Goal: Transaction & Acquisition: Purchase product/service

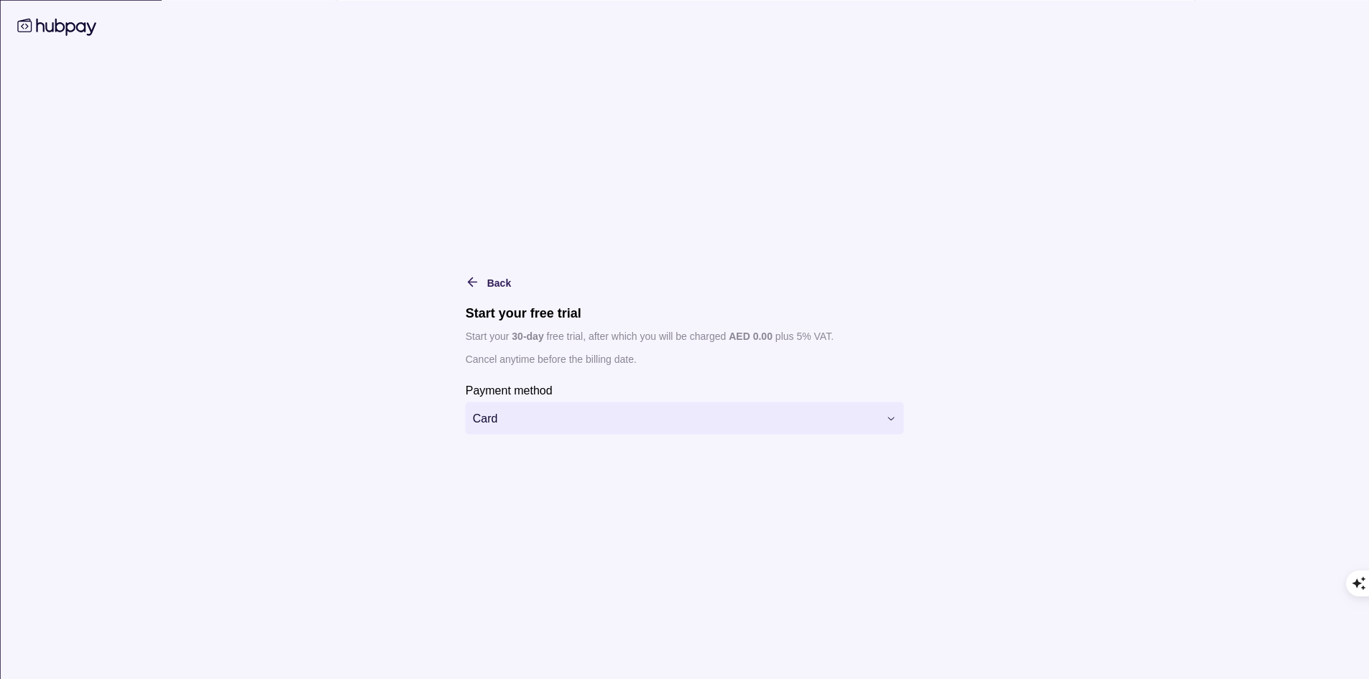
scroll to position [3633, 0]
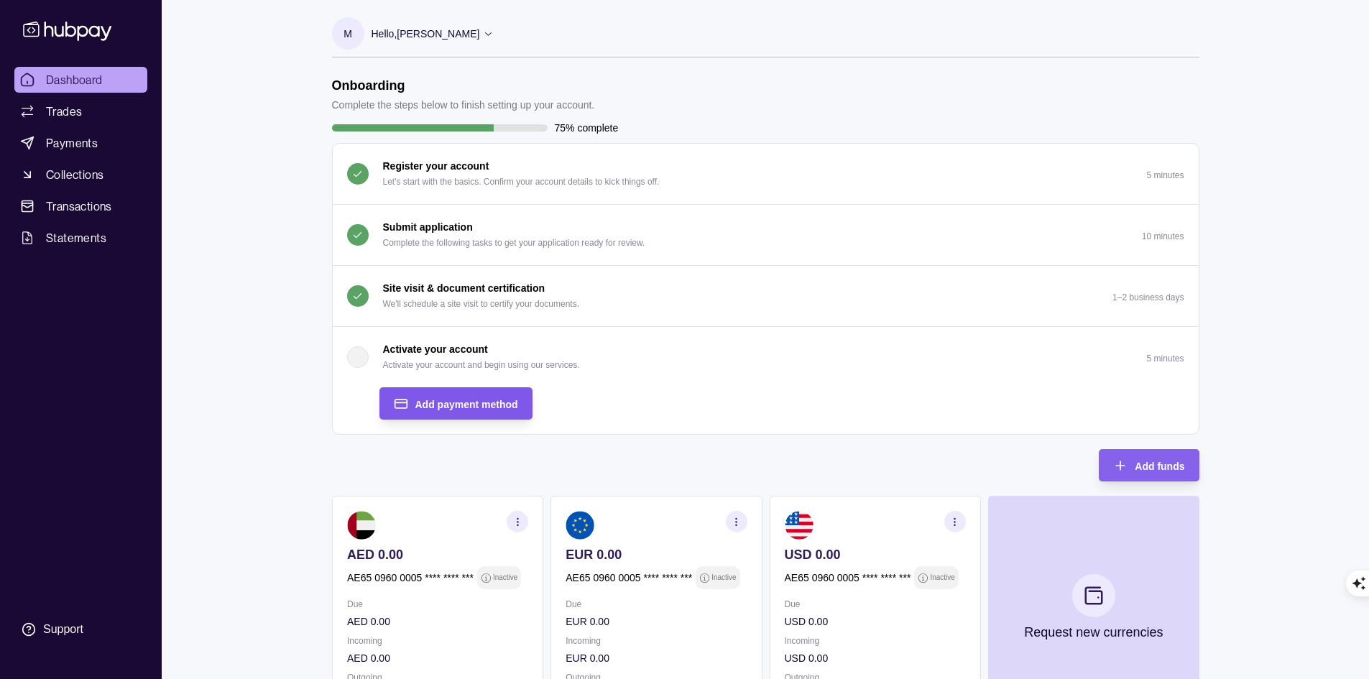
scroll to position [3633, 0]
click at [733, 520] on icon "button" at bounding box center [736, 522] width 11 height 11
click at [626, 561] on link "View account details" at bounding box center [636, 558] width 91 height 16
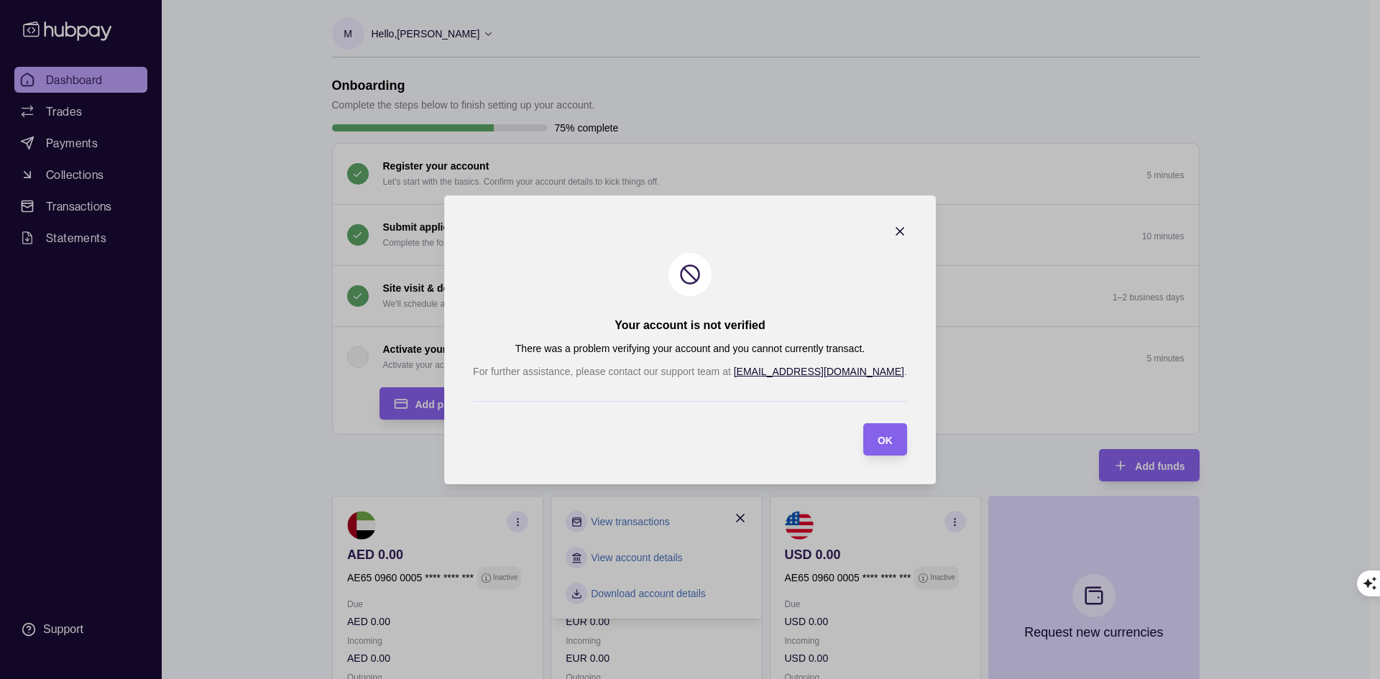
click at [856, 448] on div "OK" at bounding box center [874, 439] width 37 height 32
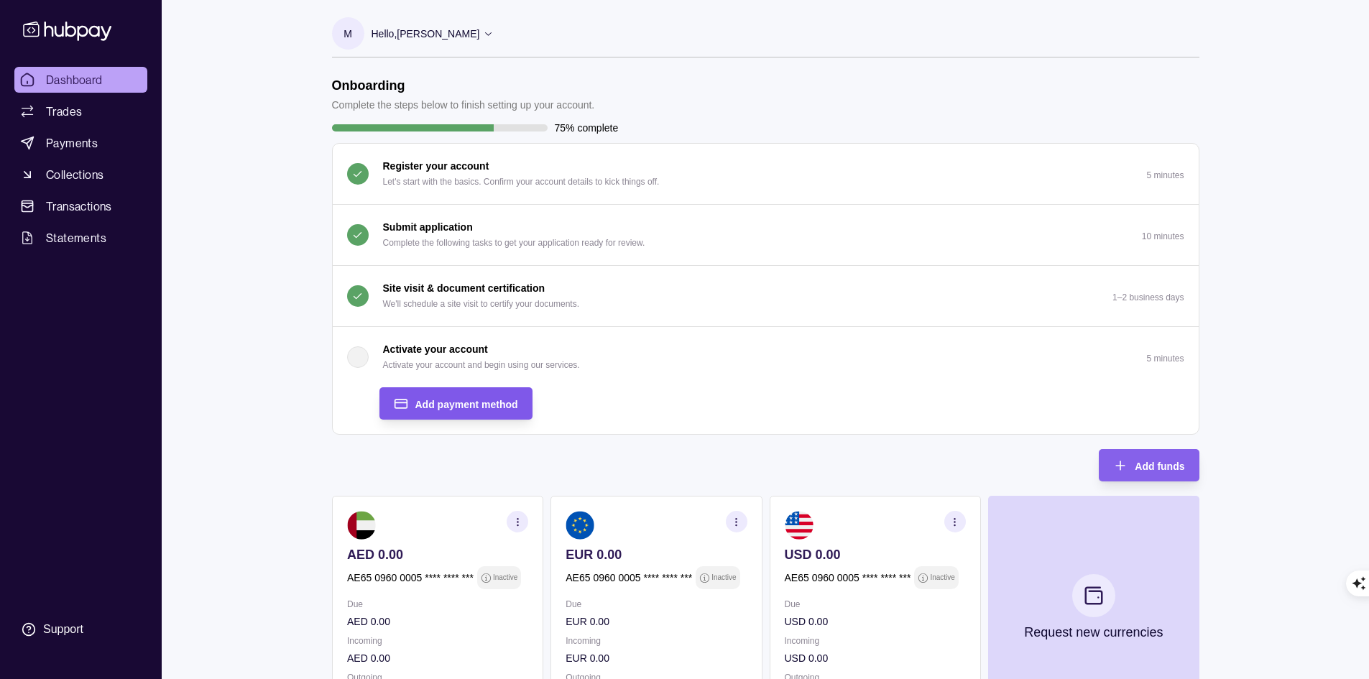
click at [478, 390] on div "Add payment method" at bounding box center [445, 403] width 146 height 32
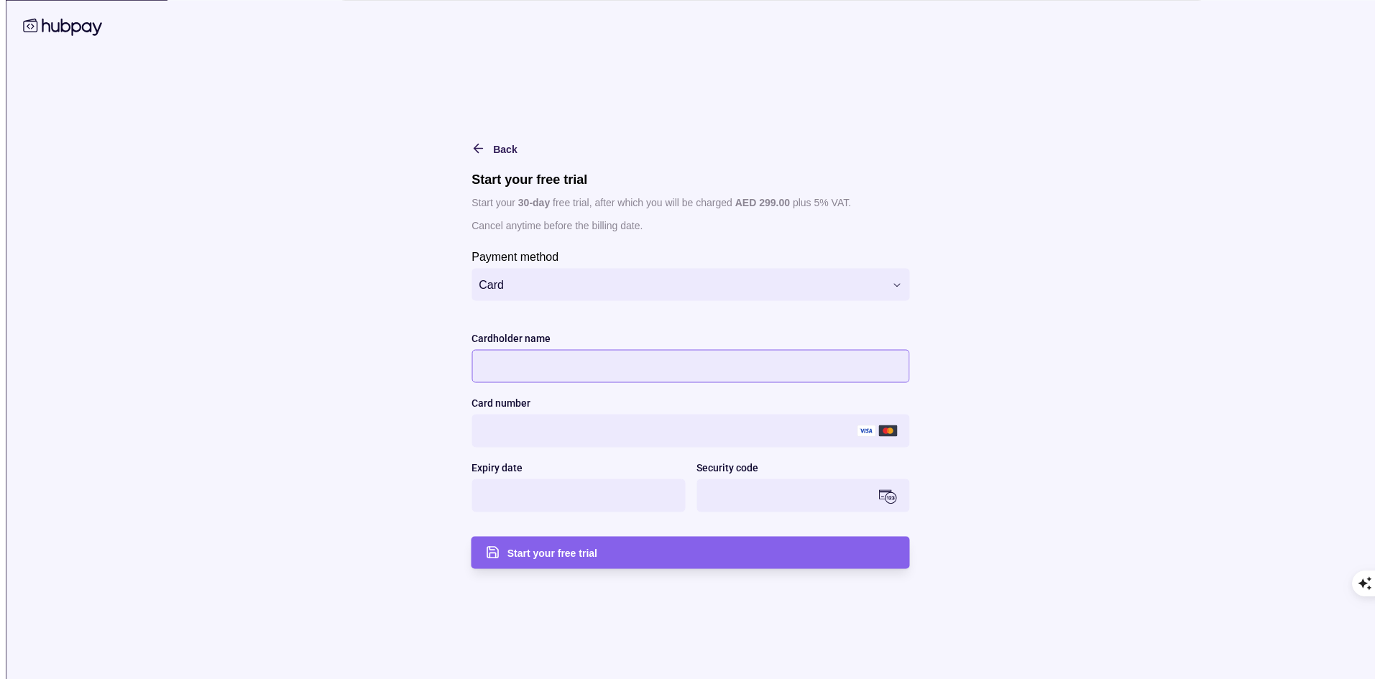
scroll to position [144, 0]
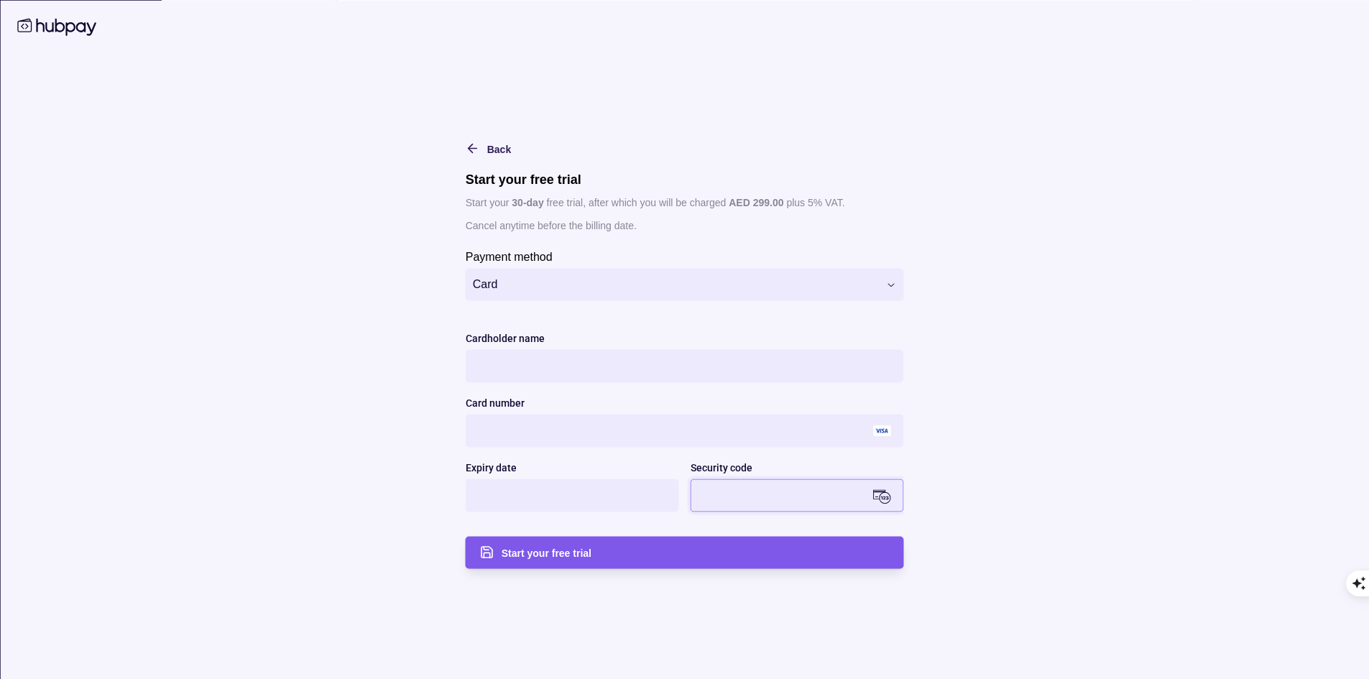
click at [542, 554] on span "Start your free trial" at bounding box center [547, 554] width 90 height 12
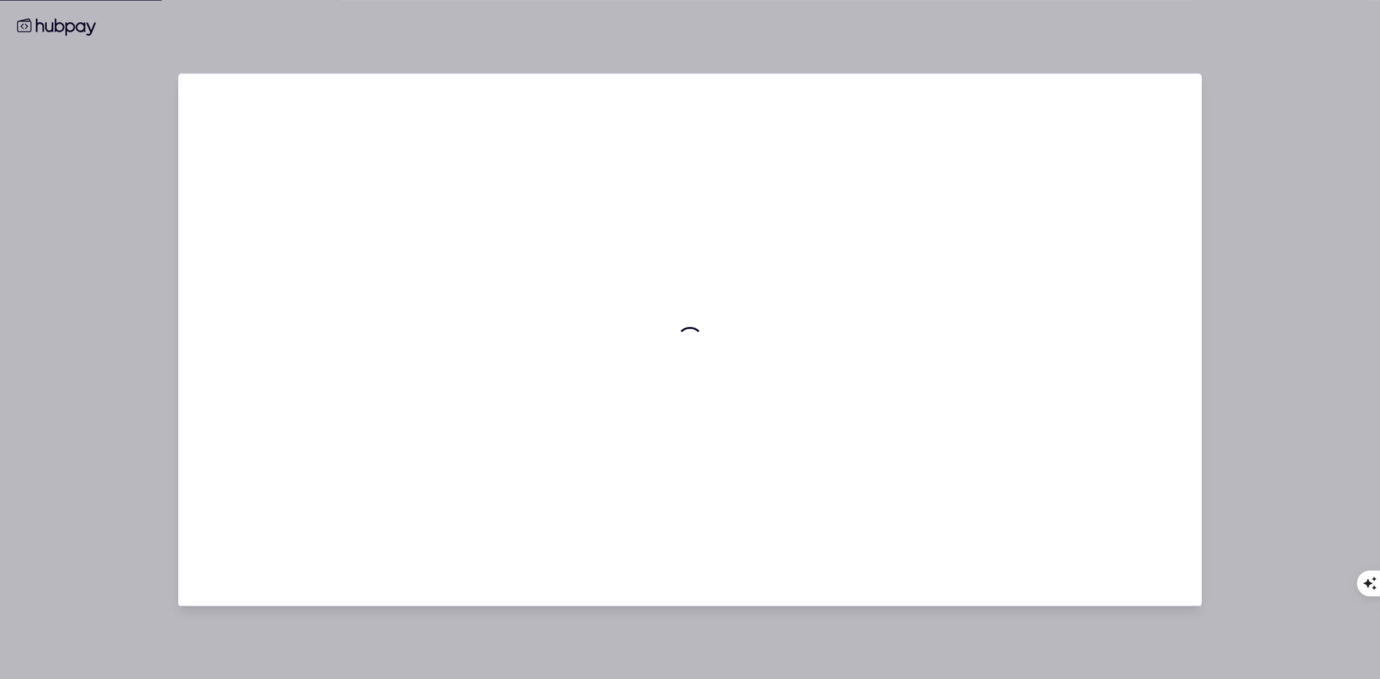
scroll to position [0, 0]
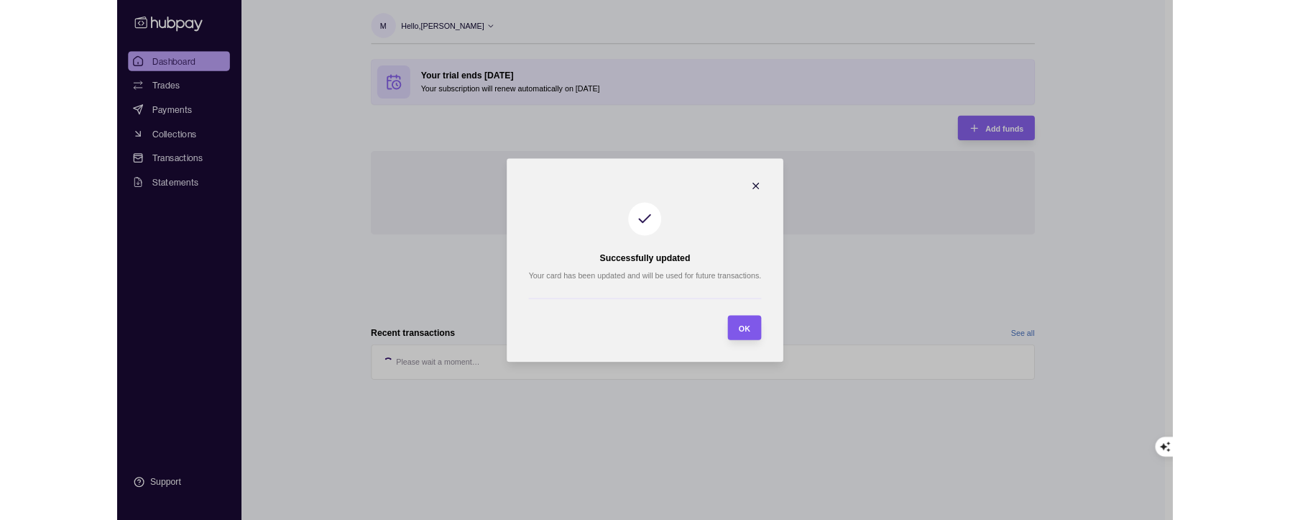
scroll to position [3633, 0]
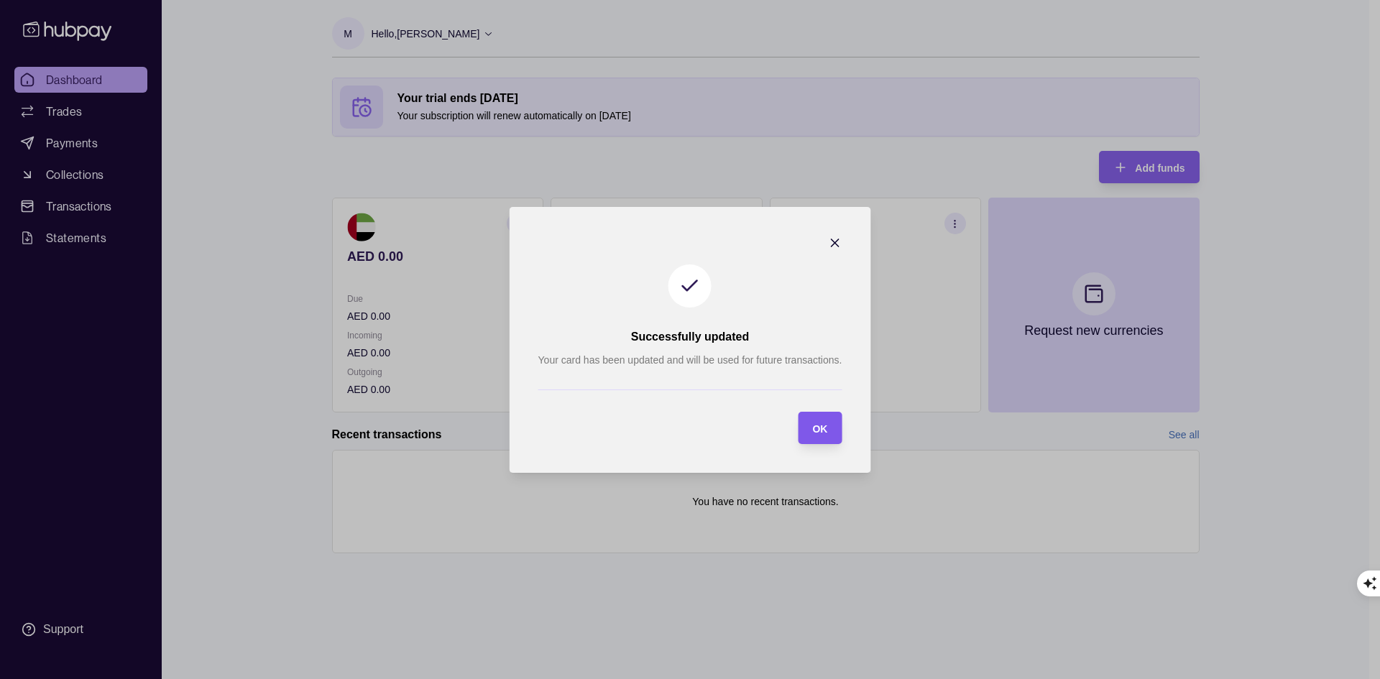
click at [809, 421] on div "OK" at bounding box center [809, 428] width 37 height 32
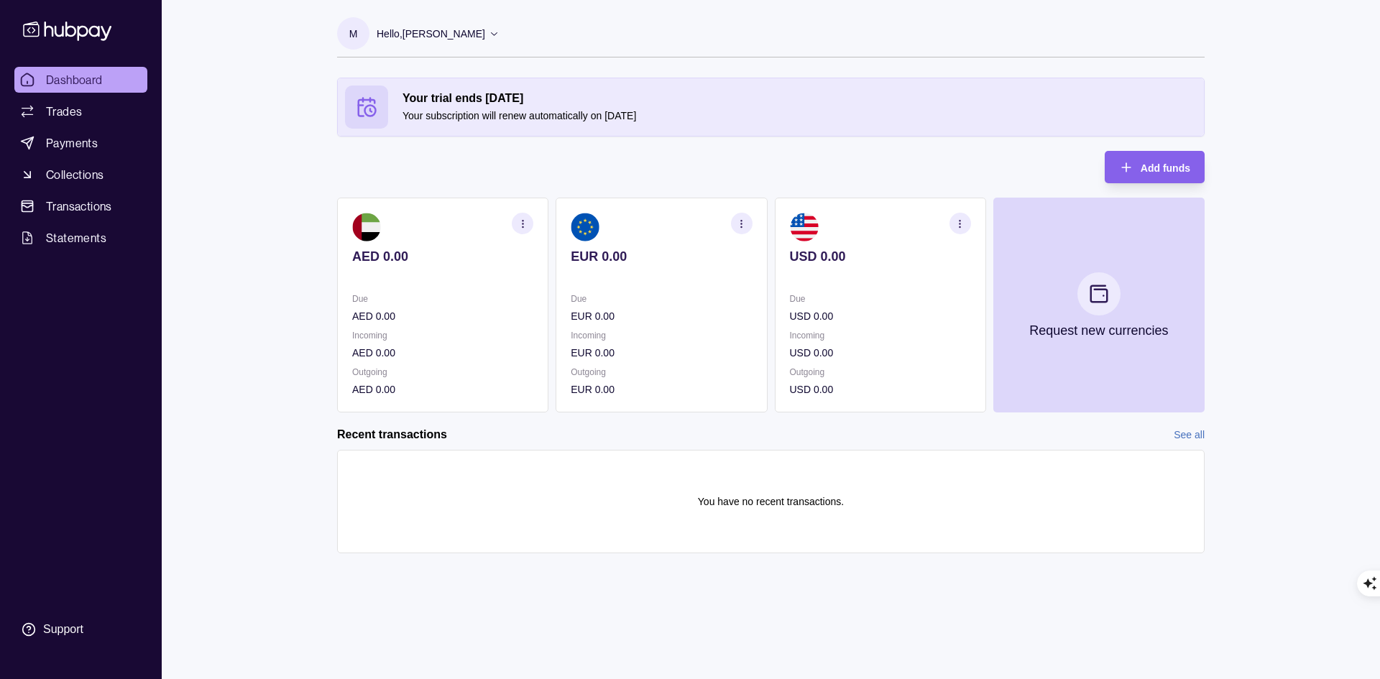
click at [745, 225] on icon "button" at bounding box center [741, 224] width 11 height 11
click at [667, 263] on link "View account details" at bounding box center [641, 260] width 91 height 16
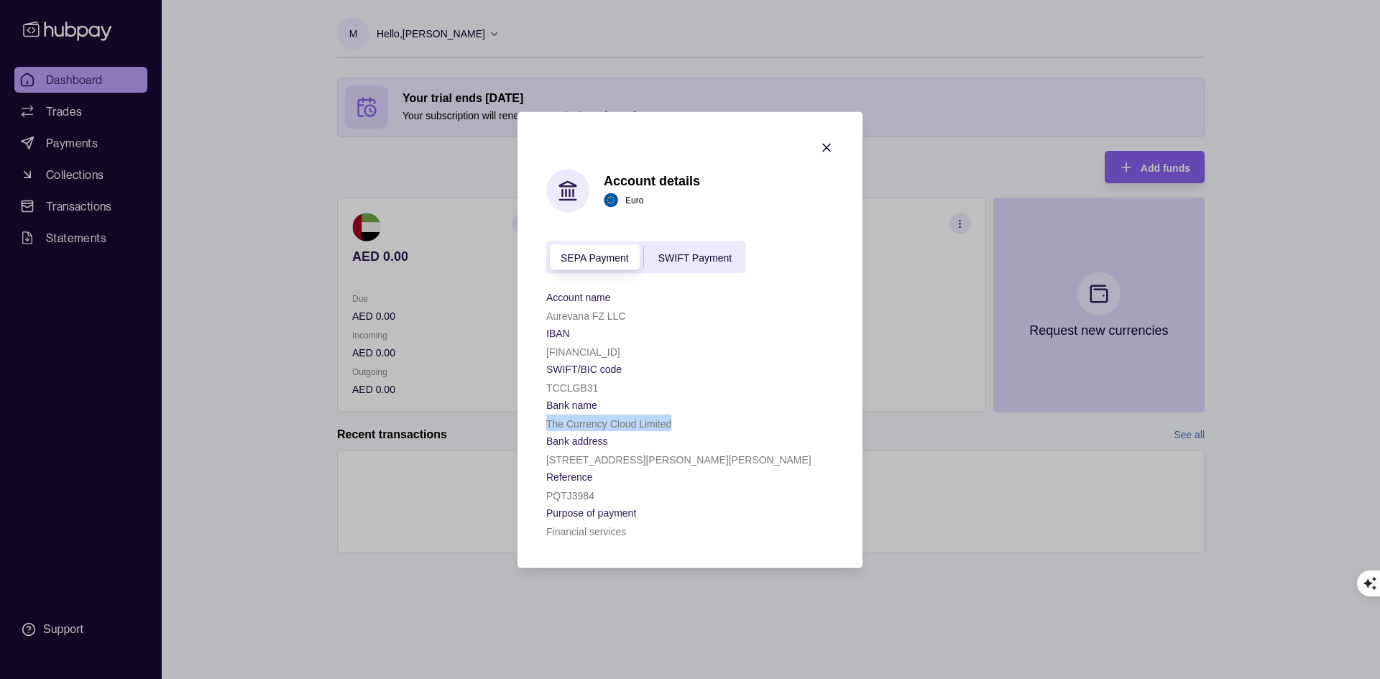
drag, startPoint x: 678, startPoint y: 426, endPoint x: 542, endPoint y: 425, distance: 135.9
type textarea "**********"
click at [542, 425] on section "Account details Euro SEPA Payment SWIFT Payment Account name Aurevana FZ LLC IB…" at bounding box center [690, 339] width 345 height 456
copy p "The Currency Cloud Limited"
click at [822, 144] on icon "button" at bounding box center [827, 147] width 14 height 14
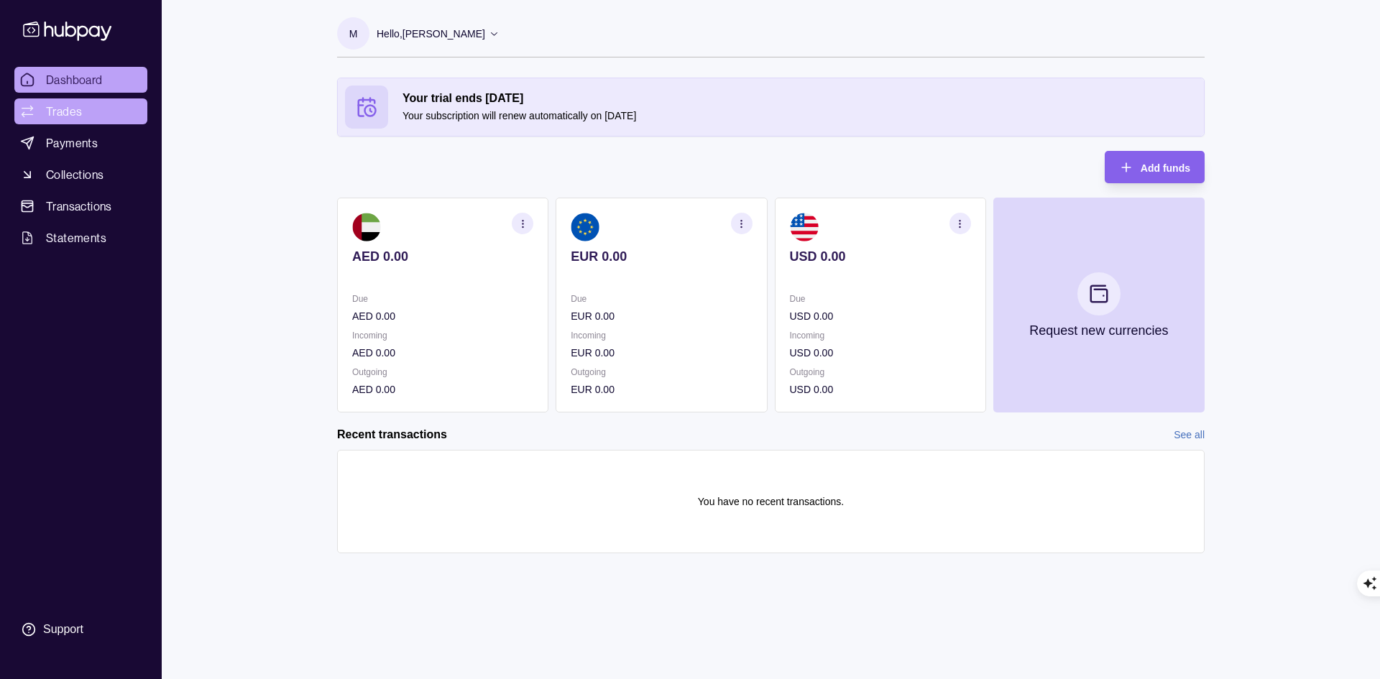
click at [74, 116] on span "Trades" at bounding box center [64, 111] width 36 height 17
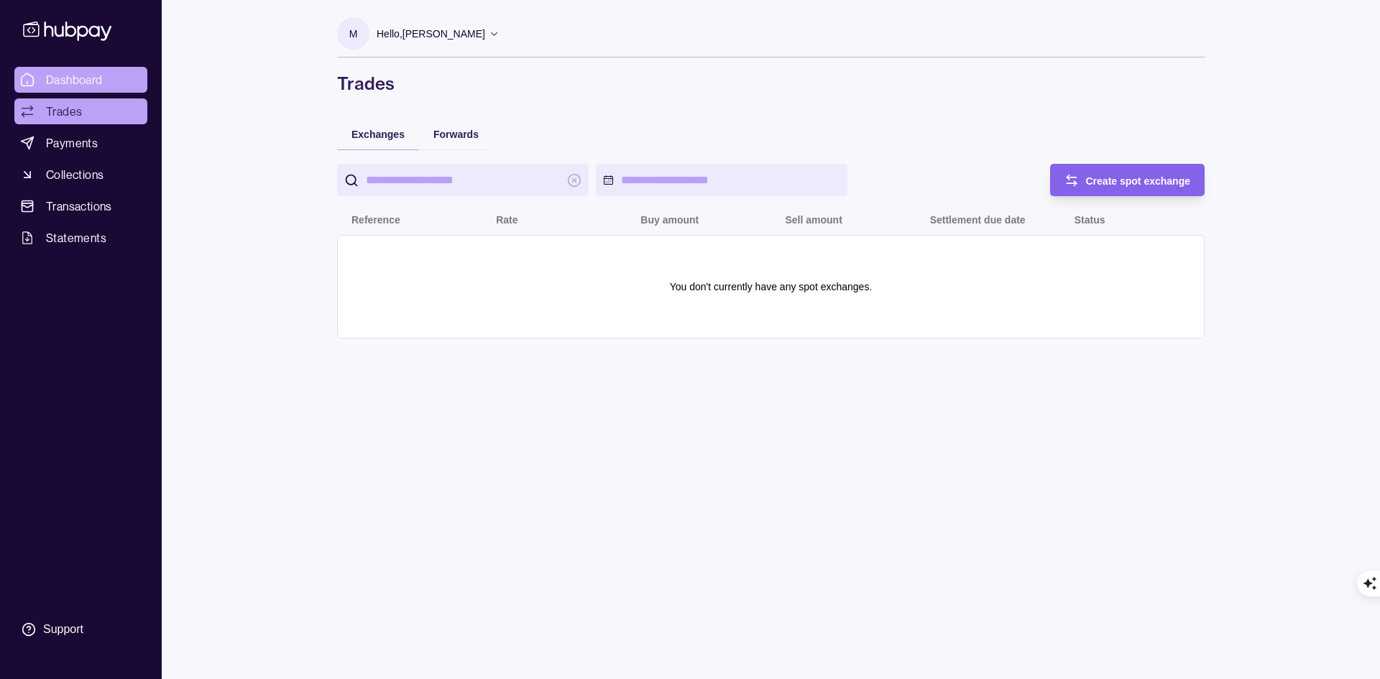
click at [64, 90] on link "Dashboard" at bounding box center [80, 80] width 133 height 26
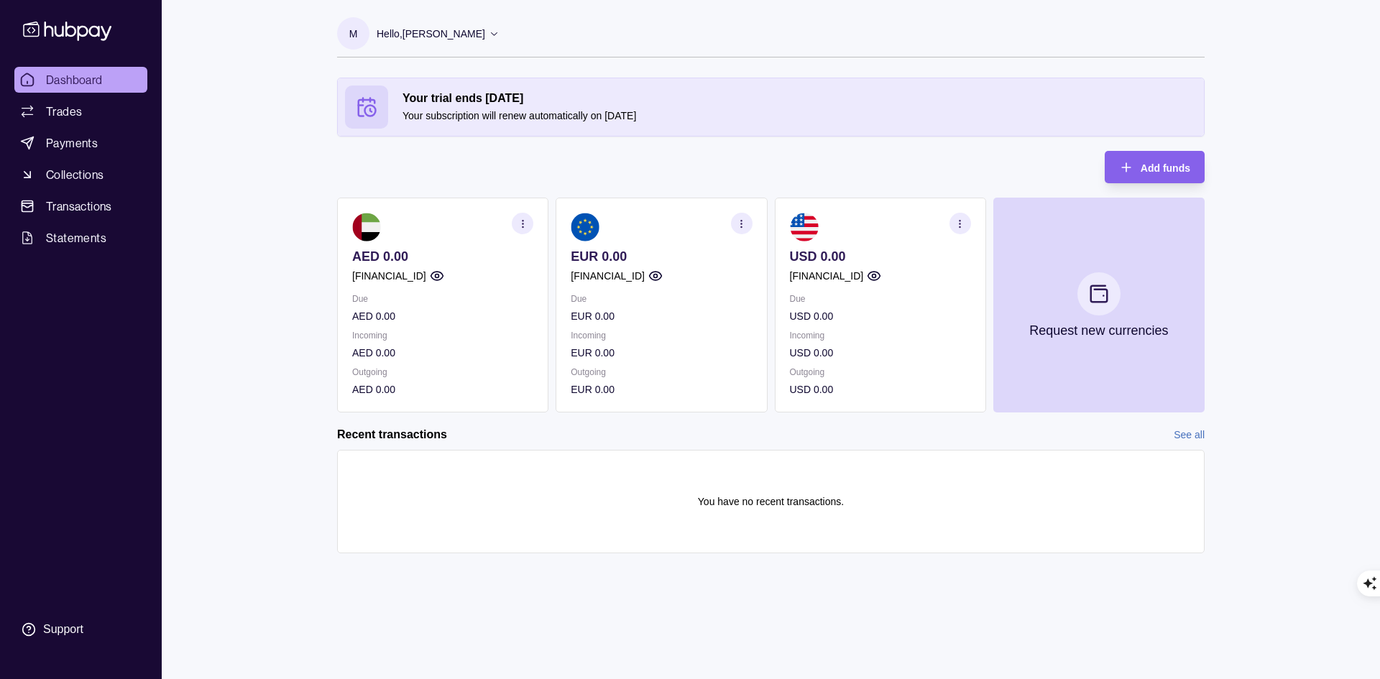
click at [751, 215] on button "button" at bounding box center [742, 224] width 22 height 22
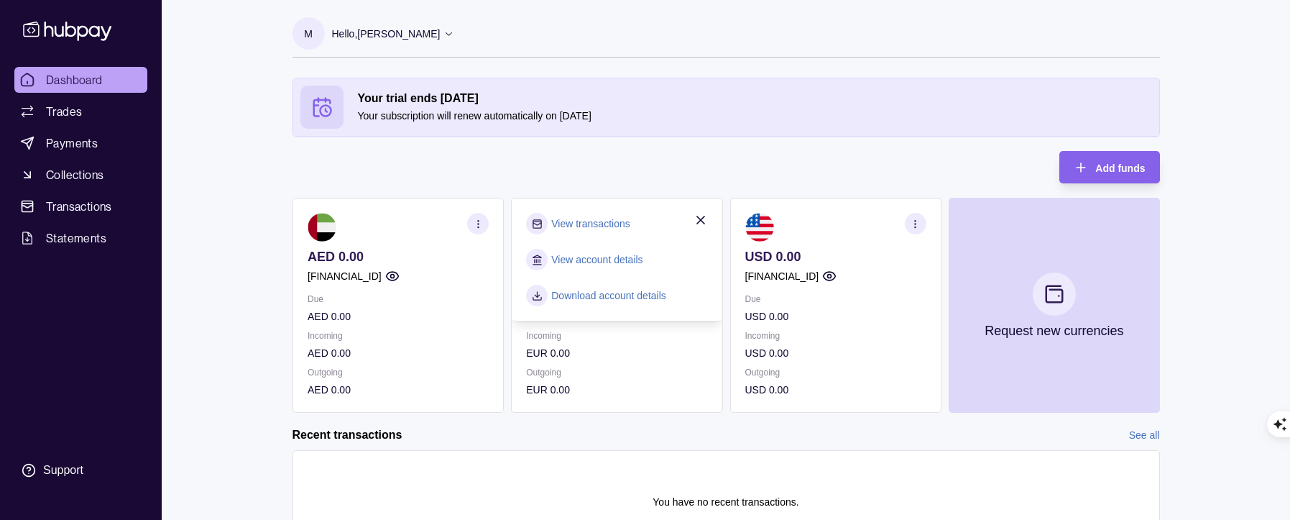
click at [620, 262] on link "View account details" at bounding box center [596, 260] width 91 height 16
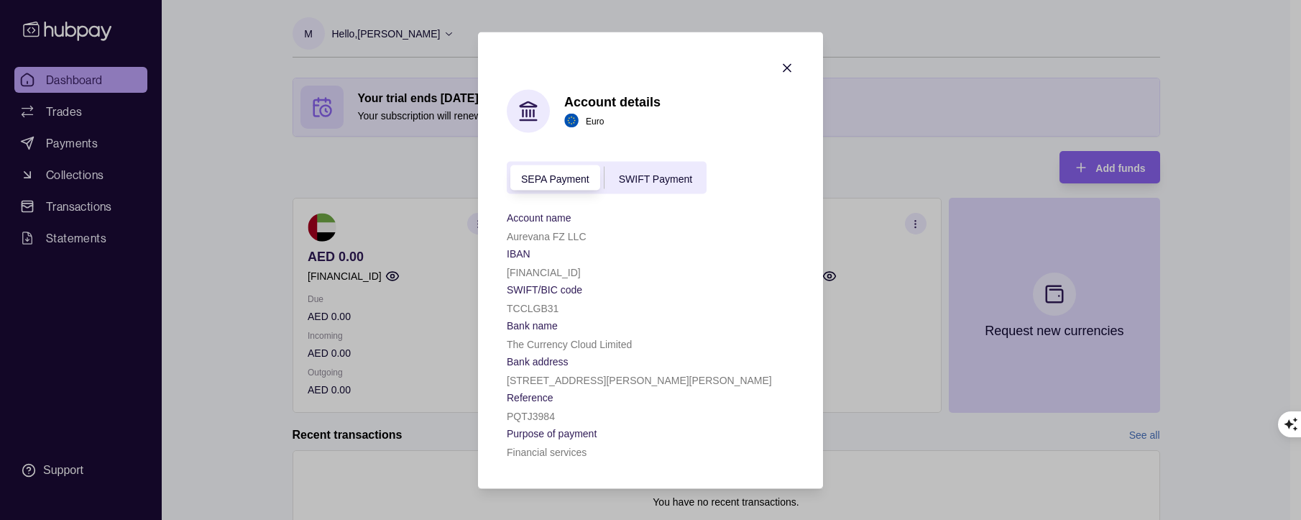
drag, startPoint x: 633, startPoint y: 272, endPoint x: 508, endPoint y: 270, distance: 125.1
click at [508, 270] on p "GB95TCCL00997978638458" at bounding box center [544, 272] width 74 height 12
copy p "GB95TCCL00997978638458"
drag, startPoint x: 554, startPoint y: 309, endPoint x: 504, endPoint y: 307, distance: 49.6
click at [504, 307] on section "Account details Euro SEPA Payment SWIFT Payment Account name Aurevana FZ LLC IB…" at bounding box center [650, 260] width 345 height 456
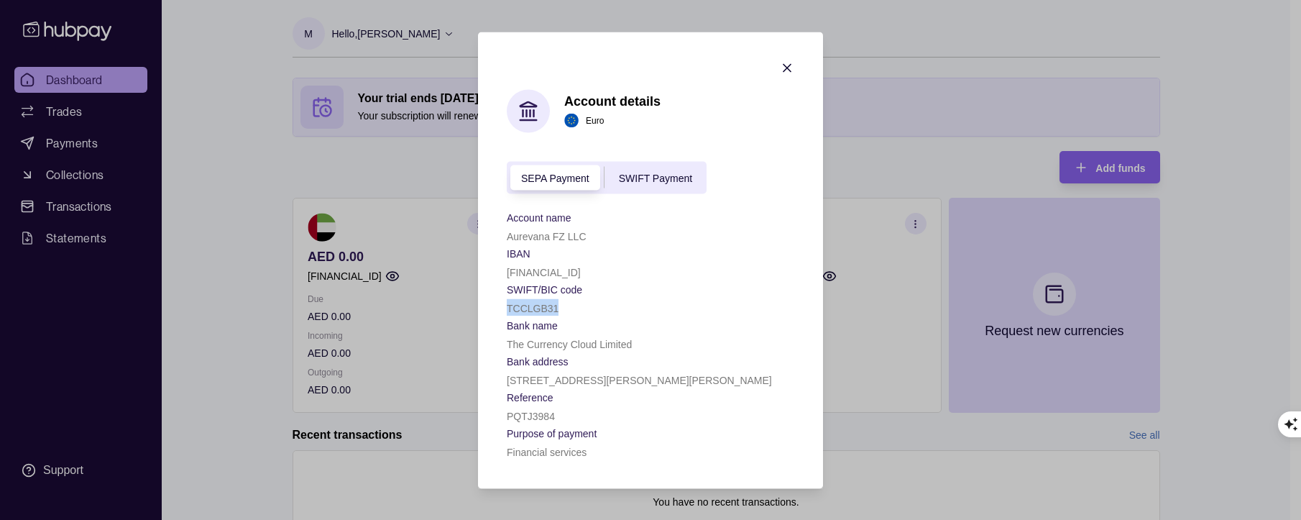
copy p "TCCLGB31"
drag, startPoint x: 640, startPoint y: 270, endPoint x: 507, endPoint y: 269, distance: 133.0
click at [507, 269] on div "GB95TCCL00997978638458" at bounding box center [651, 270] width 288 height 17
copy p "GB95TCCL00997978638458"
drag, startPoint x: 566, startPoint y: 293, endPoint x: 570, endPoint y: 303, distance: 11.4
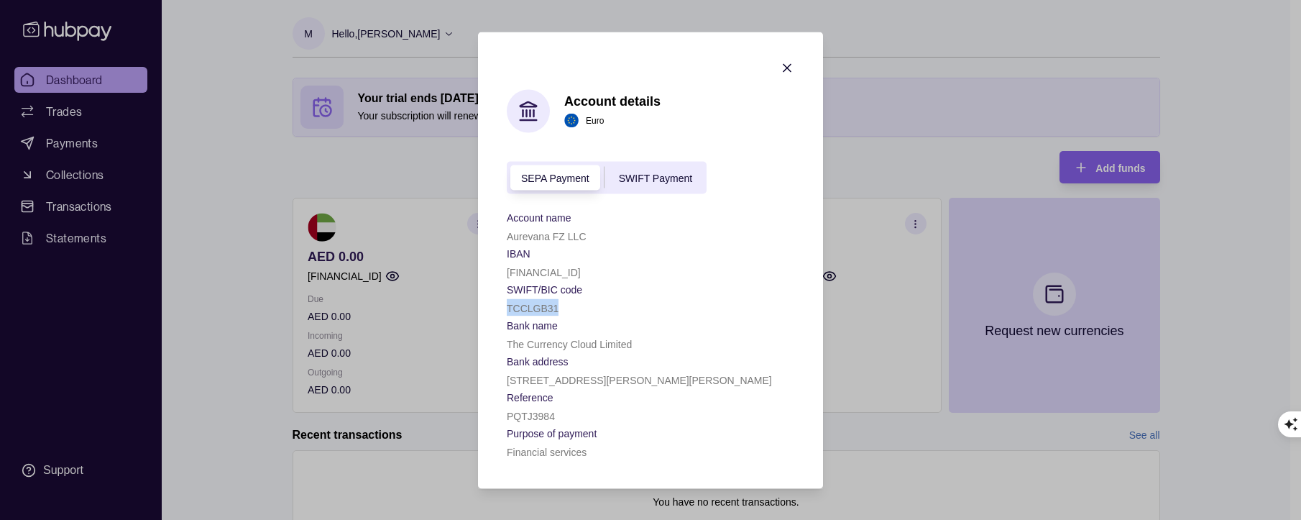
click at [566, 292] on p "SWIFT/BIC code" at bounding box center [544, 289] width 75 height 12
copy div "IBAN GB95TCCL00997978638458 SWIFT/BIC code TCCLGB31"
drag, startPoint x: 573, startPoint y: 308, endPoint x: 500, endPoint y: 256, distance: 89.2
click at [500, 256] on section "Account details Euro SEPA Payment SWIFT Payment Account name Aurevana FZ LLC IB…" at bounding box center [650, 260] width 345 height 456
click at [795, 61] on section "Account details Euro SEPA Payment SWIFT Payment Account name Aurevana FZ LLC IB…" at bounding box center [650, 260] width 345 height 456
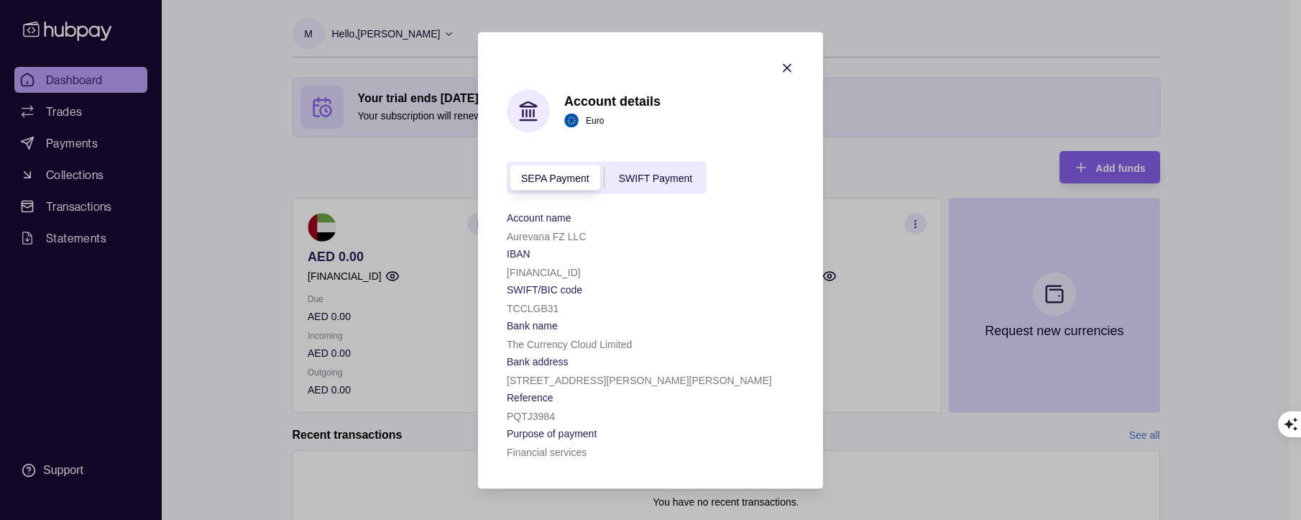
click at [788, 63] on icon "button" at bounding box center [787, 67] width 14 height 14
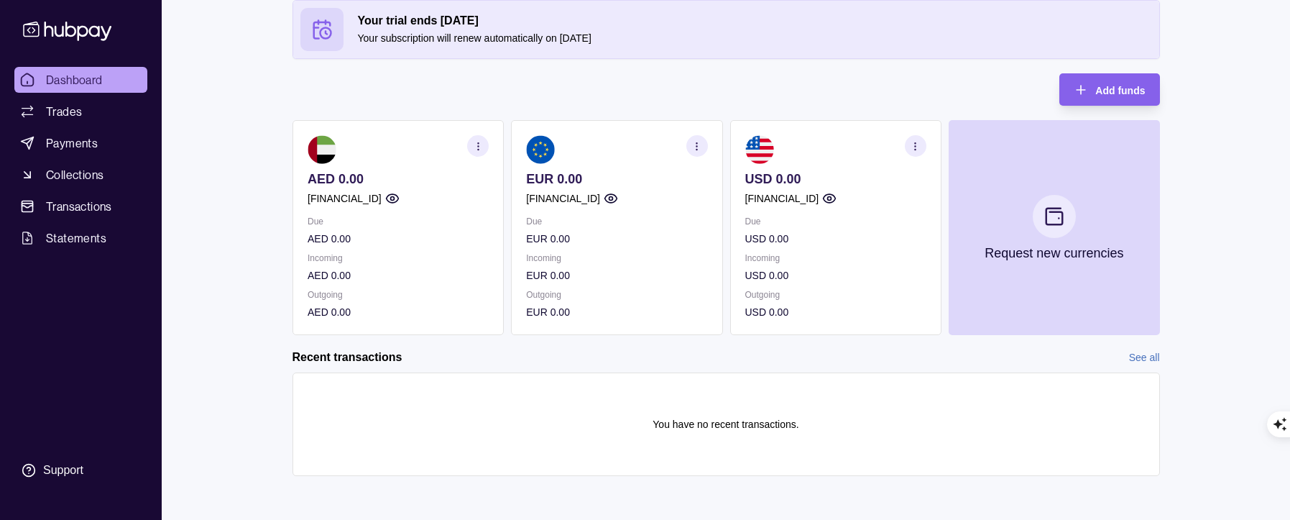
scroll to position [80, 0]
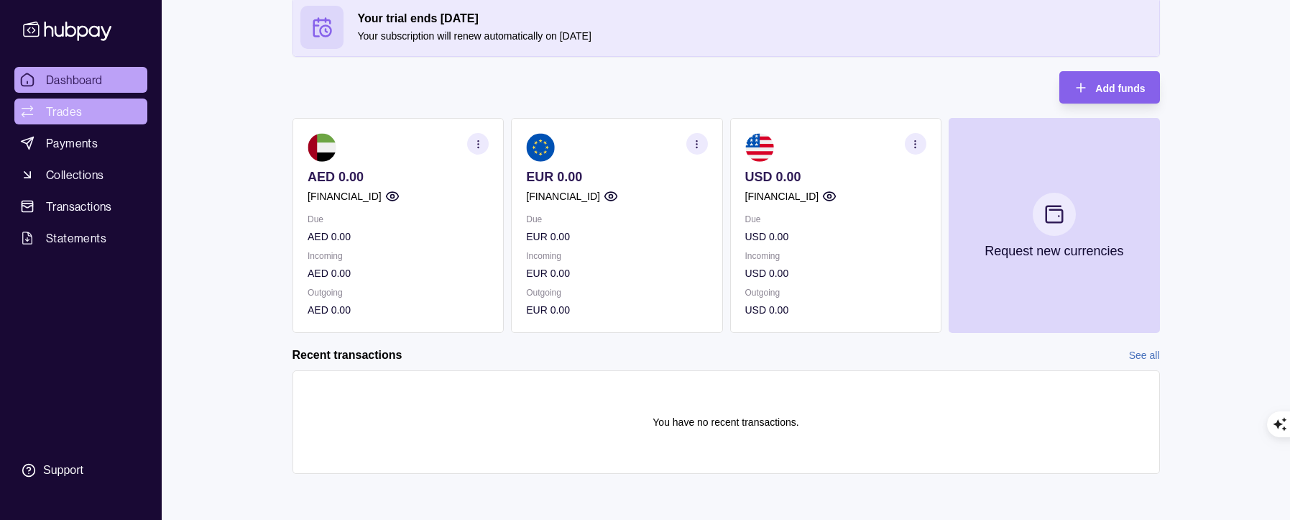
click at [68, 113] on span "Trades" at bounding box center [64, 111] width 36 height 17
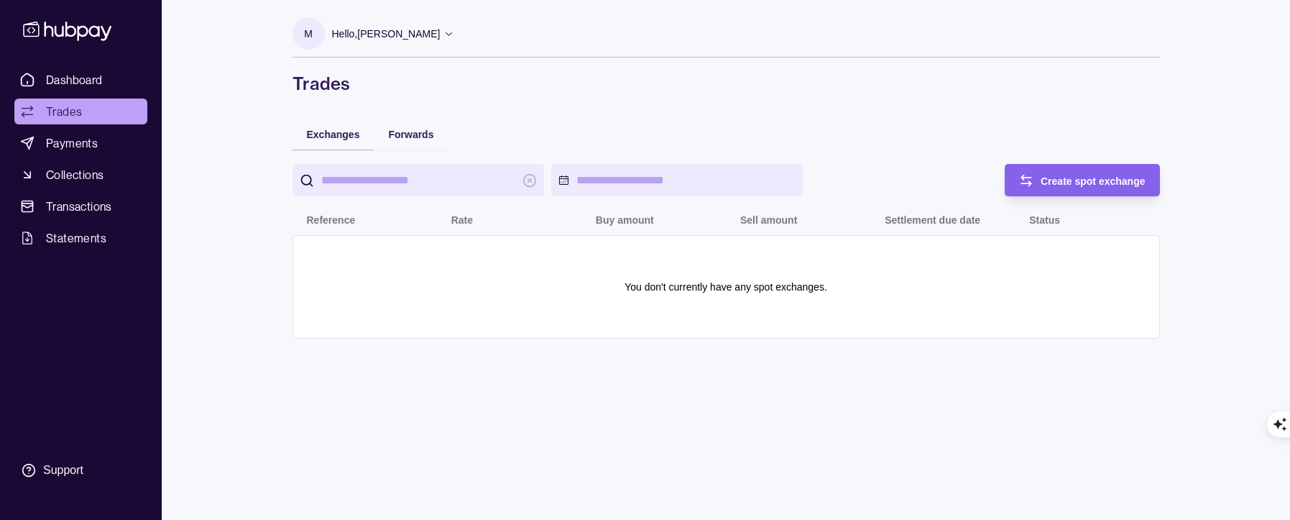
click at [86, 143] on span "Payments" at bounding box center [72, 142] width 52 height 17
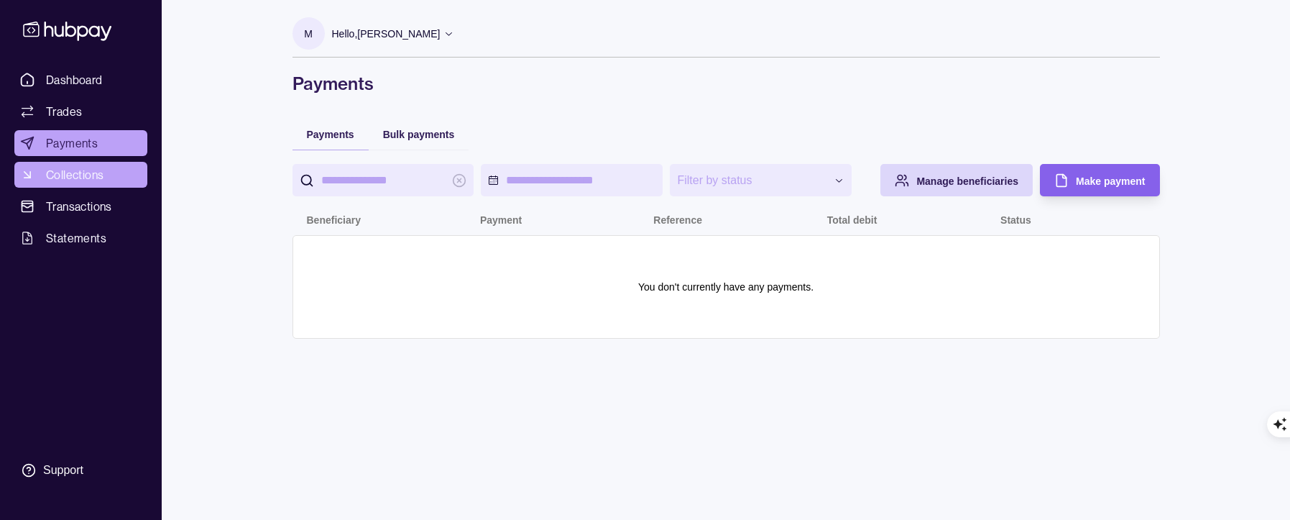
click at [85, 167] on span "Collections" at bounding box center [75, 174] width 58 height 17
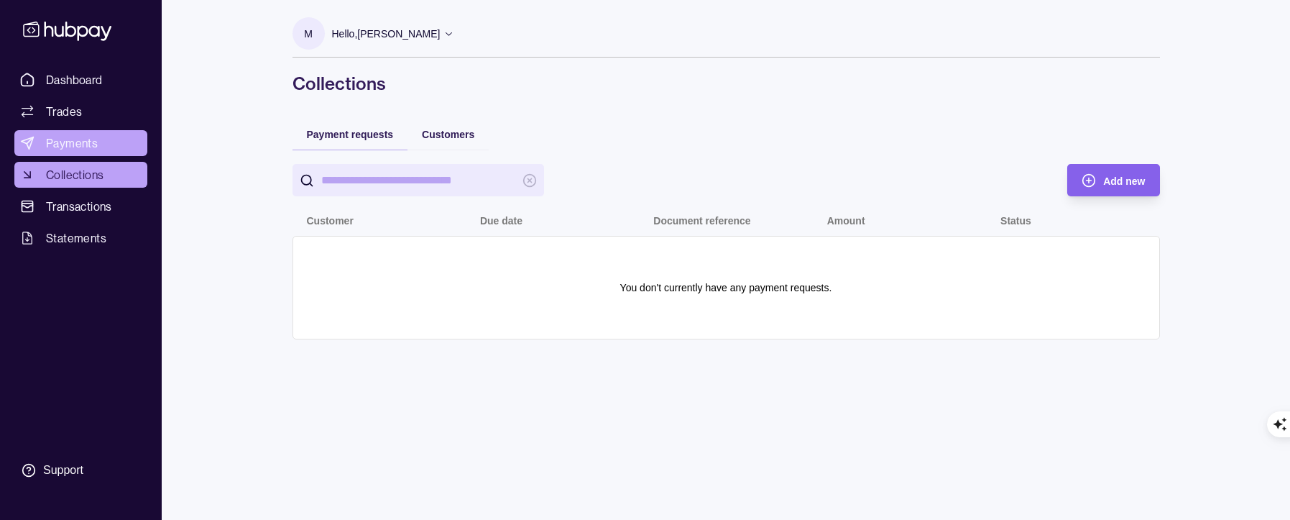
click at [78, 147] on span "Payments" at bounding box center [72, 142] width 52 height 17
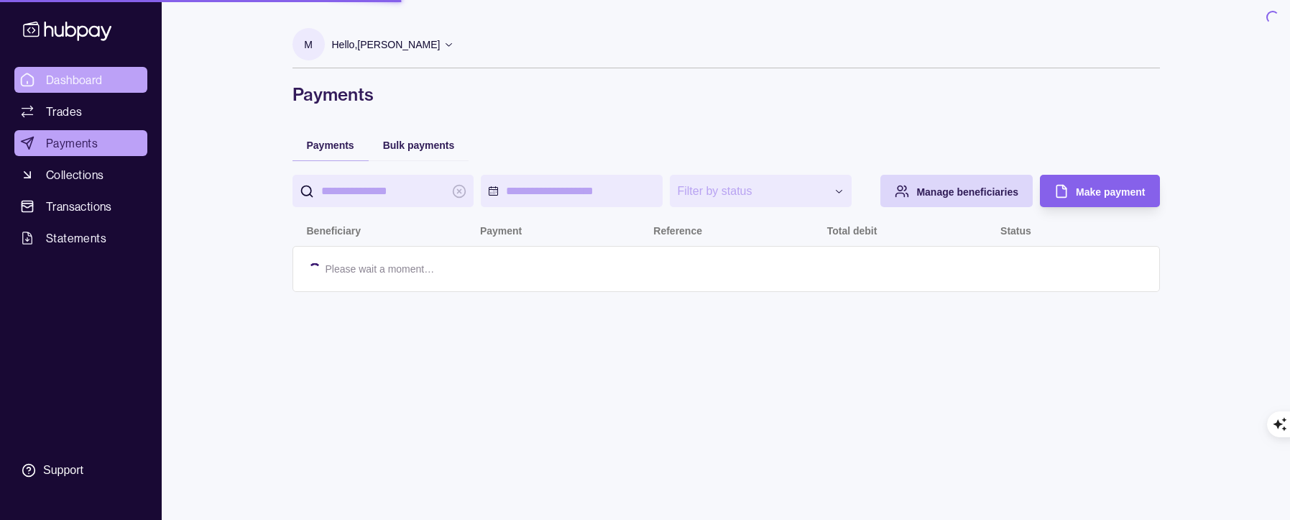
click at [70, 83] on span "Dashboard" at bounding box center [74, 79] width 57 height 17
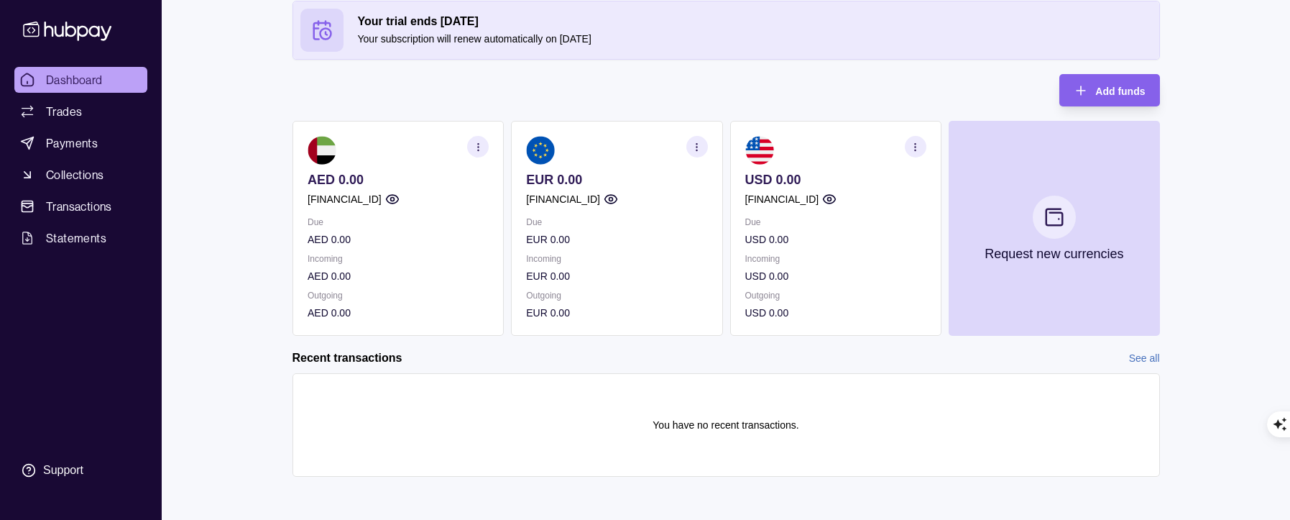
scroll to position [80, 0]
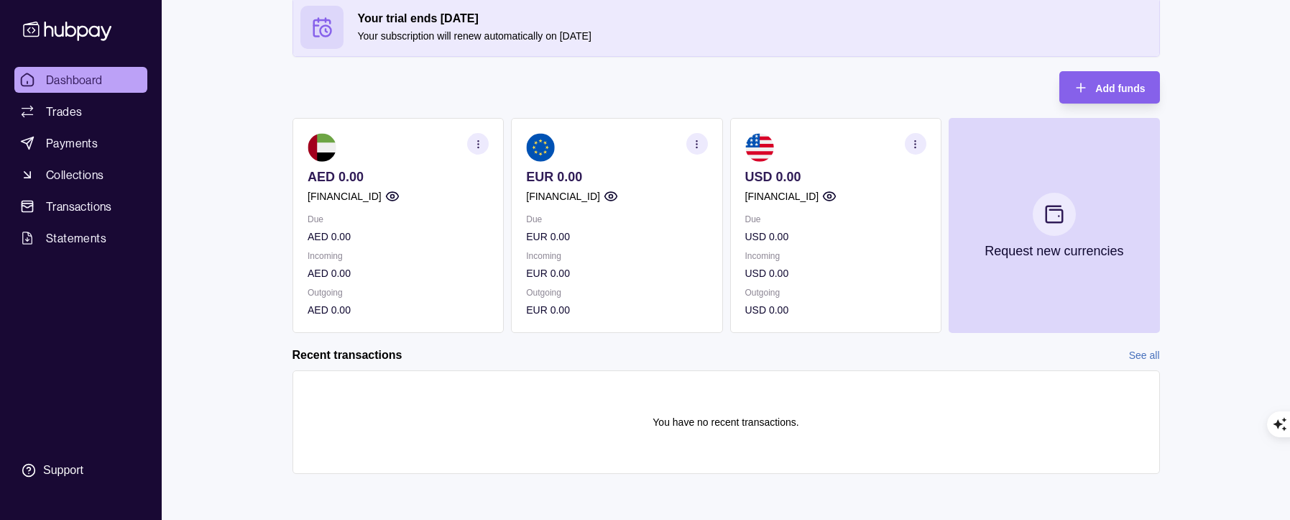
click at [536, 194] on p "GB06TCCL04140418907218" at bounding box center [563, 196] width 74 height 16
click at [580, 256] on p "Incoming" at bounding box center [616, 256] width 181 height 16
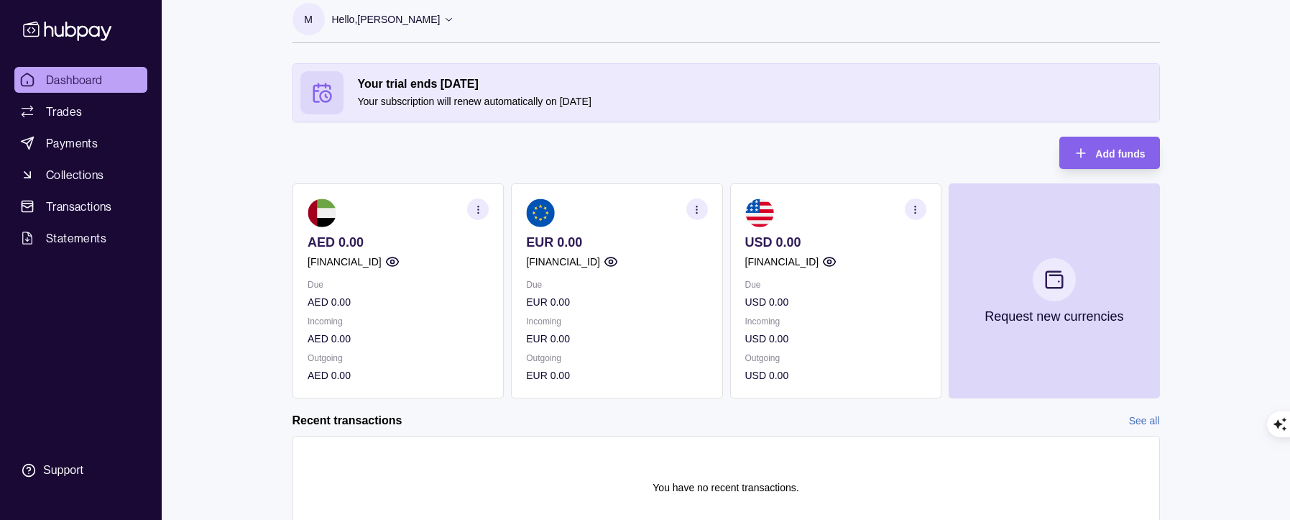
scroll to position [0, 0]
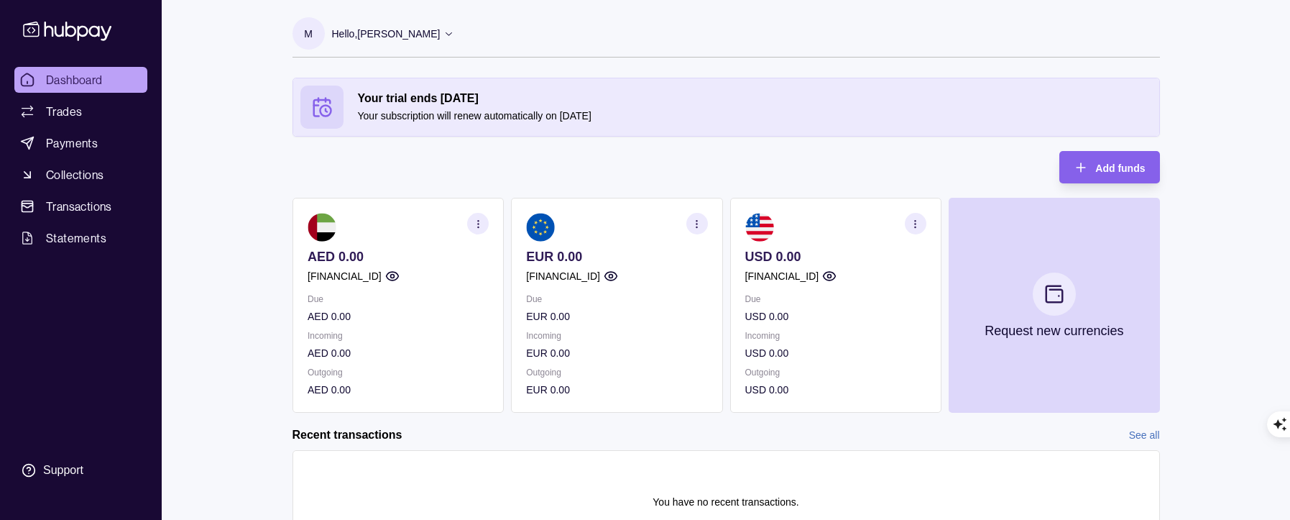
click at [411, 36] on div "Hello, Mike Sorce" at bounding box center [393, 34] width 123 height 30
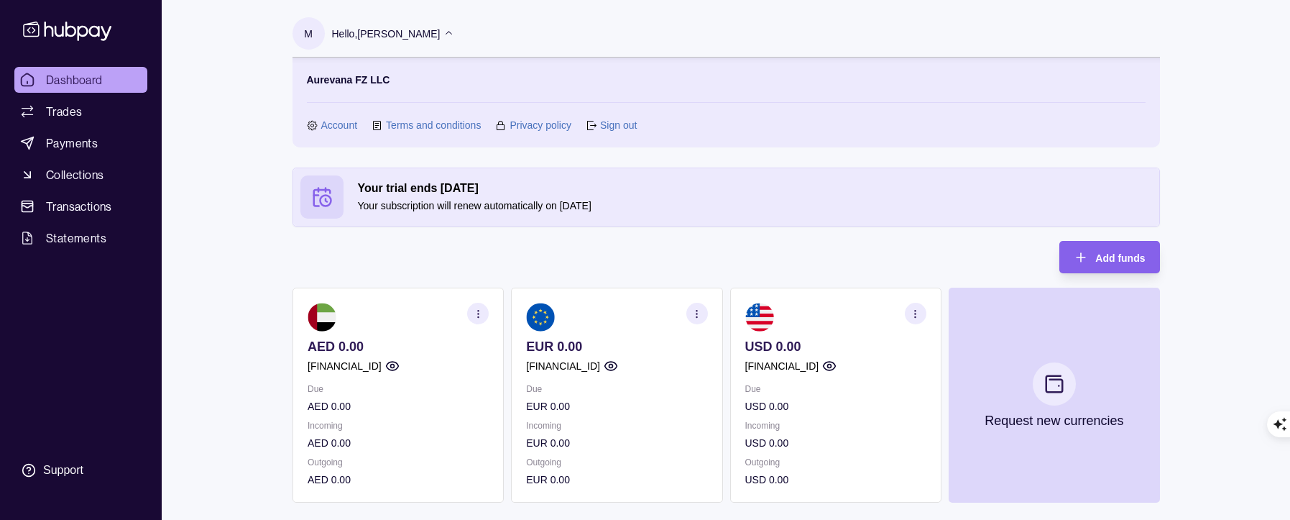
click at [331, 123] on link "Account" at bounding box center [339, 125] width 37 height 16
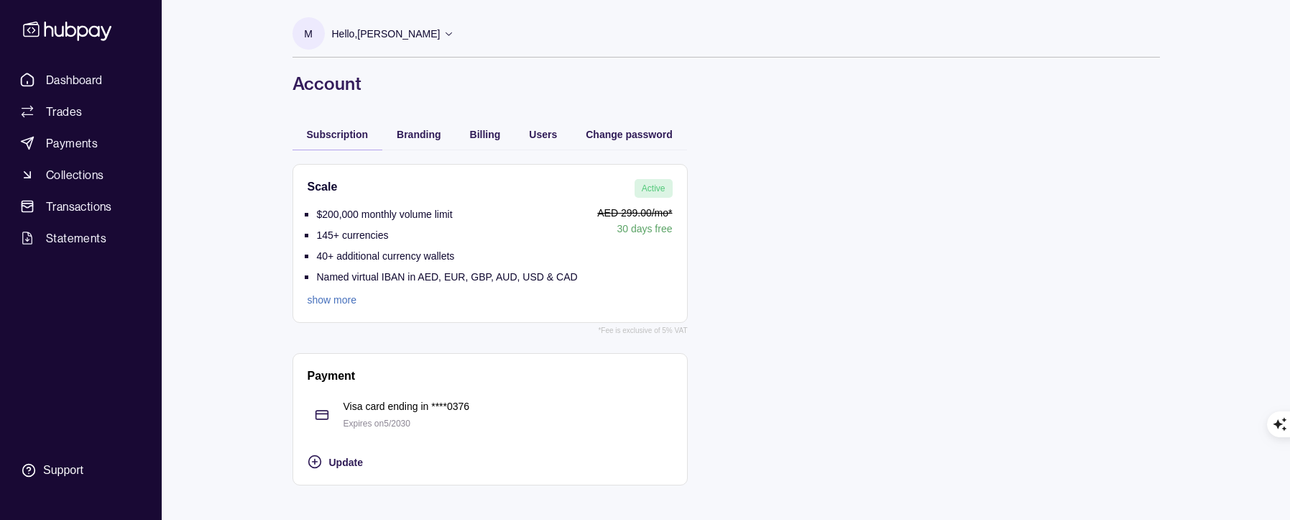
click at [1213, 449] on div "Dashboard Trades Payments Collections Transactions Statements Support M Hello, …" at bounding box center [645, 260] width 1290 height 520
click at [415, 139] on span "Branding" at bounding box center [419, 135] width 44 height 12
click at [351, 139] on span "Subscription" at bounding box center [338, 135] width 62 height 12
click at [498, 135] on span "Billing" at bounding box center [485, 135] width 31 height 12
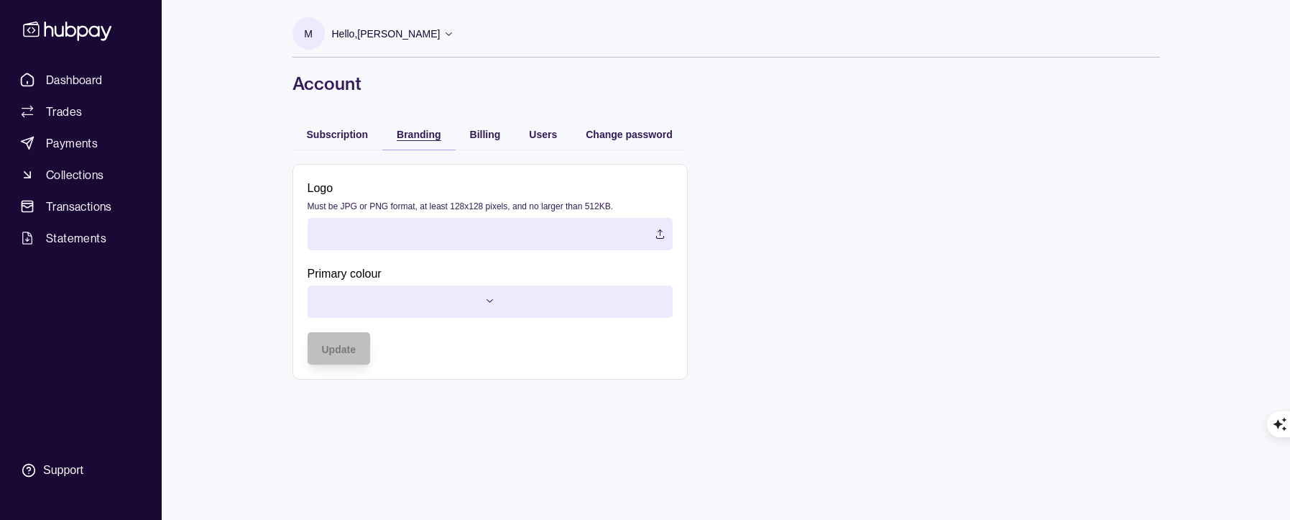
click at [428, 137] on span "Branding" at bounding box center [419, 135] width 44 height 12
click at [544, 135] on span "Users" at bounding box center [543, 135] width 28 height 12
click at [390, 135] on div "button" at bounding box center [382, 134] width 14 height 14
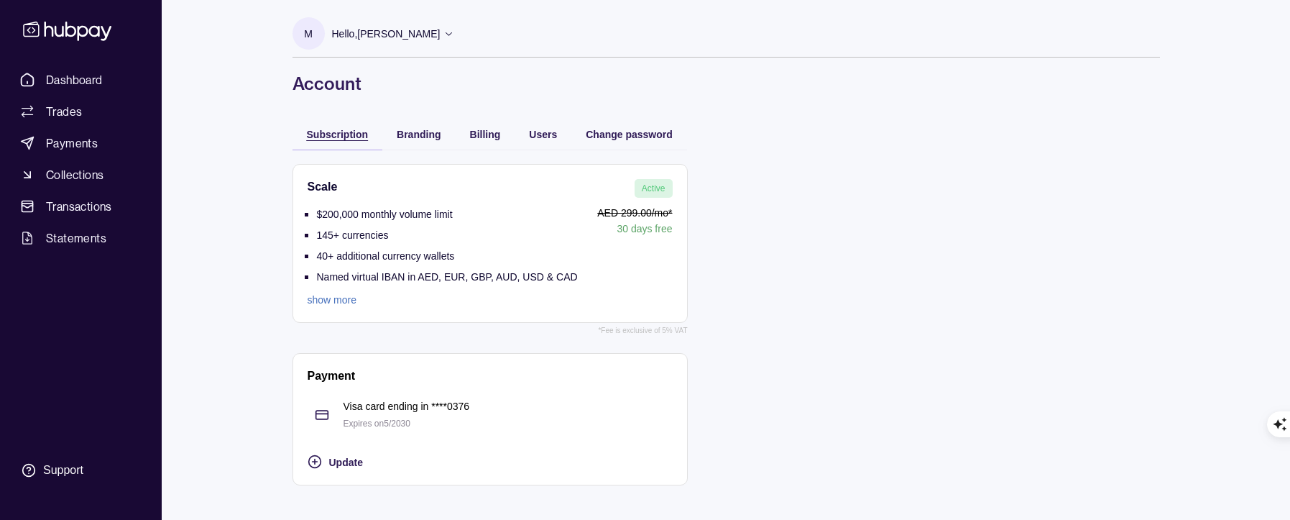
click at [349, 135] on span "Subscription" at bounding box center [338, 135] width 62 height 12
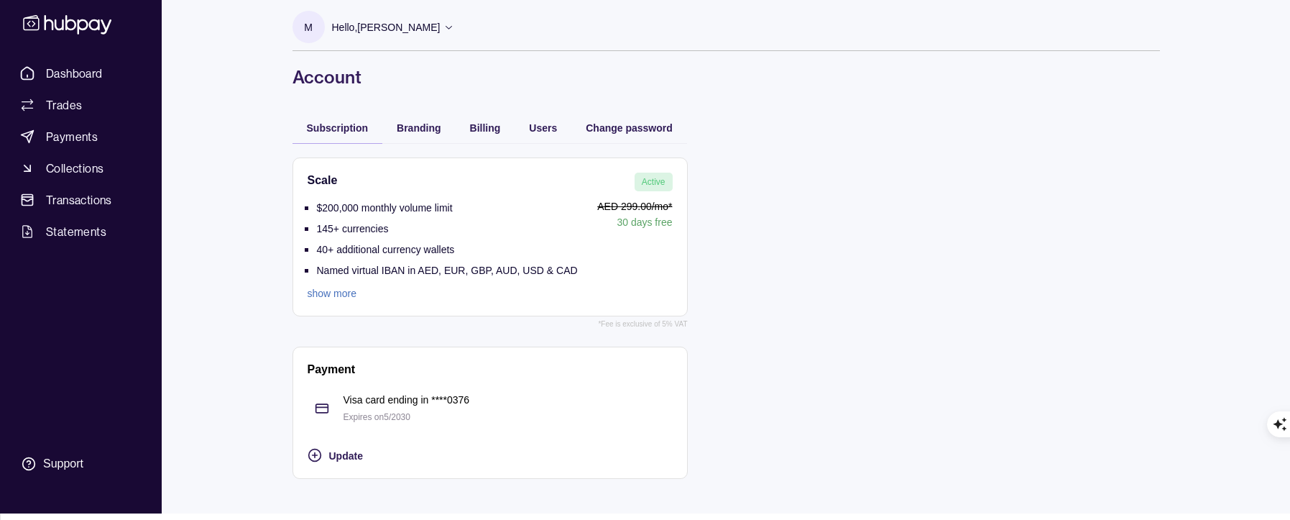
scroll to position [7, 0]
click at [58, 71] on span "Dashboard" at bounding box center [74, 72] width 57 height 17
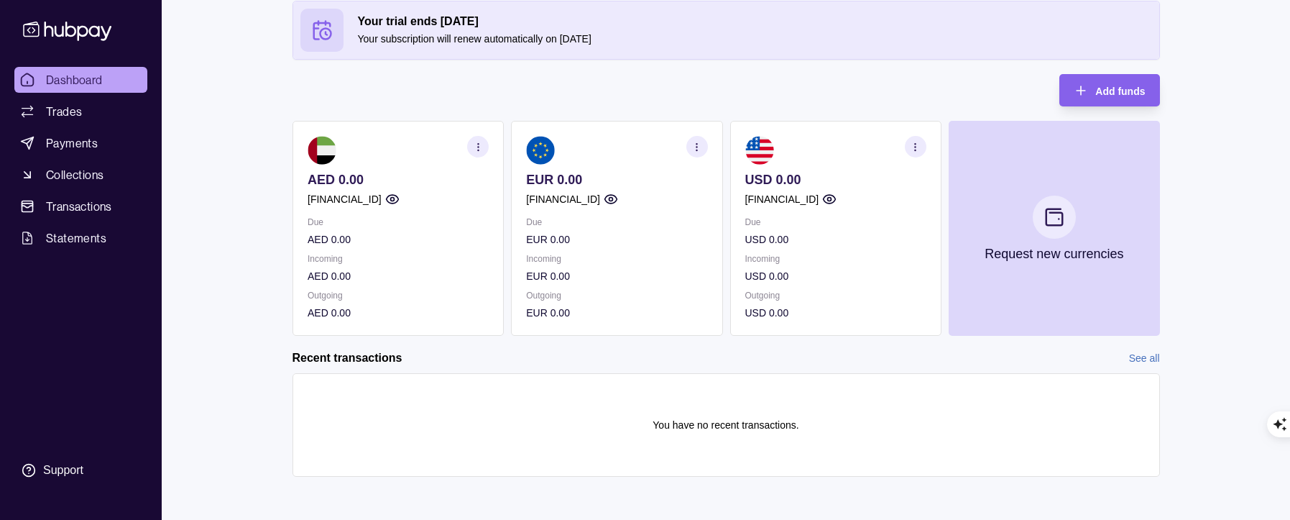
scroll to position [80, 0]
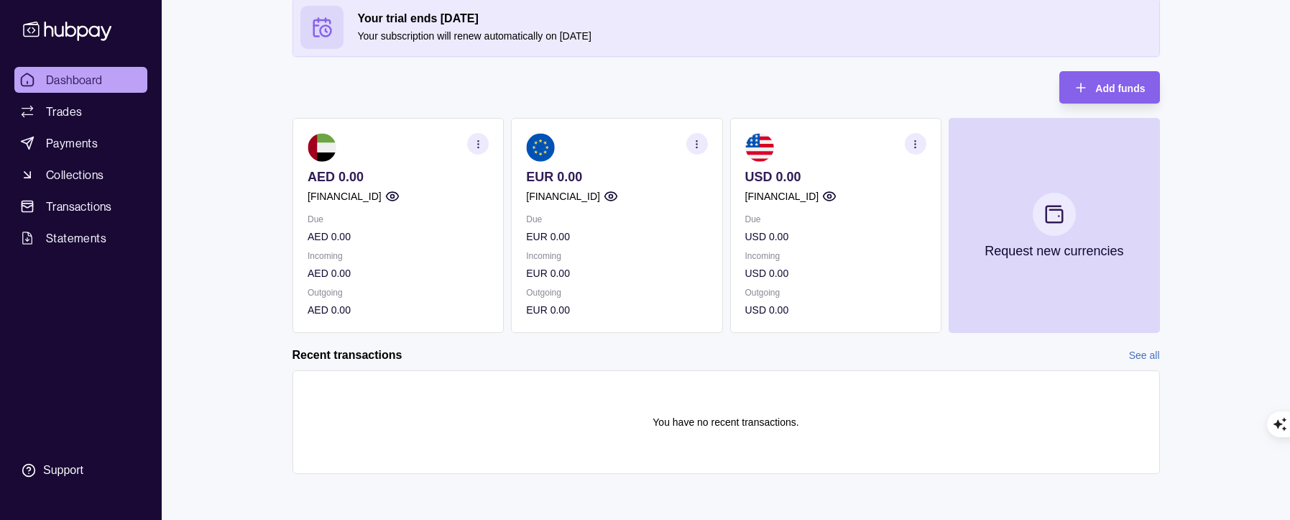
click at [551, 270] on p "EUR 0.00" at bounding box center [616, 273] width 181 height 16
click at [561, 198] on p "GB06TCCL04140418907218" at bounding box center [563, 196] width 74 height 16
click at [531, 156] on img at bounding box center [540, 147] width 29 height 29
click at [617, 194] on icon "button" at bounding box center [611, 196] width 12 height 9
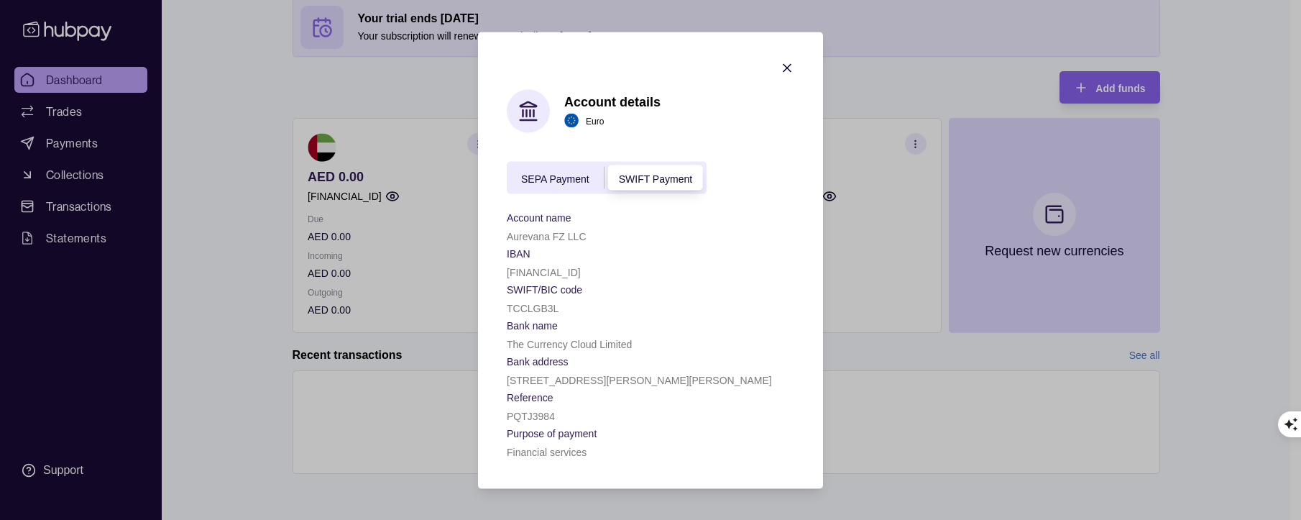
click at [563, 181] on span "SEPA Payment" at bounding box center [555, 179] width 68 height 12
click at [634, 175] on span "SWIFT Payment" at bounding box center [655, 179] width 73 height 12
click at [558, 174] on span "SEPA Payment" at bounding box center [555, 179] width 68 height 12
click at [645, 163] on div "SEPA Payment SWIFT Payment" at bounding box center [607, 177] width 200 height 32
click at [646, 170] on div "SWIFT Payment" at bounding box center [656, 177] width 102 height 17
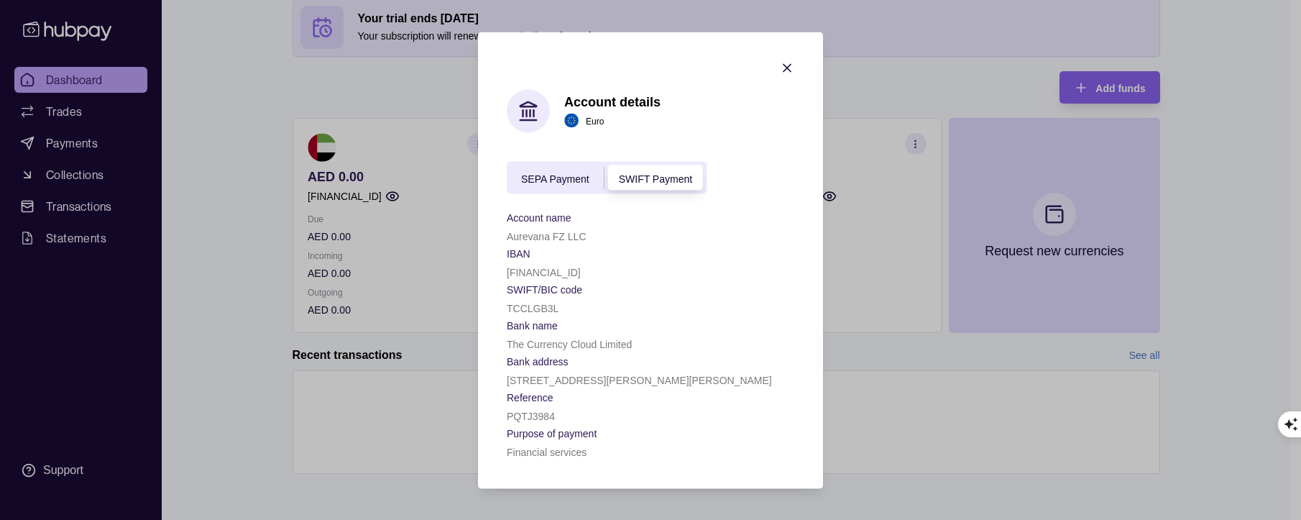
click at [564, 175] on span "SEPA Payment" at bounding box center [555, 179] width 68 height 12
click at [786, 65] on icon "button" at bounding box center [787, 67] width 14 height 14
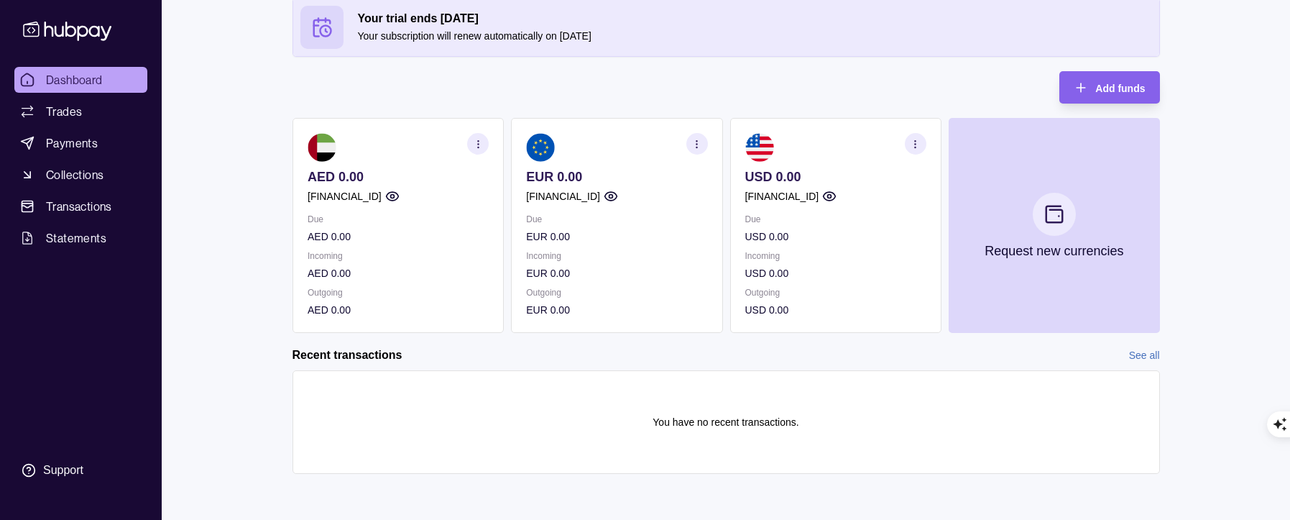
click at [693, 142] on icon "button" at bounding box center [697, 144] width 11 height 11
click at [668, 269] on p "EUR 0.00" at bounding box center [616, 273] width 181 height 16
click at [619, 183] on link "View account details" at bounding box center [596, 180] width 91 height 16
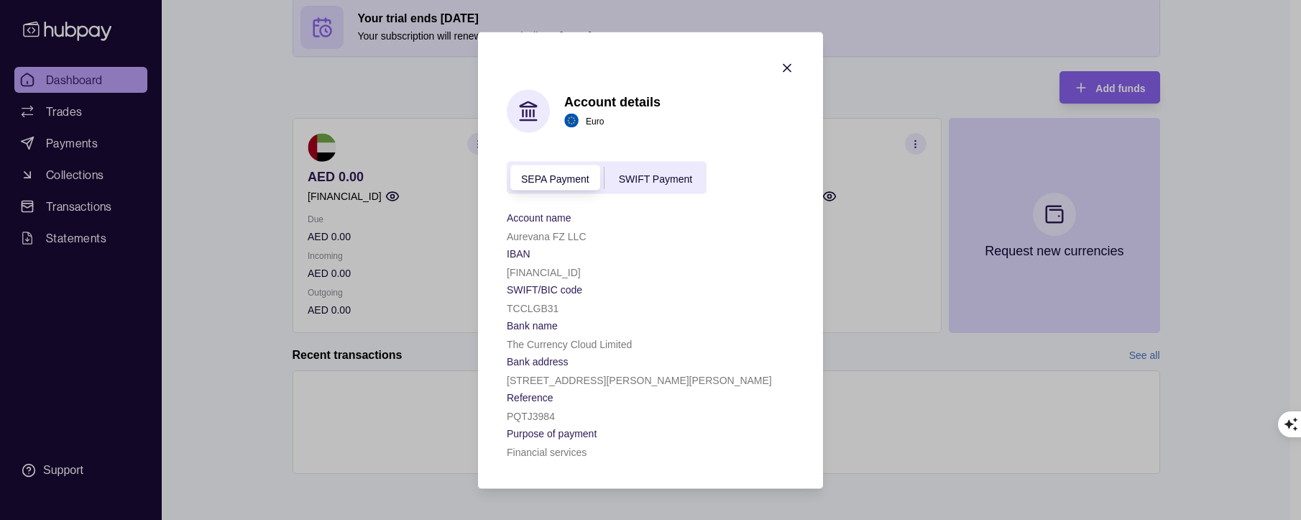
click at [629, 183] on span "SWIFT Payment" at bounding box center [655, 179] width 73 height 12
click at [790, 63] on icon "button" at bounding box center [787, 67] width 14 height 14
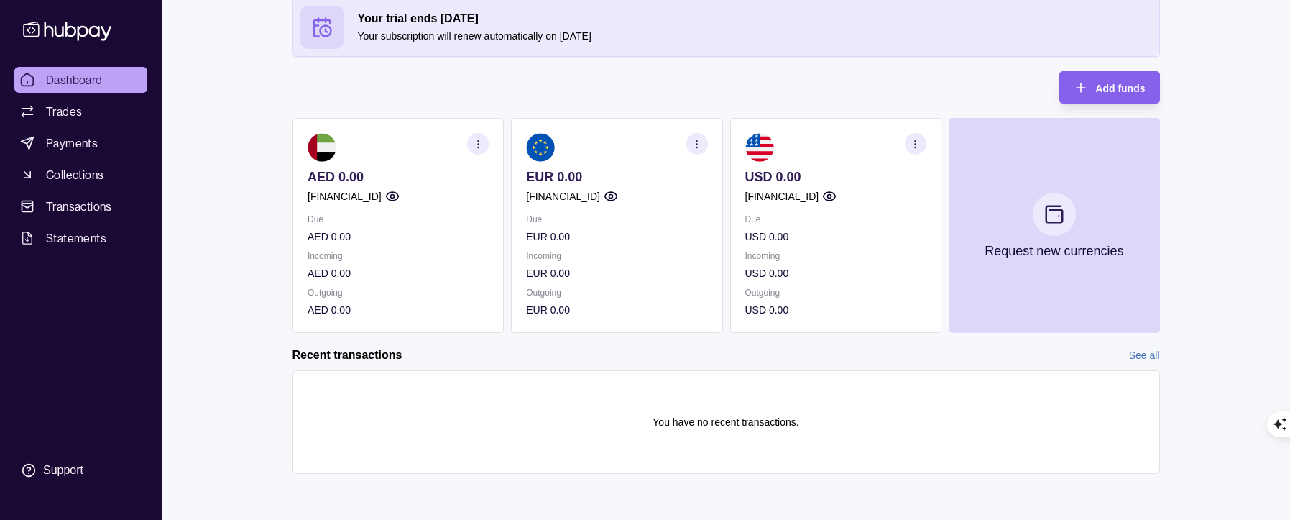
click at [697, 148] on icon "button" at bounding box center [697, 144] width 11 height 11
click at [623, 177] on link "View account details" at bounding box center [596, 180] width 91 height 16
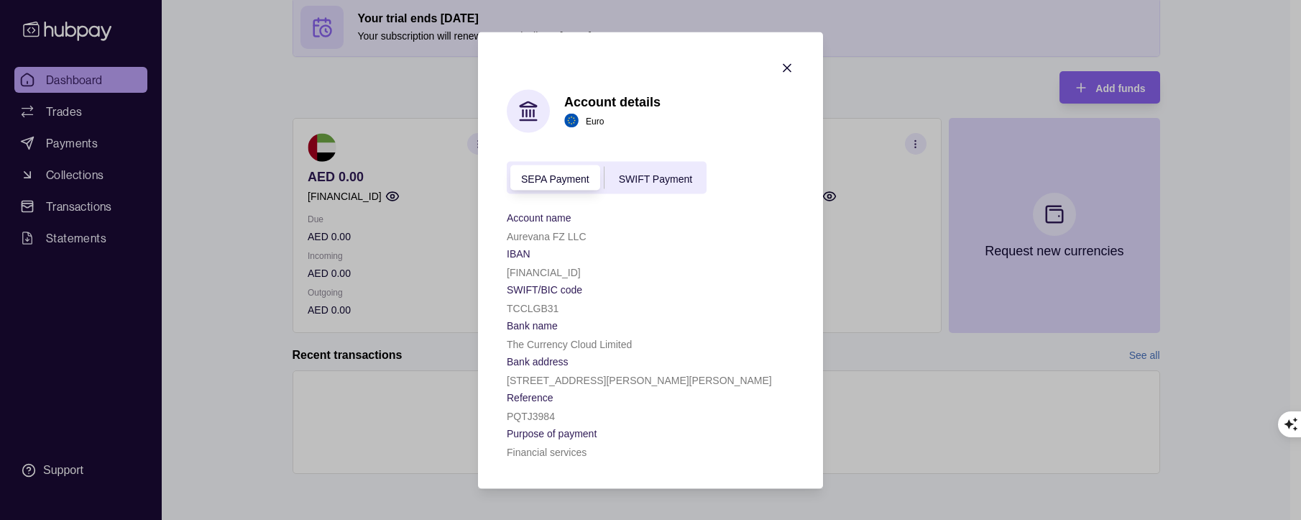
click at [784, 68] on icon "button" at bounding box center [787, 67] width 14 height 14
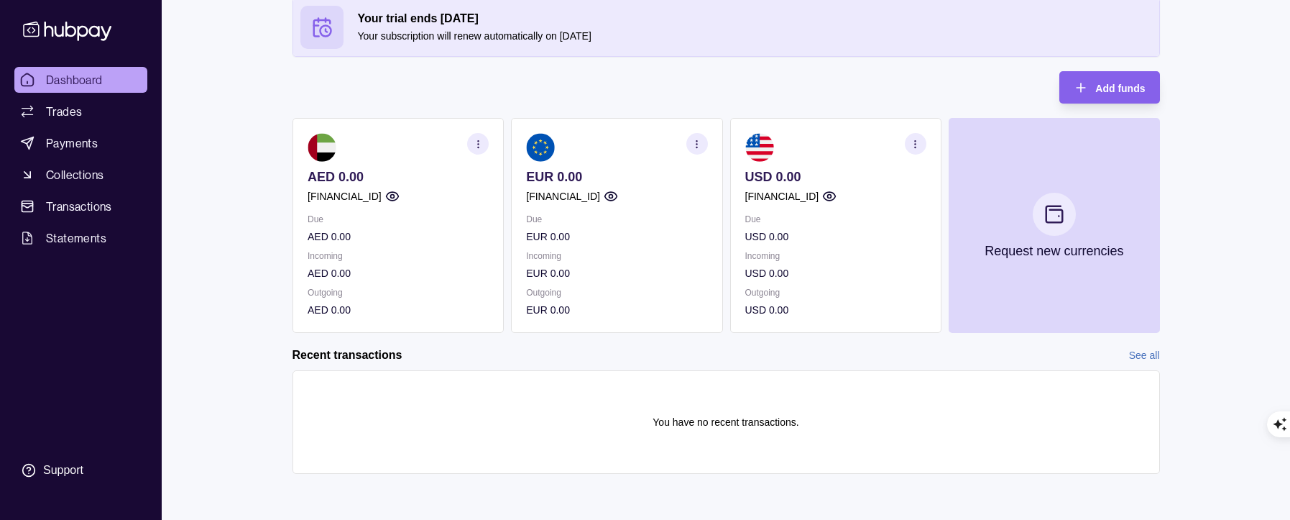
click at [878, 270] on p "USD 0.00" at bounding box center [835, 273] width 181 height 16
click at [697, 143] on circle "button" at bounding box center [696, 143] width 1 height 1
click at [628, 175] on link "View account details" at bounding box center [596, 180] width 91 height 16
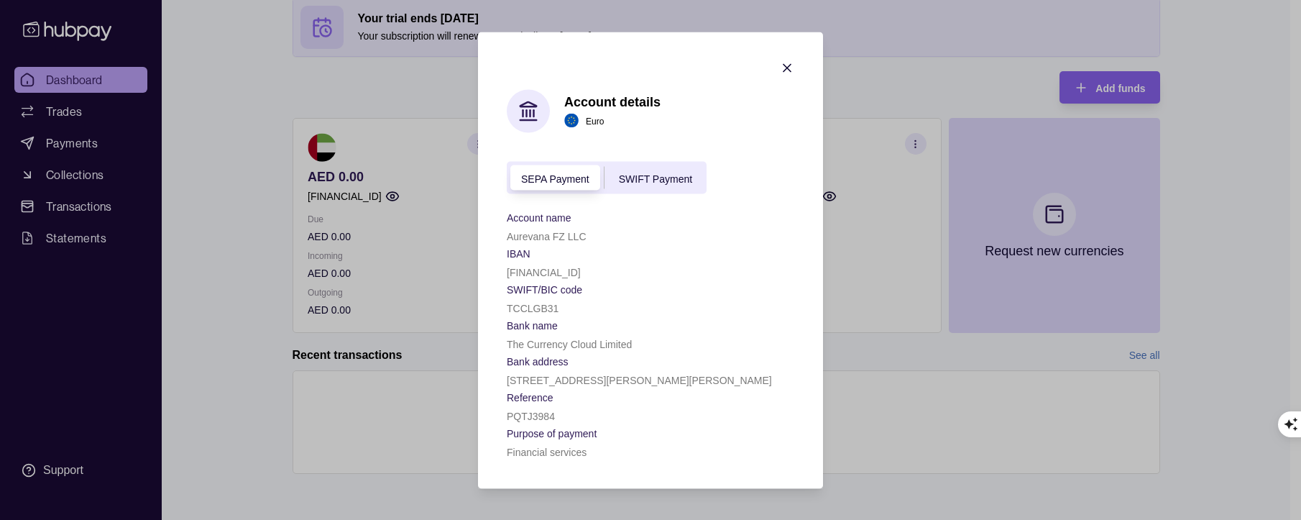
click at [786, 70] on icon "button" at bounding box center [787, 67] width 7 height 7
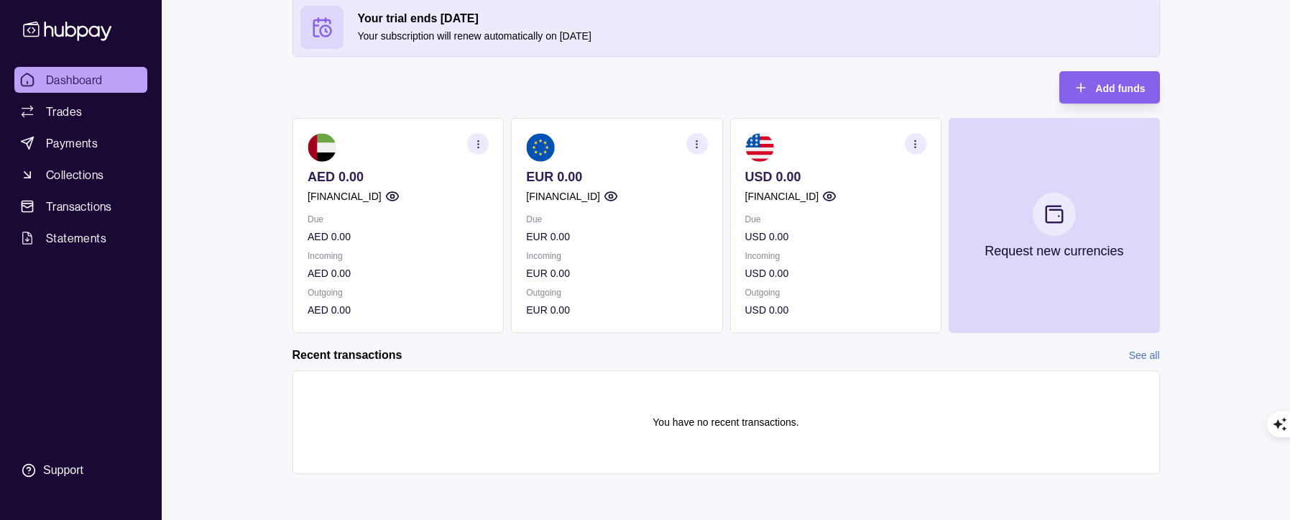
click at [697, 147] on circle "button" at bounding box center [696, 147] width 1 height 1
click at [577, 281] on div "Due EUR 0.00 Incoming EUR 0.00 Outgoing EUR 0.00" at bounding box center [616, 264] width 181 height 106
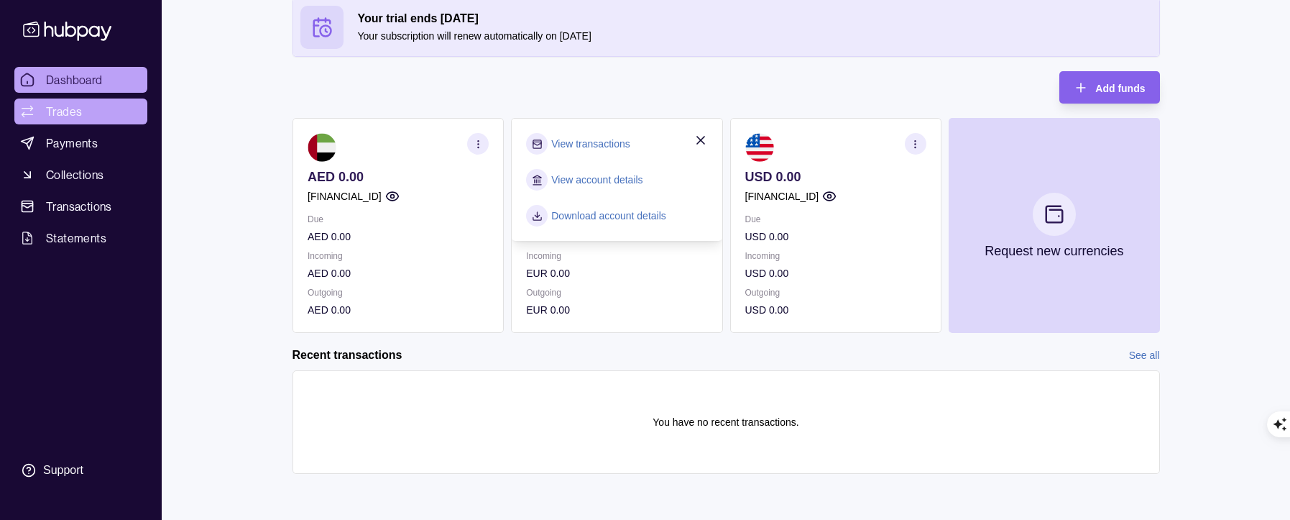
click at [84, 111] on link "Trades" at bounding box center [80, 111] width 133 height 26
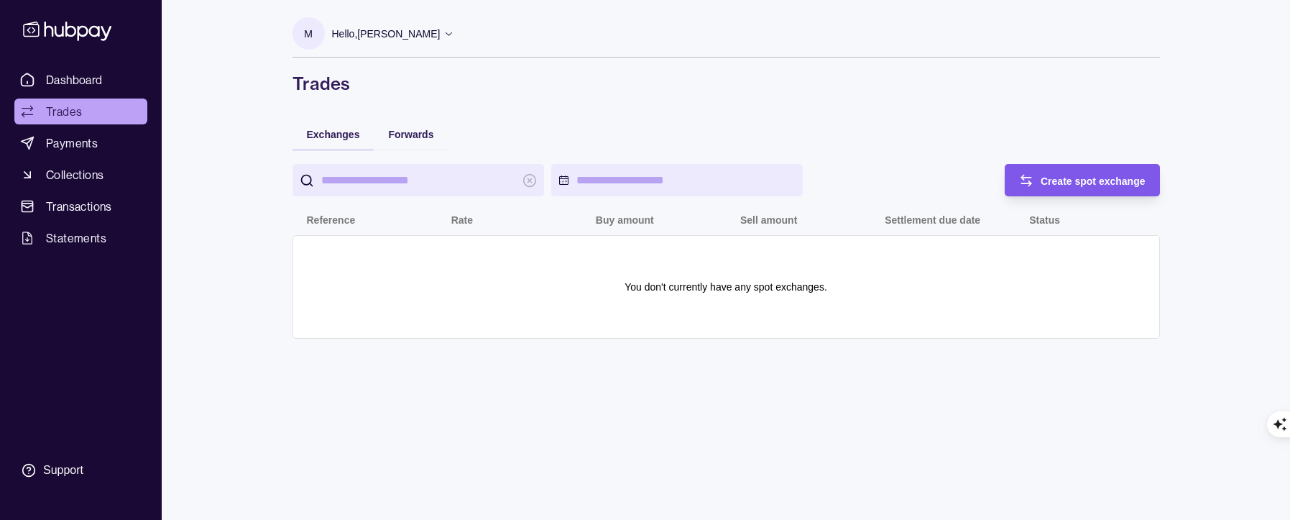
click at [1038, 183] on div "Create spot exchange" at bounding box center [1072, 180] width 148 height 32
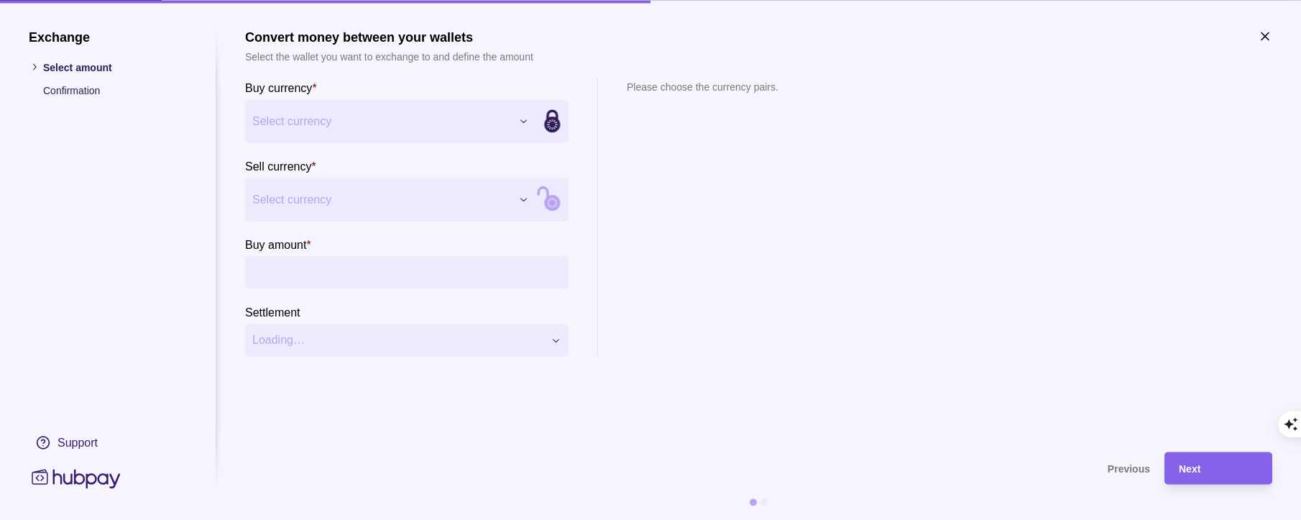
click at [1267, 37] on icon "button" at bounding box center [1265, 35] width 7 height 7
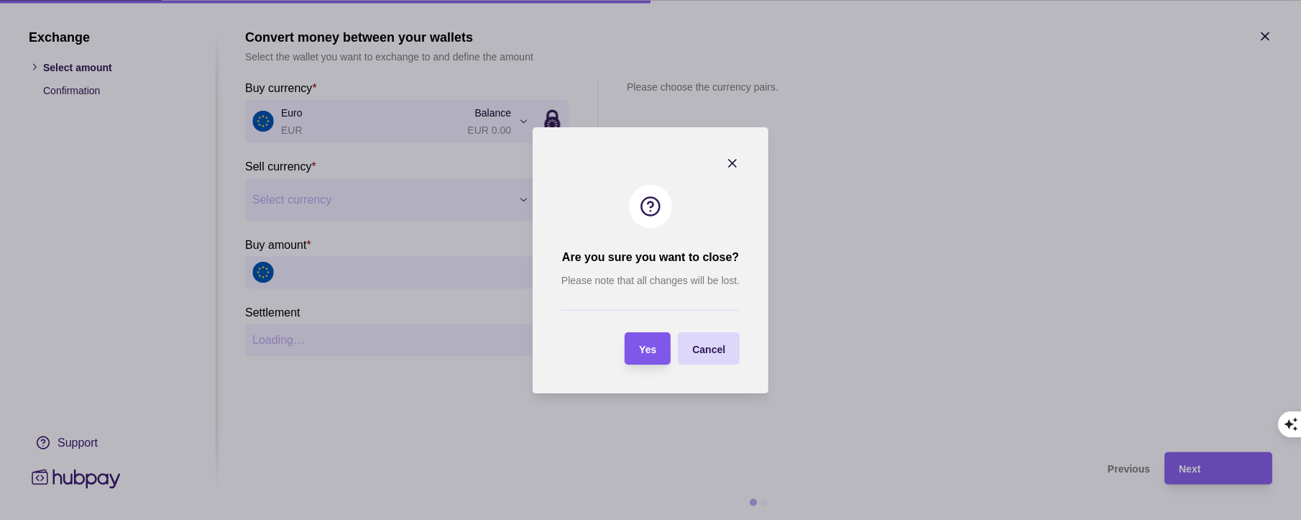
click at [645, 357] on div "Yes" at bounding box center [637, 348] width 39 height 32
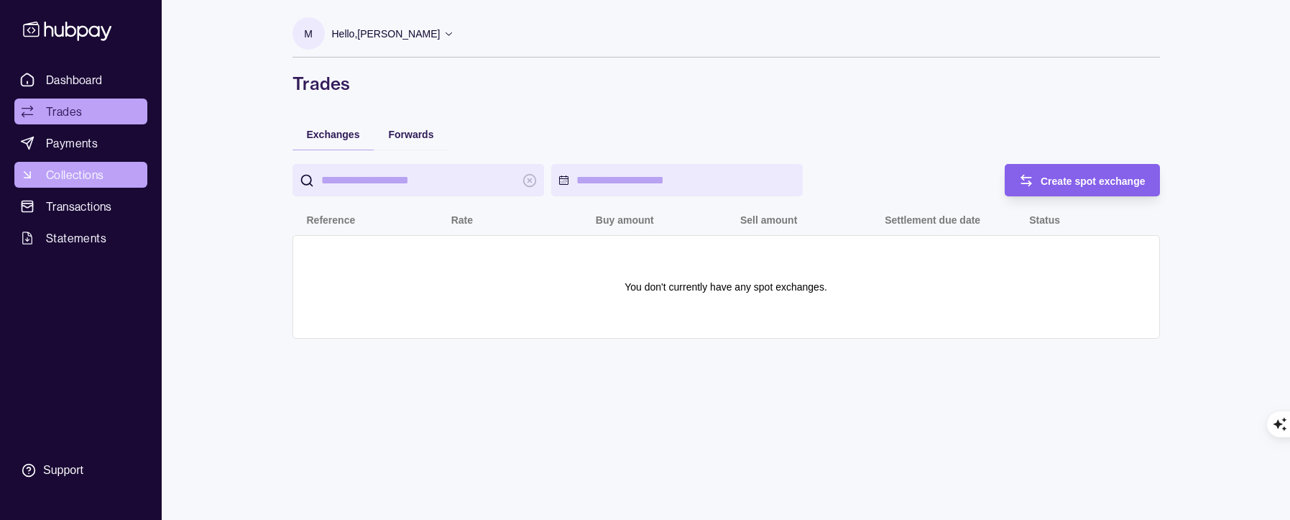
click at [63, 172] on span "Collections" at bounding box center [75, 174] width 58 height 17
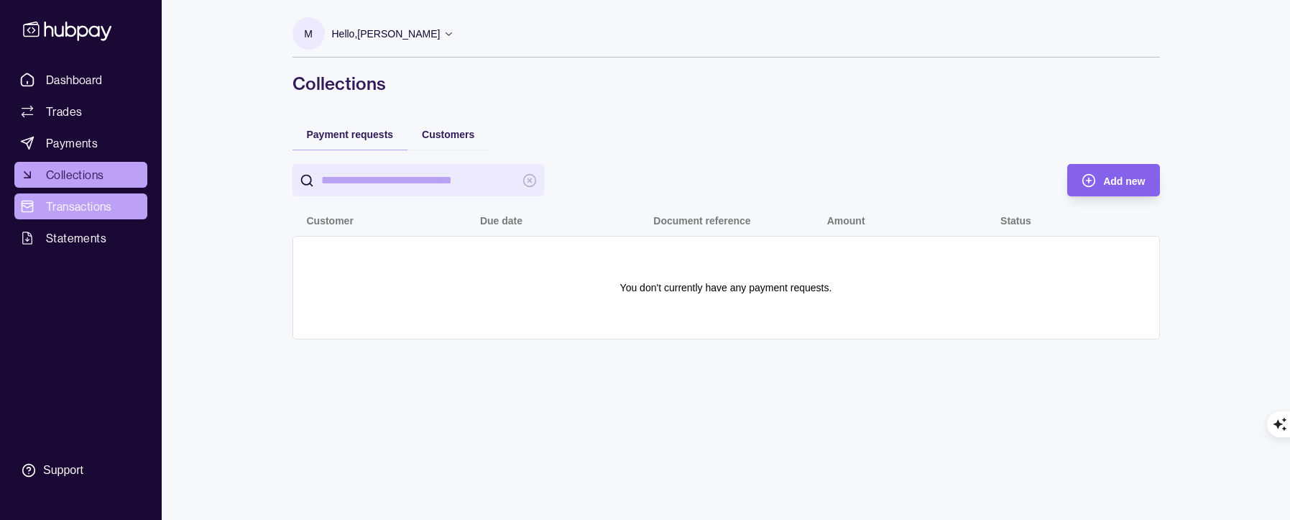
click at [70, 205] on span "Transactions" at bounding box center [79, 206] width 66 height 17
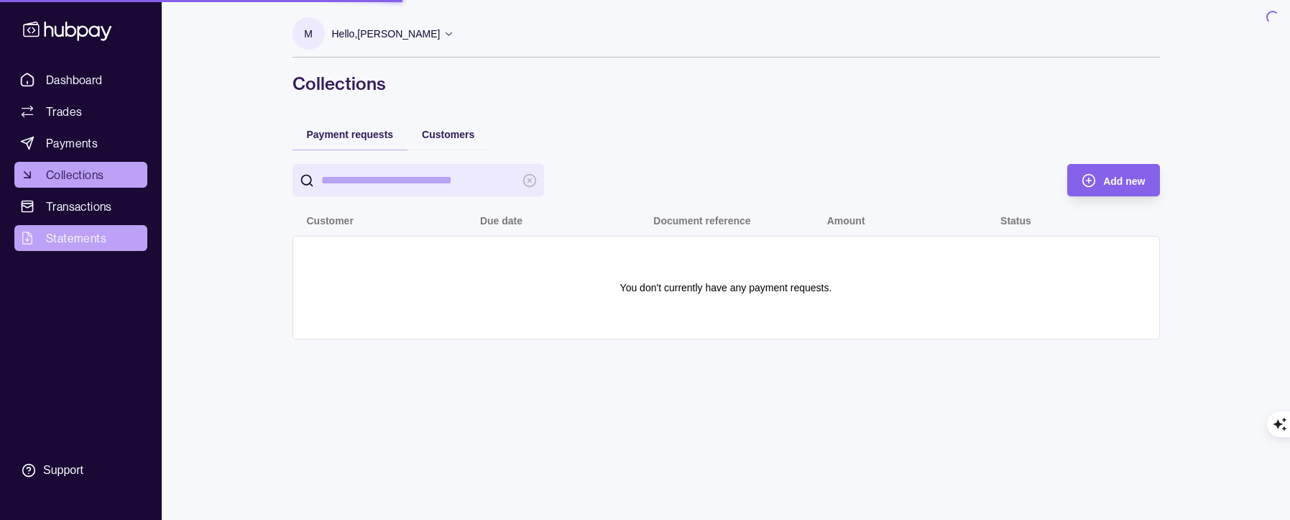
click at [83, 239] on span "Statements" at bounding box center [76, 237] width 60 height 17
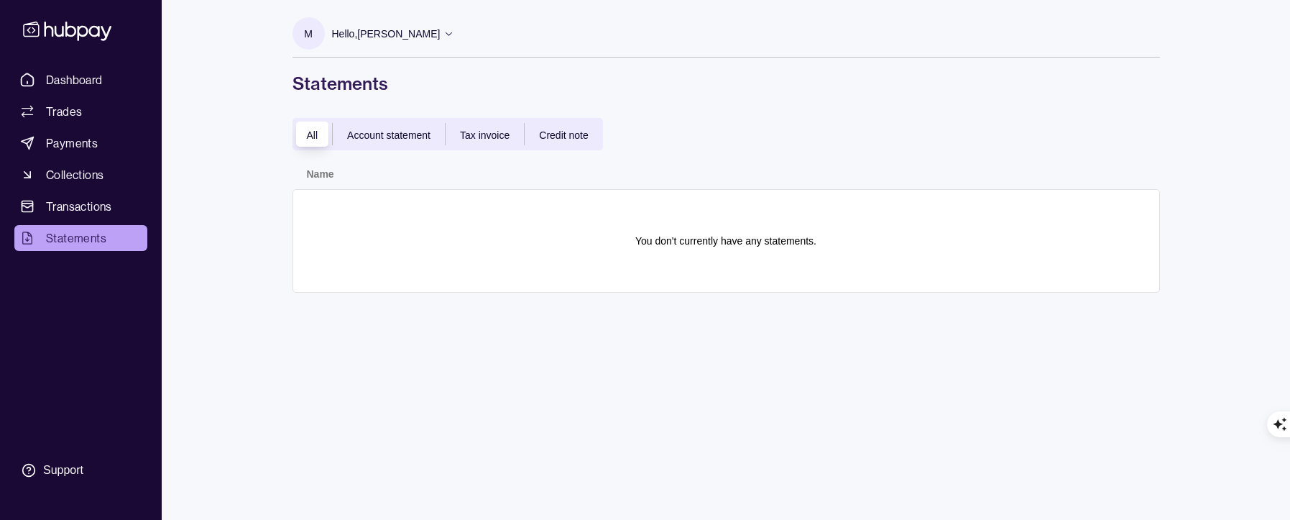
click at [383, 139] on span "Account statement" at bounding box center [388, 135] width 83 height 12
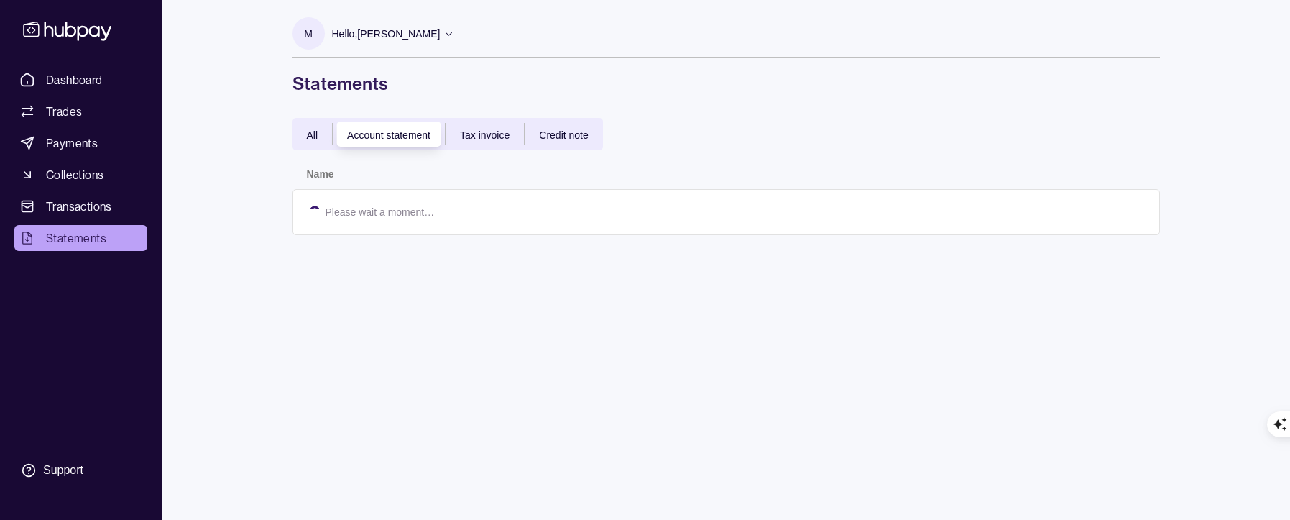
click at [486, 139] on span "Tax invoice" at bounding box center [485, 135] width 50 height 12
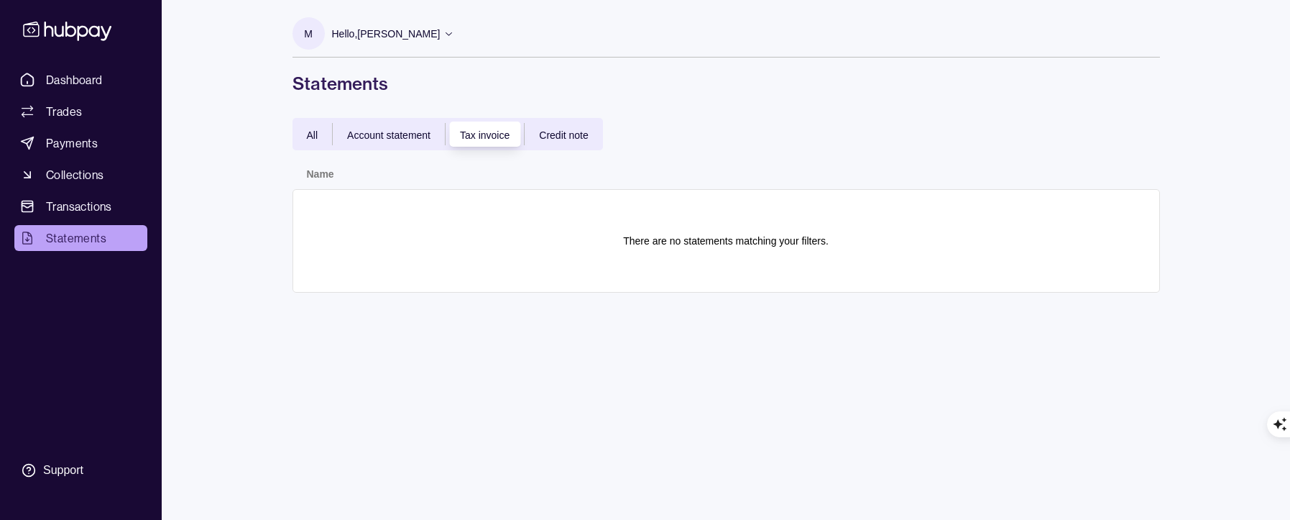
click at [559, 136] on span "Credit note" at bounding box center [563, 135] width 49 height 12
click at [293, 148] on div "All Account statement Tax invoice Credit note" at bounding box center [448, 134] width 311 height 32
click at [40, 109] on link "Trades" at bounding box center [80, 111] width 133 height 26
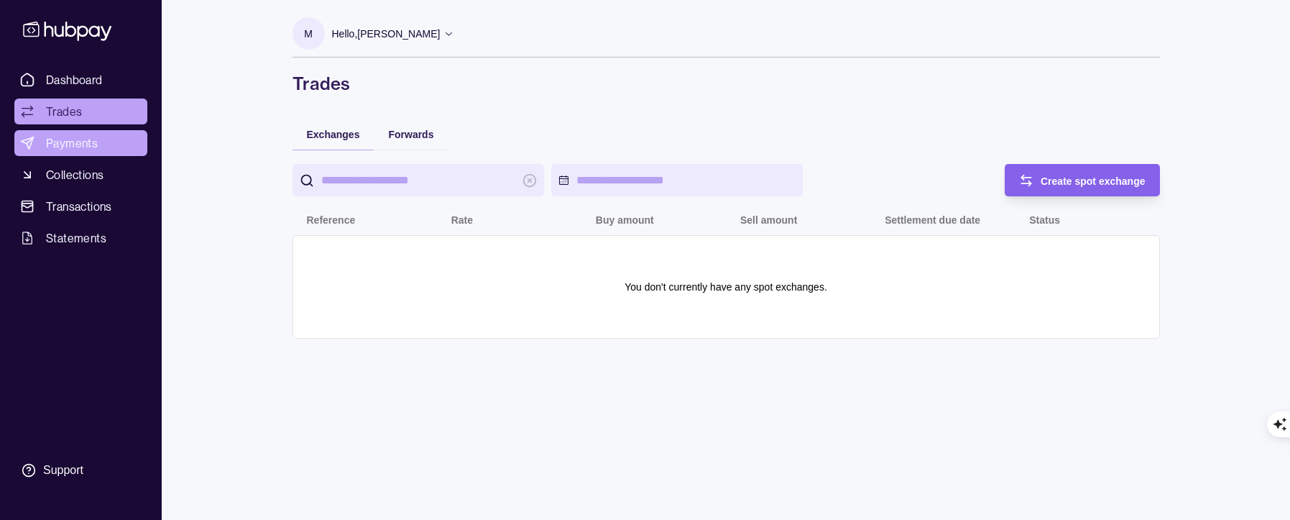
click at [69, 144] on span "Payments" at bounding box center [72, 142] width 52 height 17
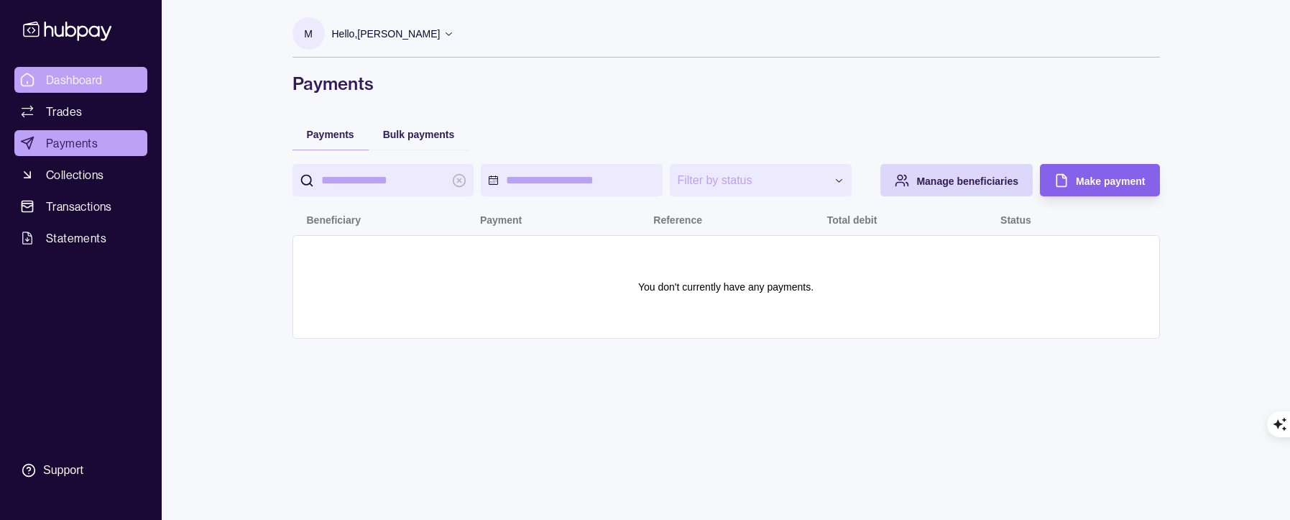
click at [80, 85] on span "Dashboard" at bounding box center [74, 79] width 57 height 17
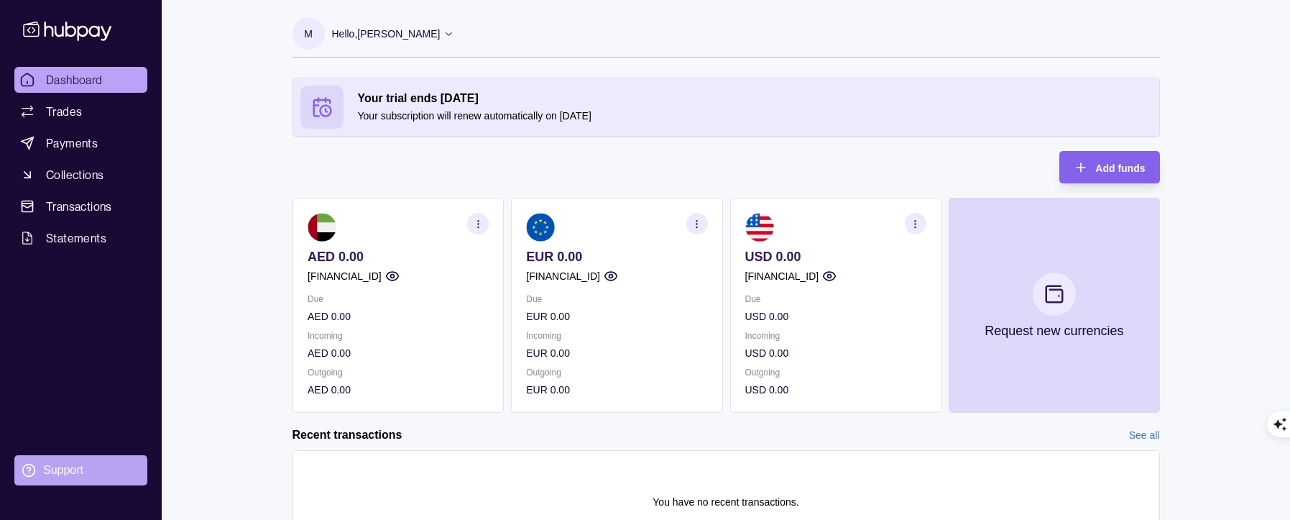
click at [60, 460] on section "Support" at bounding box center [80, 470] width 133 height 30
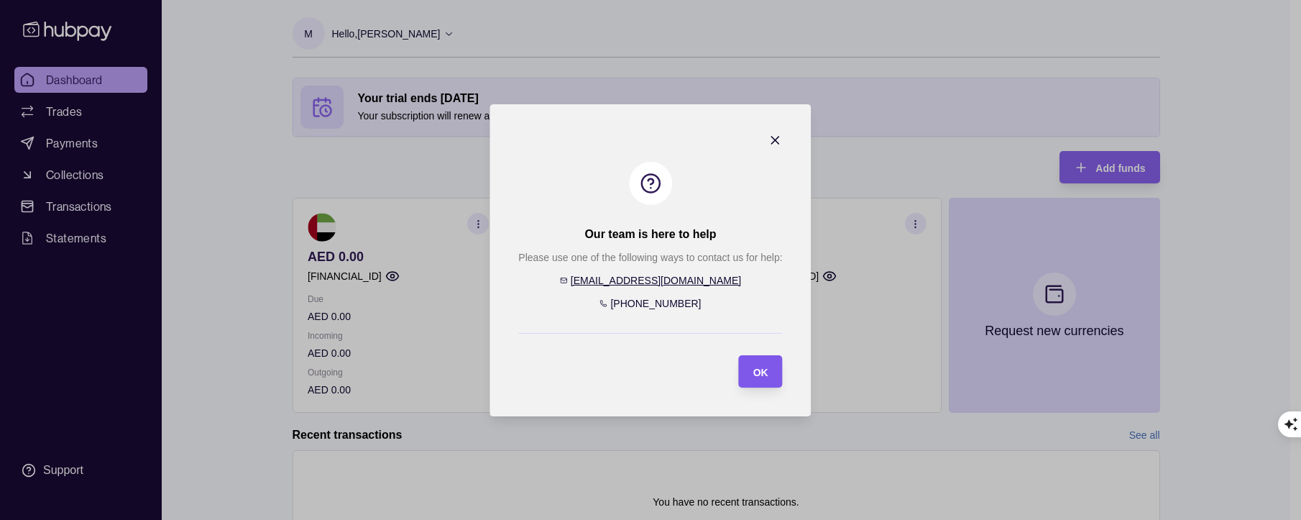
click at [756, 362] on div "OK" at bounding box center [750, 371] width 37 height 32
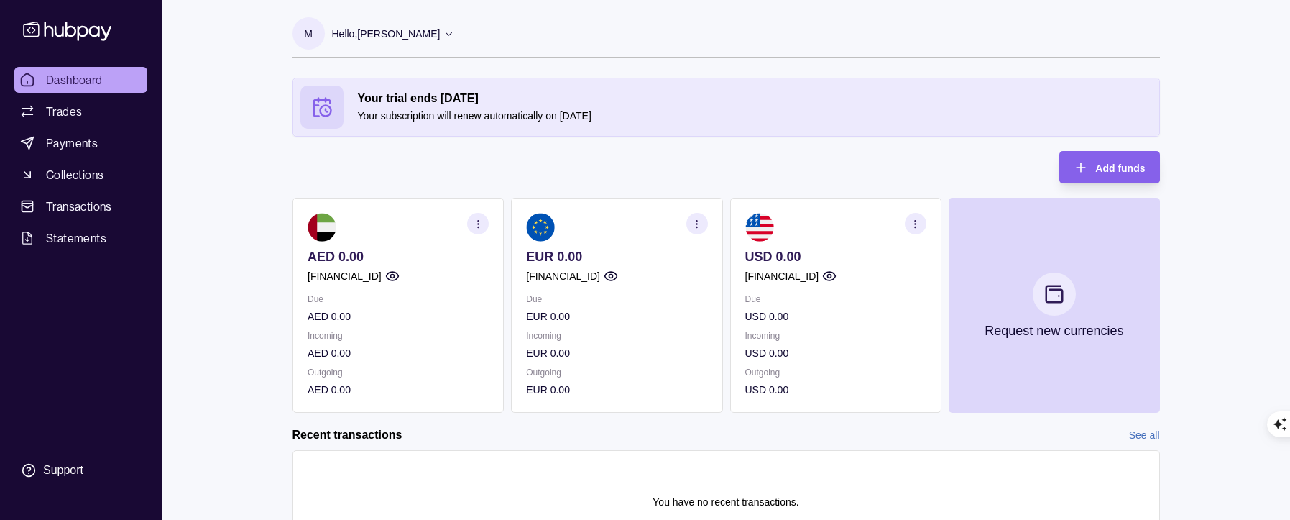
click at [630, 111] on p "Your subscription will renew automatically on 22 Oct 2025" at bounding box center [755, 116] width 794 height 16
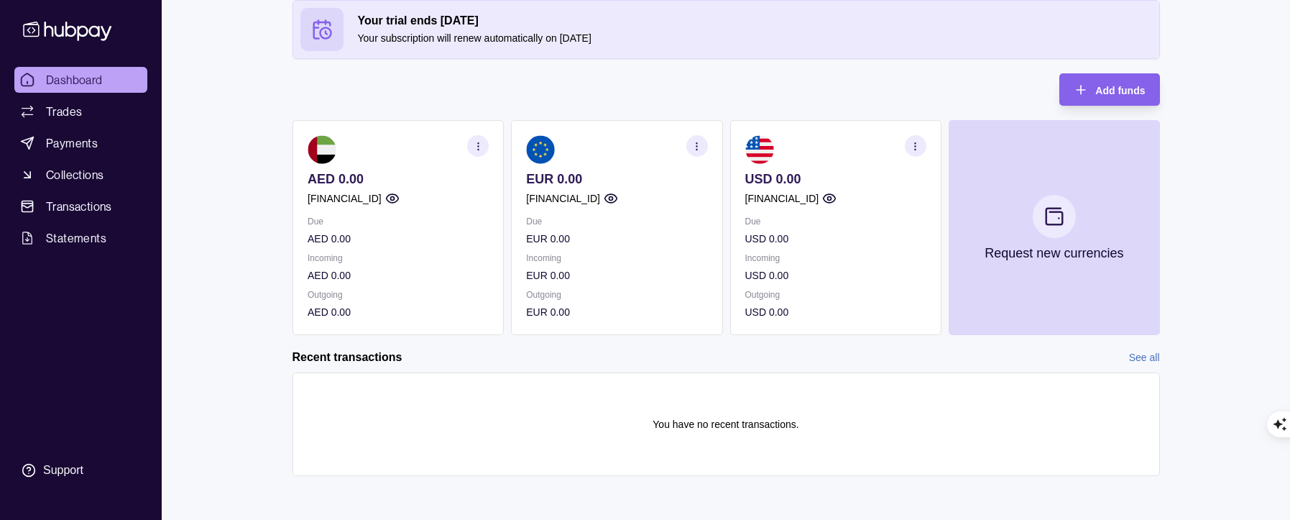
scroll to position [80, 0]
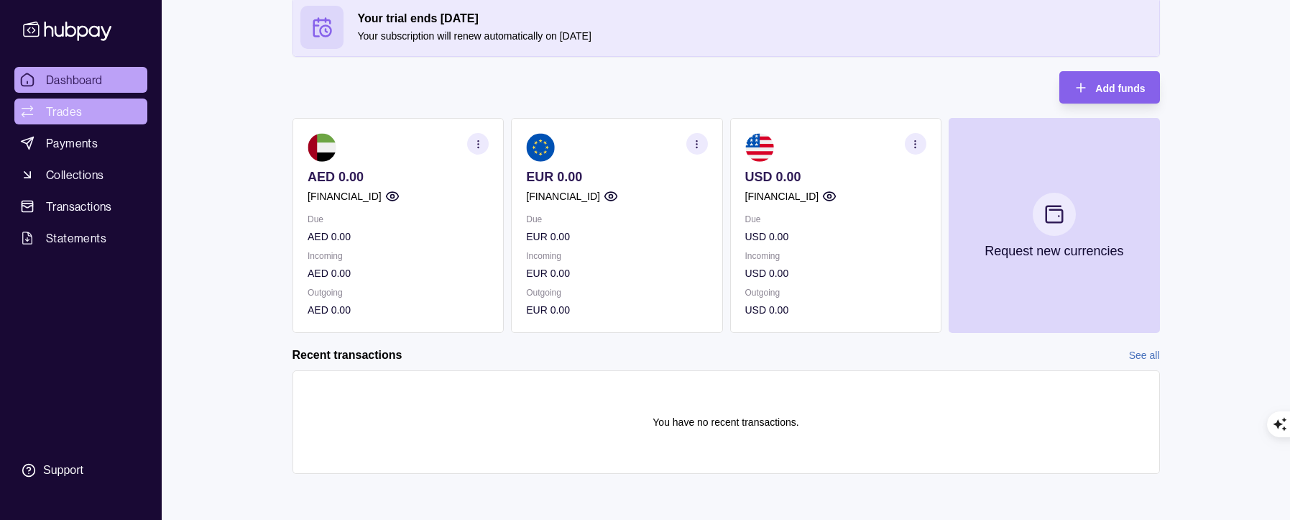
click at [59, 116] on span "Trades" at bounding box center [64, 111] width 36 height 17
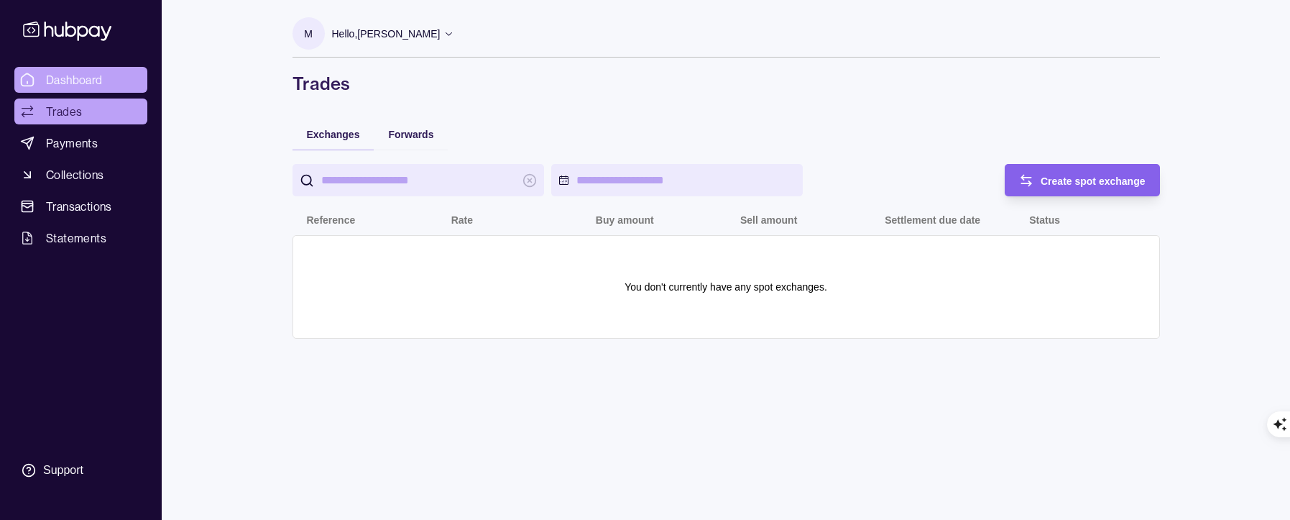
click at [55, 75] on span "Dashboard" at bounding box center [74, 79] width 57 height 17
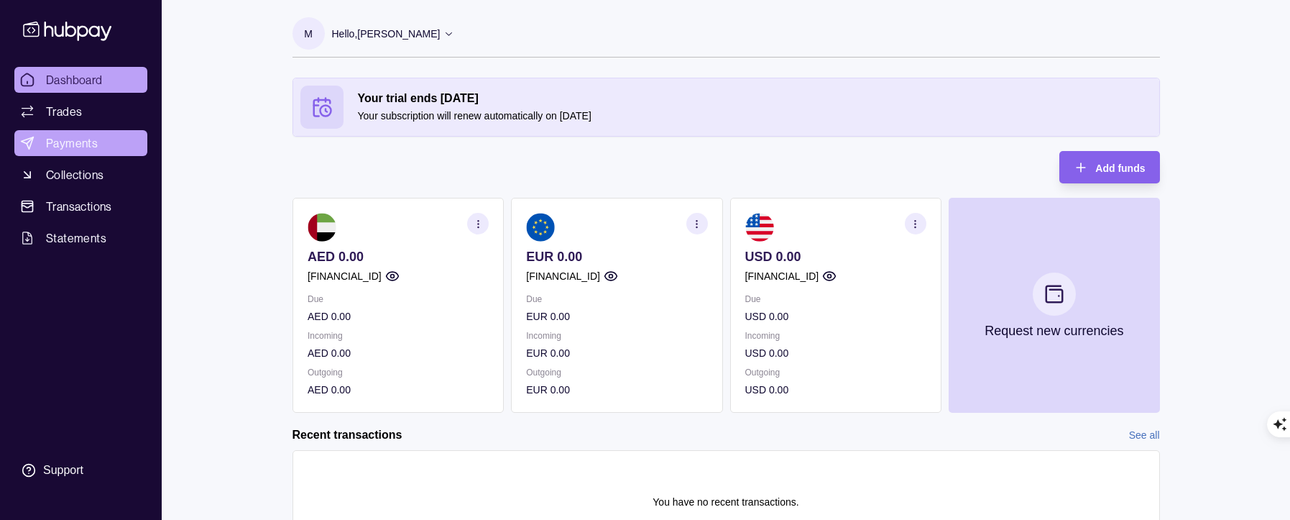
click at [80, 142] on span "Payments" at bounding box center [72, 142] width 52 height 17
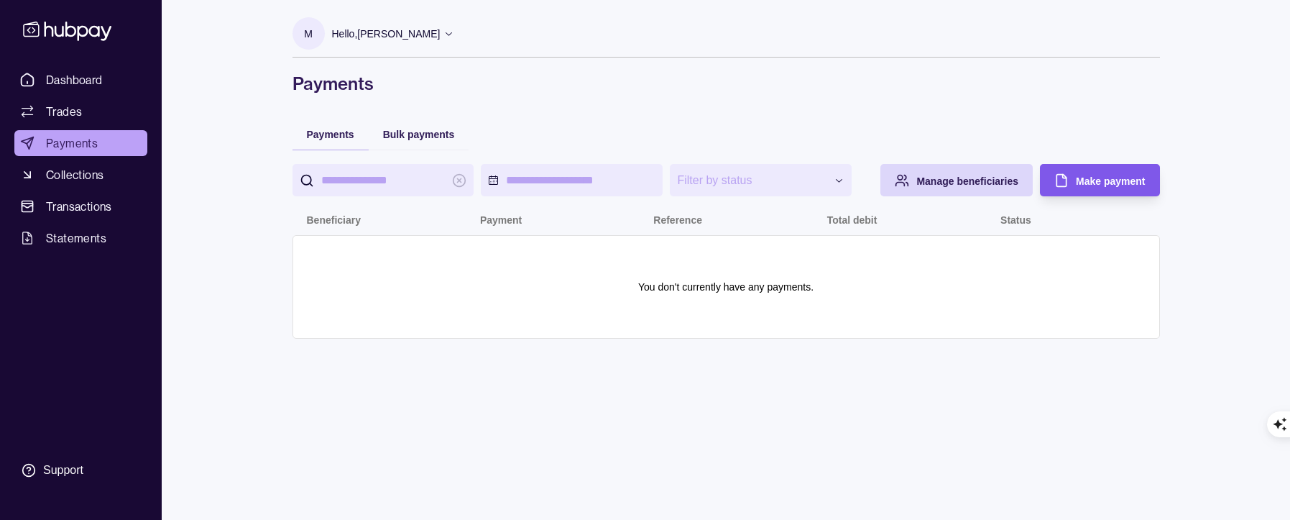
click at [1124, 178] on span "Make payment" at bounding box center [1110, 181] width 69 height 12
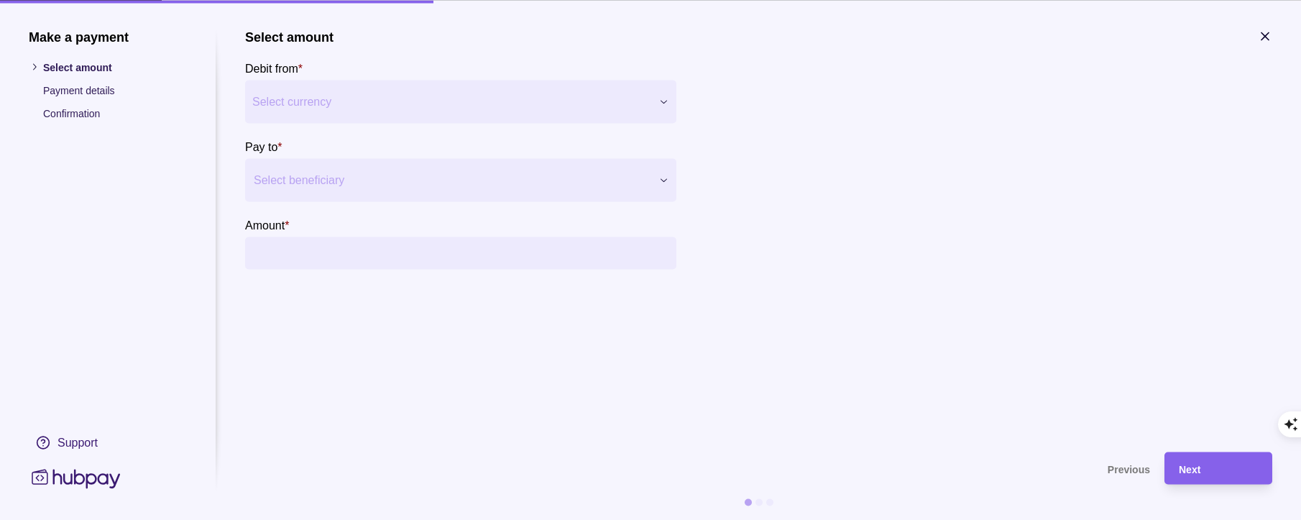
click at [422, 183] on div at bounding box center [452, 180] width 396 height 20
click at [326, 229] on span "Add new beneficiary" at bounding box center [323, 224] width 98 height 12
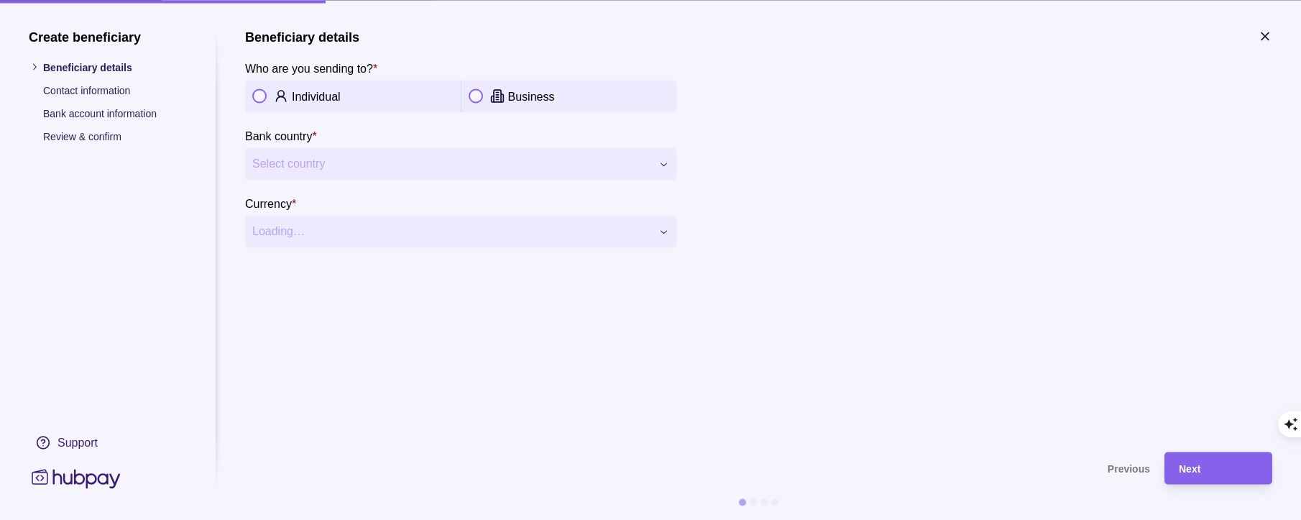
click at [478, 93] on button "button" at bounding box center [476, 96] width 14 height 14
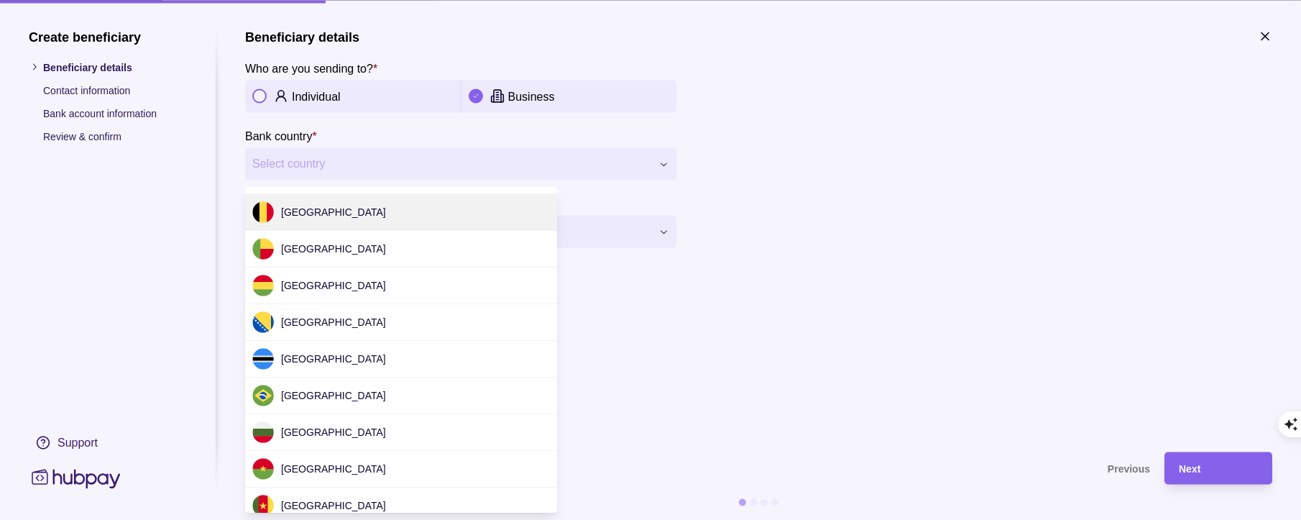
scroll to position [288, 0]
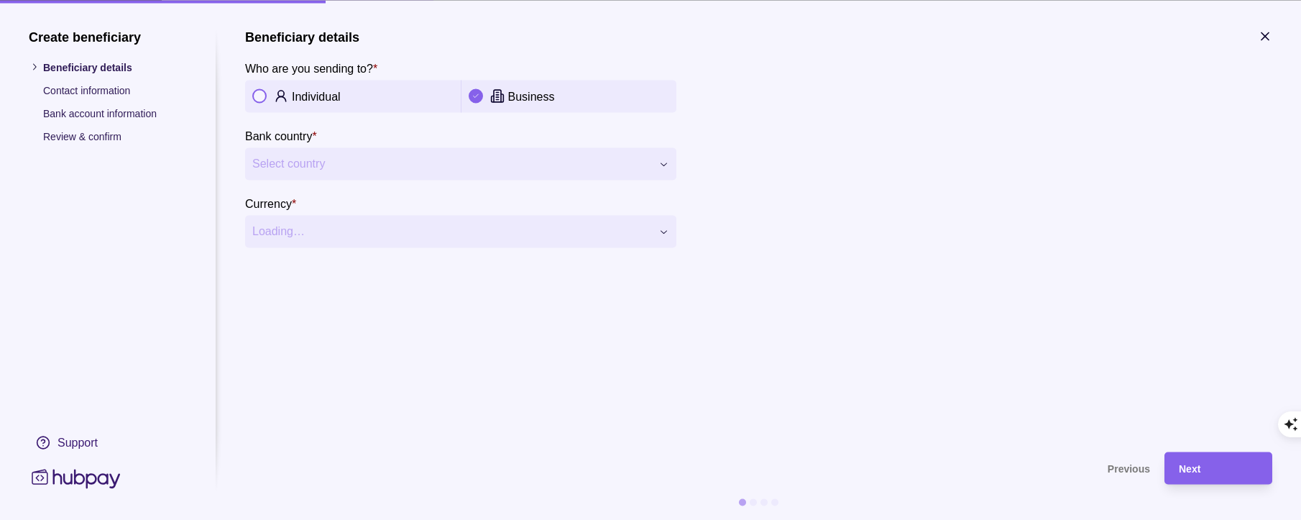
click at [84, 94] on p "Contact information" at bounding box center [115, 90] width 144 height 16
click at [81, 91] on p "Contact information" at bounding box center [115, 90] width 144 height 16
click at [37, 67] on icon at bounding box center [34, 67] width 11 height 11
click at [29, 66] on icon at bounding box center [34, 67] width 11 height 11
drag, startPoint x: 203, startPoint y: 222, endPoint x: 216, endPoint y: 224, distance: 13.7
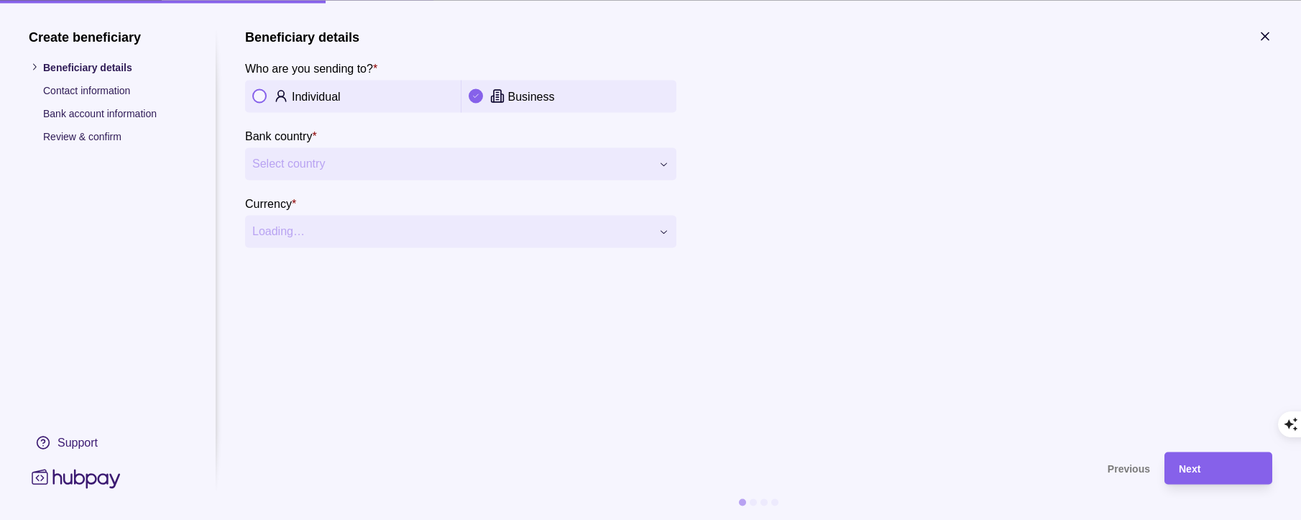
click at [1261, 35] on icon "button" at bounding box center [1265, 36] width 14 height 14
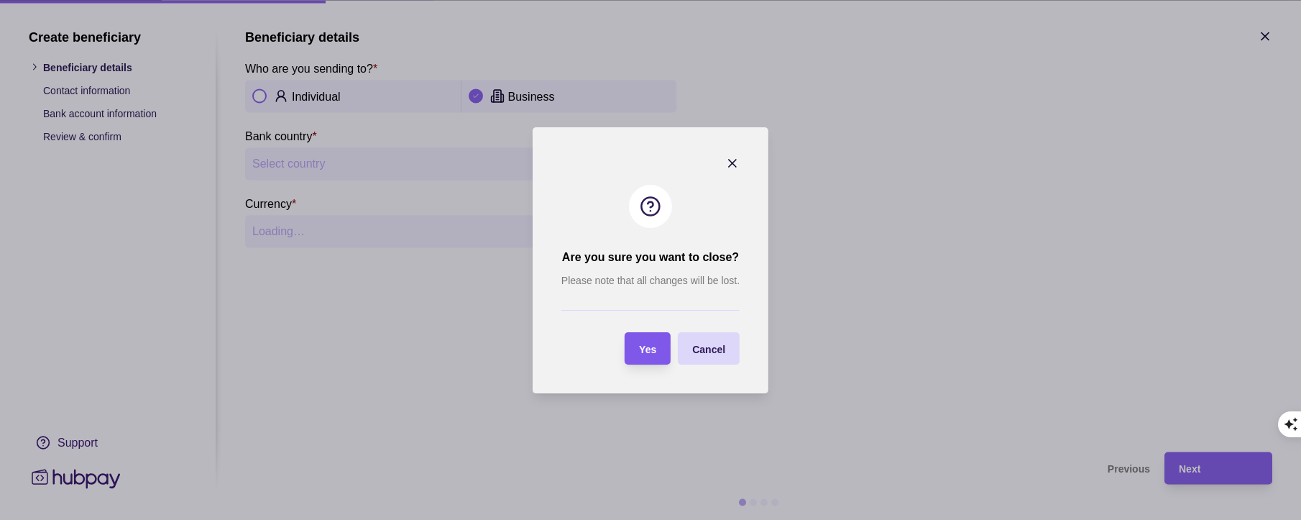
click at [630, 334] on div "Yes" at bounding box center [637, 348] width 39 height 32
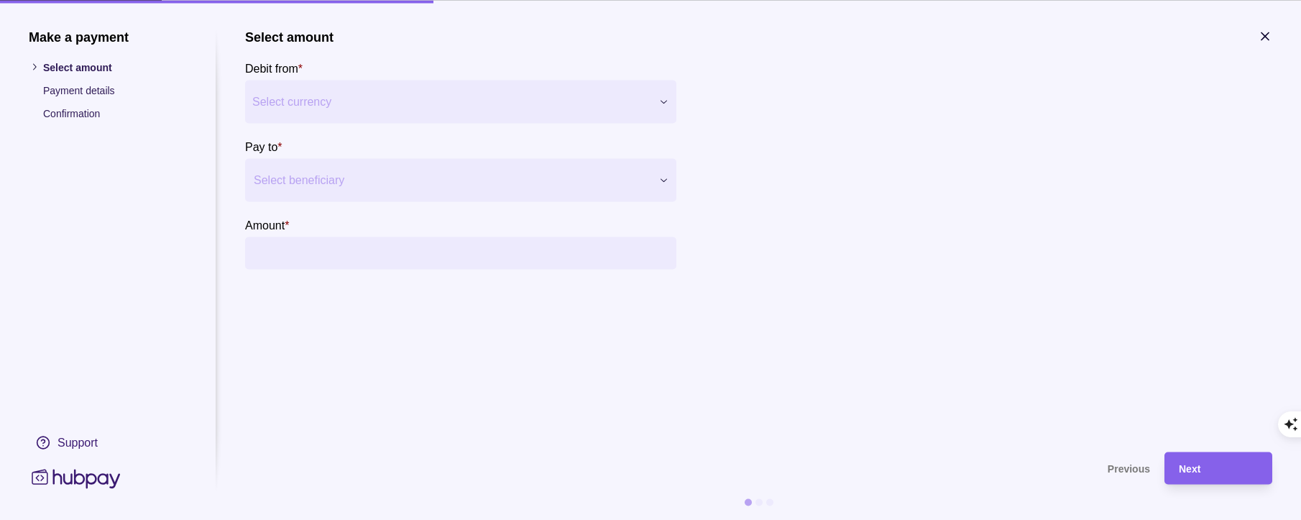
click at [81, 93] on p "Payment details" at bounding box center [115, 90] width 144 height 16
click at [71, 118] on p "Confirmation" at bounding box center [115, 113] width 144 height 16
click at [64, 111] on p "Confirmation" at bounding box center [115, 113] width 144 height 16
click at [1262, 34] on icon "button" at bounding box center [1265, 35] width 7 height 7
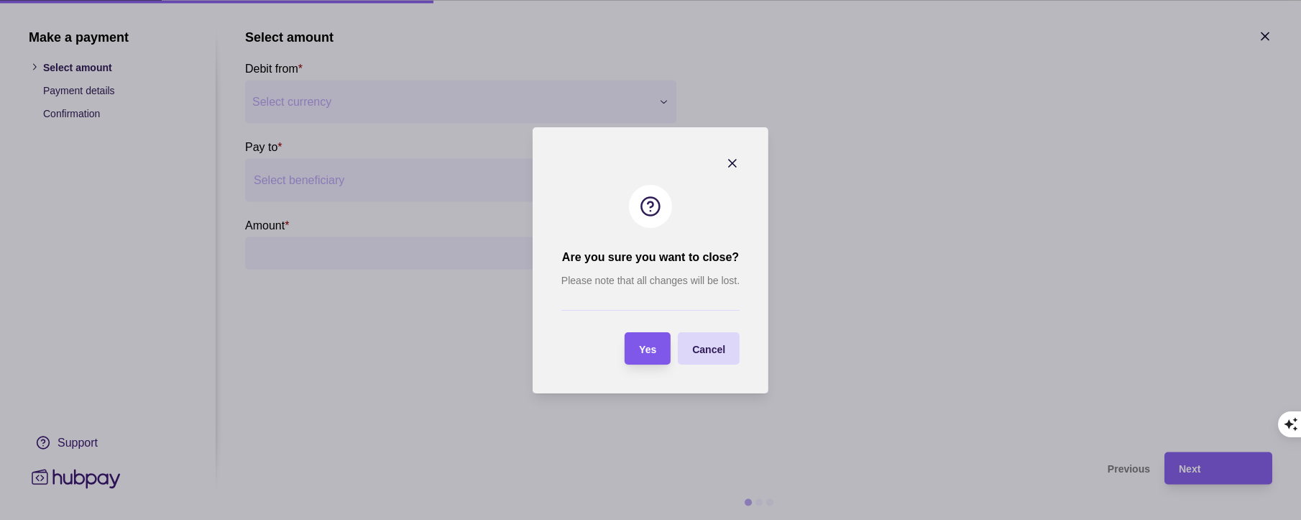
click at [636, 355] on div "Yes" at bounding box center [637, 348] width 39 height 32
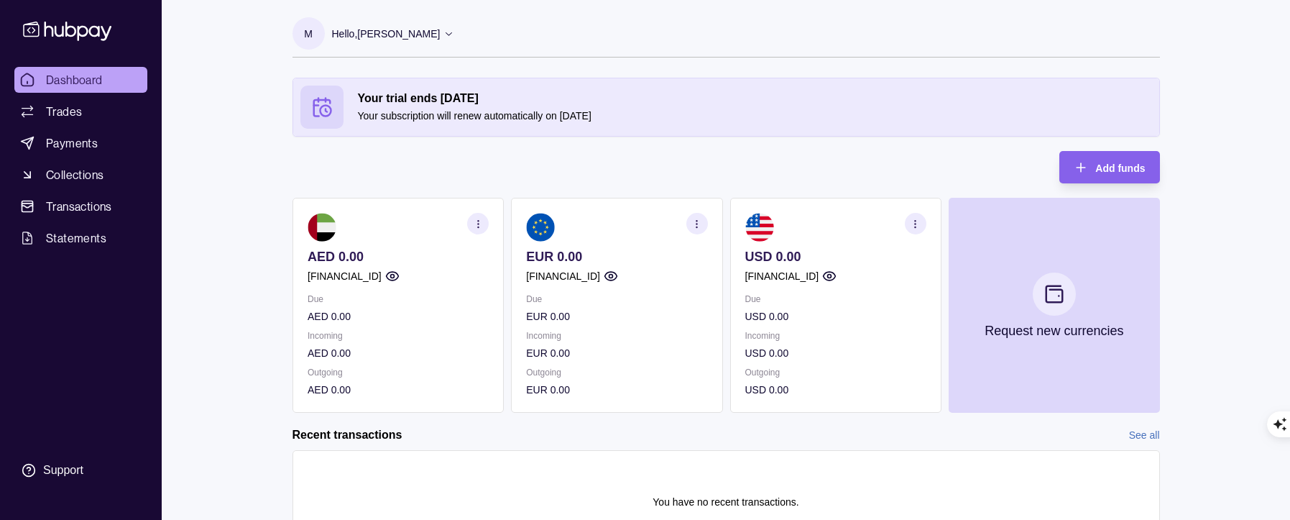
click at [861, 299] on p "Due" at bounding box center [835, 299] width 181 height 16
click at [692, 226] on icon "button" at bounding box center [697, 224] width 11 height 11
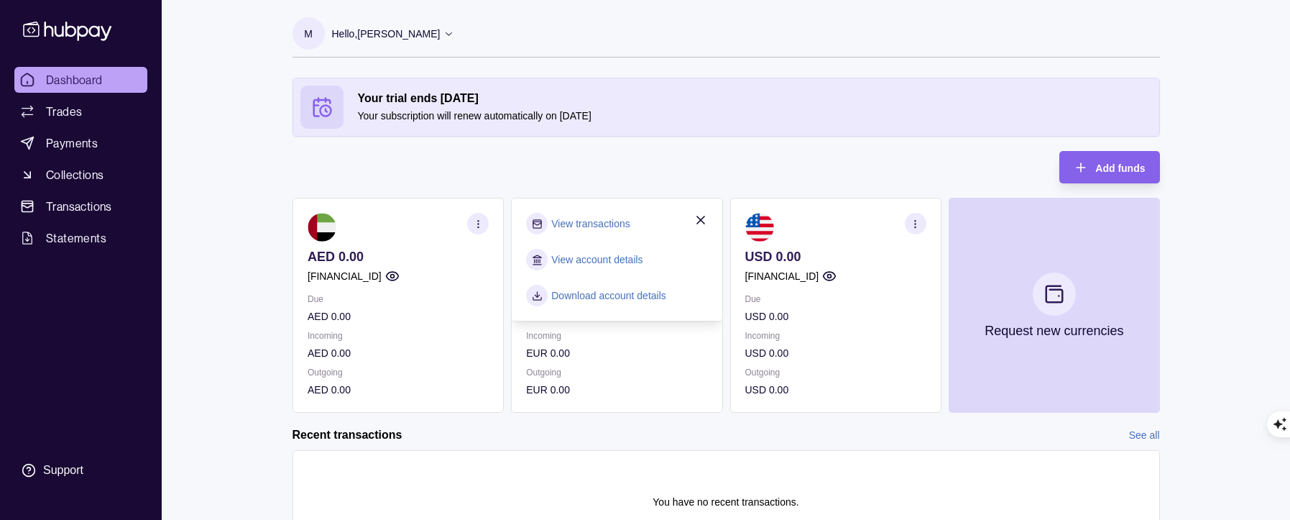
click at [625, 225] on link "View transactions" at bounding box center [590, 224] width 78 height 16
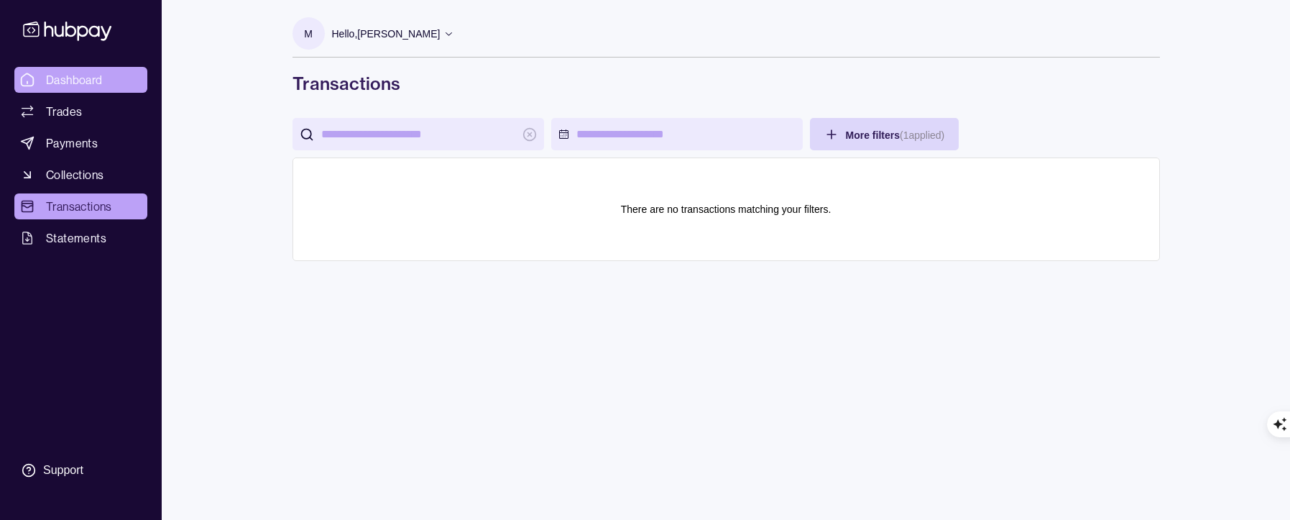
click at [83, 70] on link "Dashboard" at bounding box center [80, 80] width 133 height 26
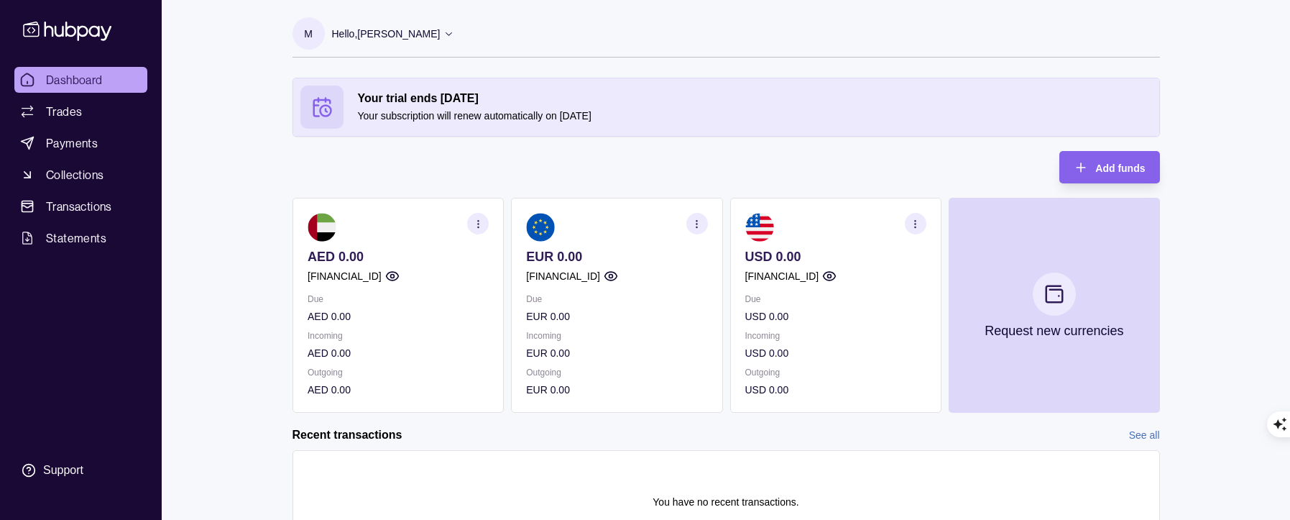
click at [699, 229] on section "button" at bounding box center [697, 224] width 22 height 22
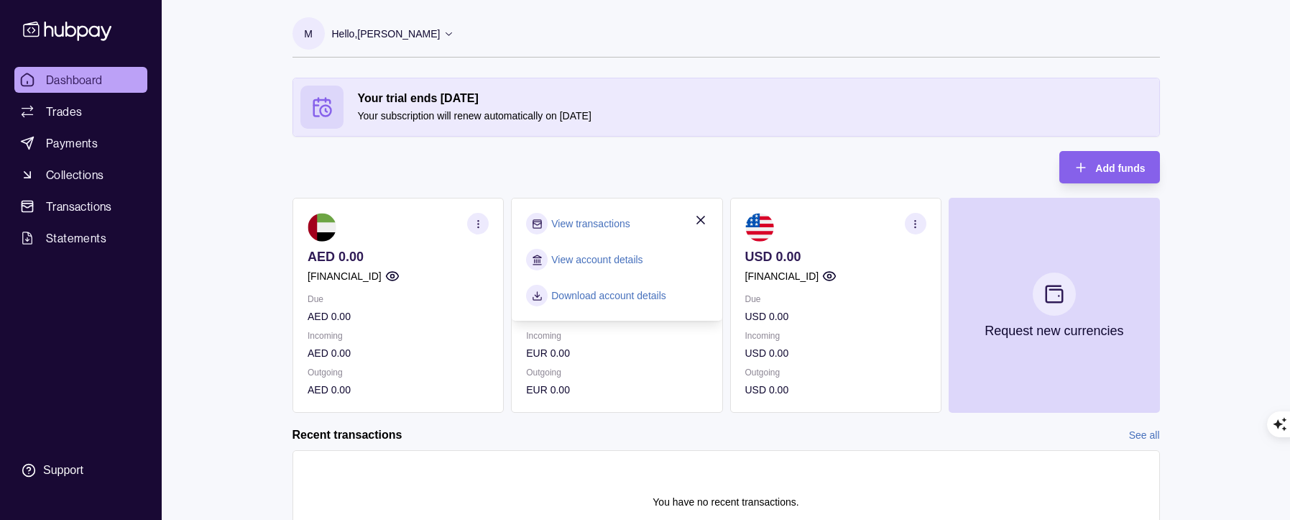
click at [587, 257] on link "View account details" at bounding box center [596, 260] width 91 height 16
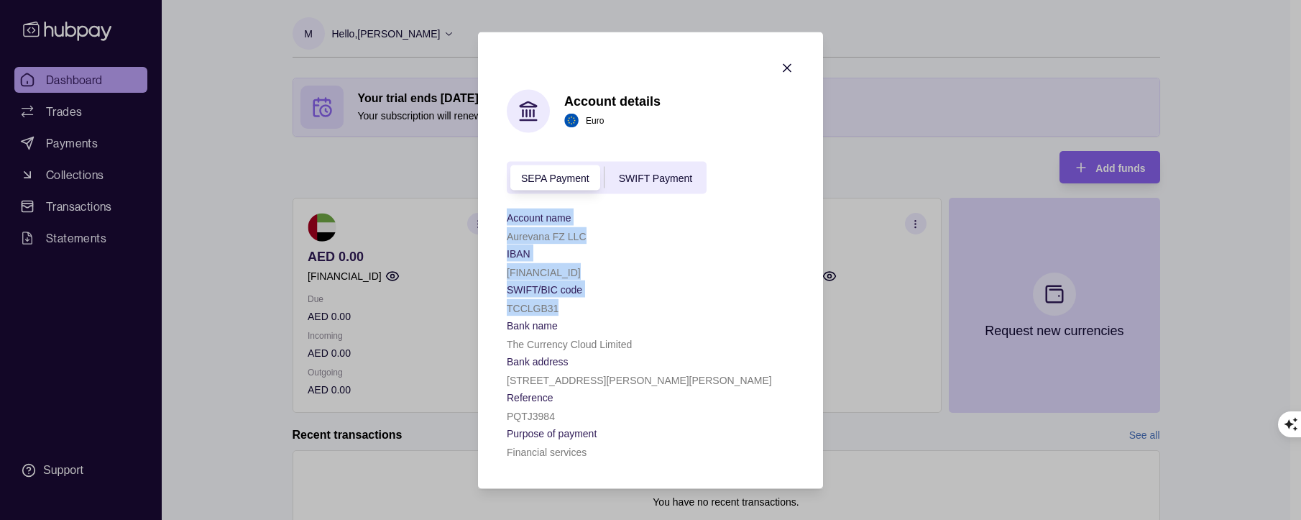
drag, startPoint x: 528, startPoint y: 217, endPoint x: 658, endPoint y: 305, distance: 156.9
click at [658, 305] on section "Account details Euro SEPA Payment SWIFT Payment Account name Aurevana FZ LLC IB…" at bounding box center [650, 260] width 345 height 456
copy div "Account name Aurevana FZ LLC IBAN GB95TCCL00997978638458 SWIFT/BIC code TCCLGB31"
click at [642, 186] on div "SEPA Payment SWIFT Payment" at bounding box center [607, 177] width 200 height 32
click at [635, 175] on span "SWIFT Payment" at bounding box center [655, 179] width 73 height 12
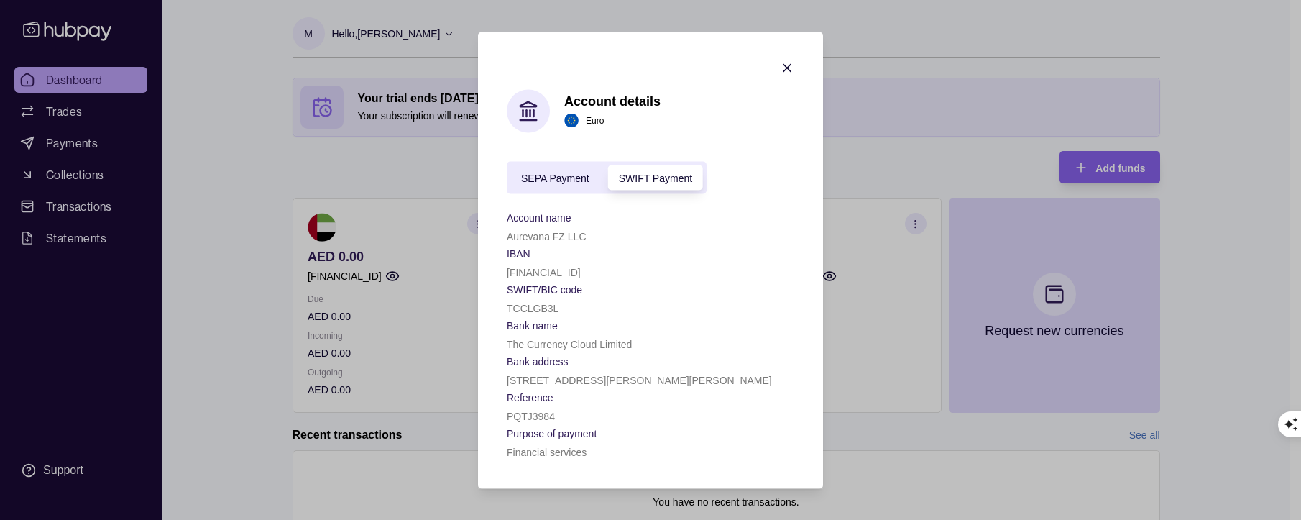
click at [566, 175] on span "SEPA Payment" at bounding box center [555, 179] width 68 height 12
click at [787, 69] on icon "button" at bounding box center [787, 67] width 14 height 14
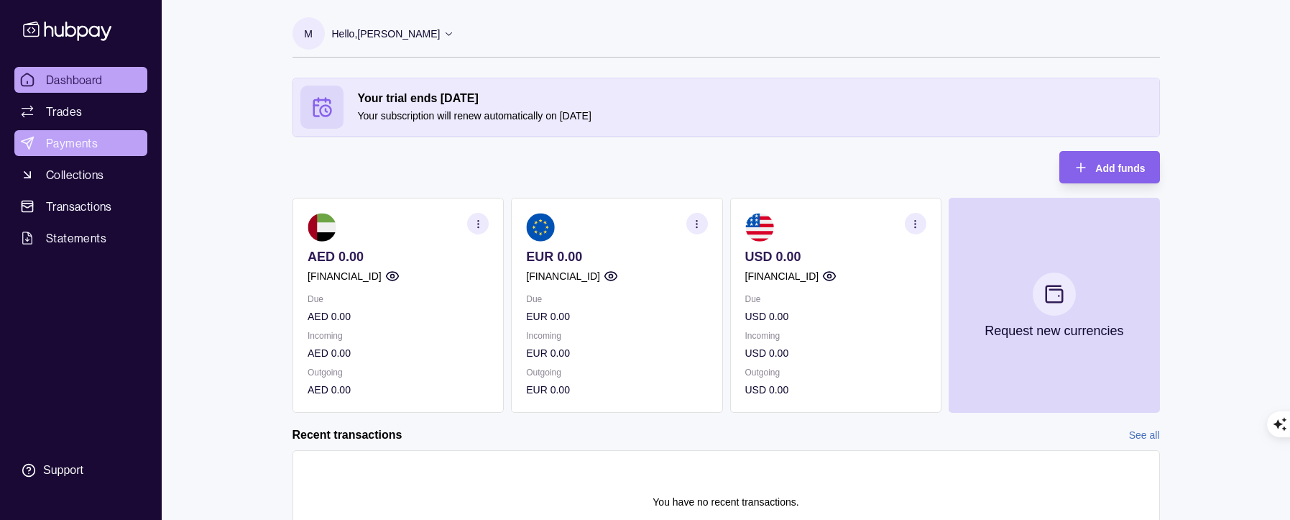
click at [65, 139] on span "Payments" at bounding box center [72, 142] width 52 height 17
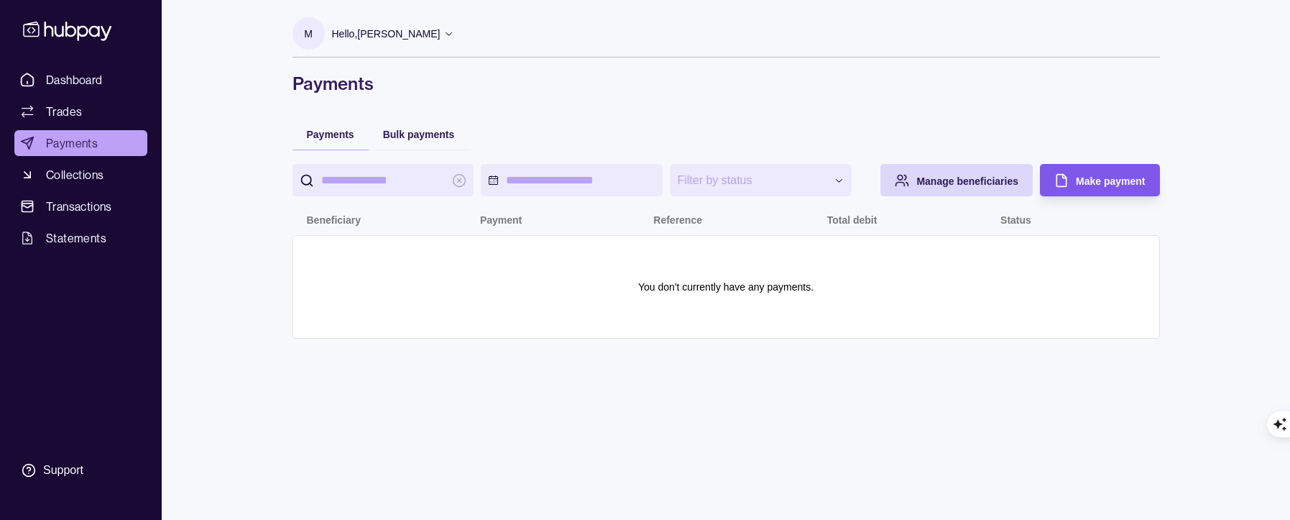
click at [1070, 186] on div "Make payment" at bounding box center [1089, 180] width 112 height 32
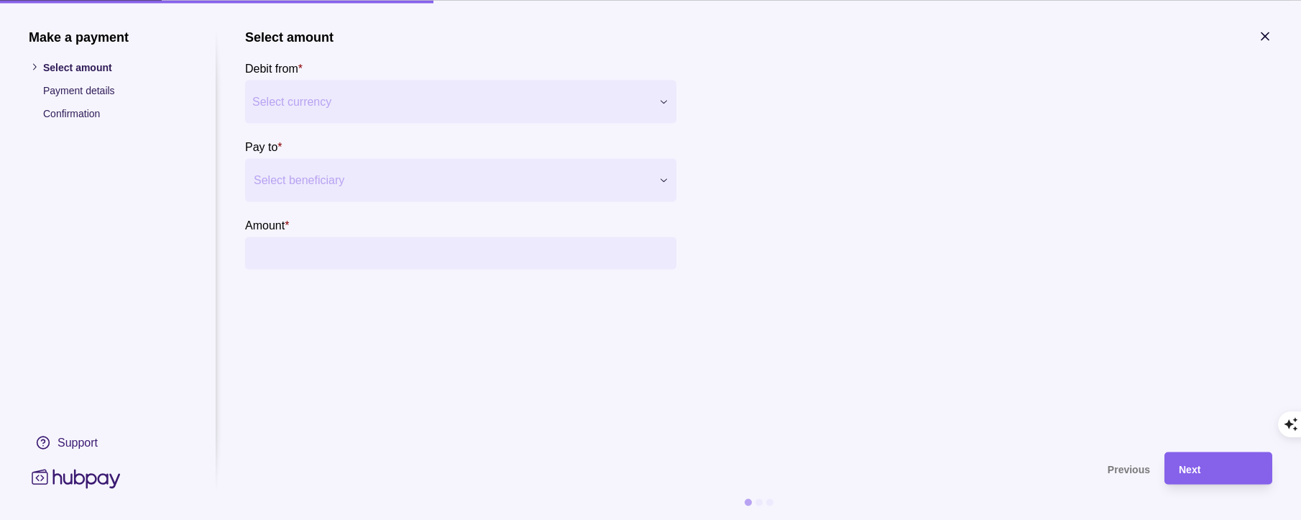
click at [413, 253] on input "Amount *" at bounding box center [475, 253] width 388 height 32
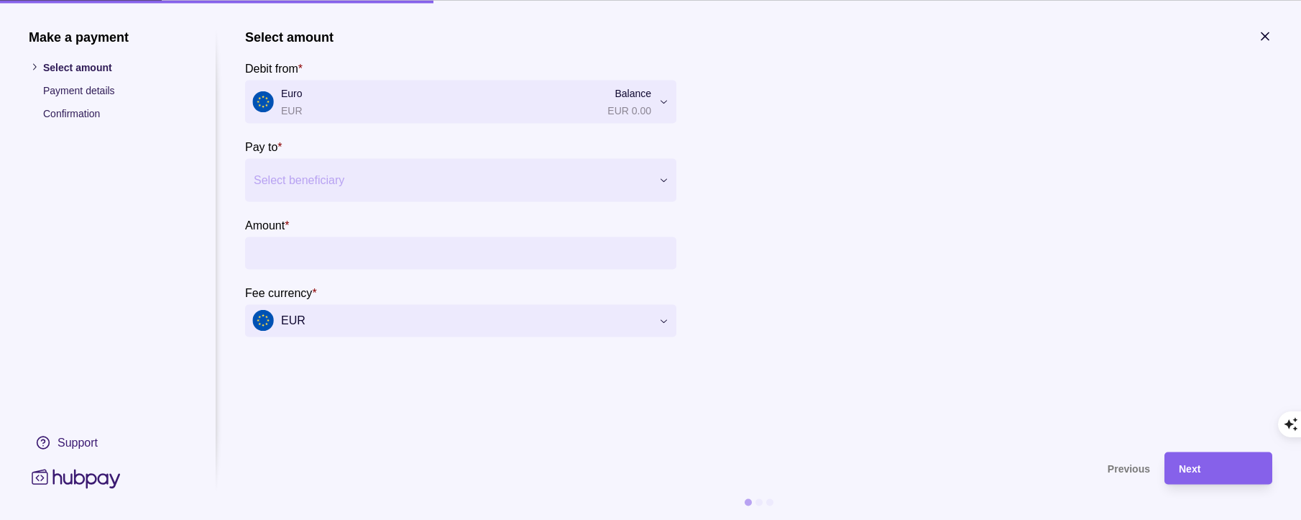
click at [312, 180] on div at bounding box center [452, 180] width 396 height 20
click at [318, 221] on span "Add new beneficiary" at bounding box center [323, 224] width 98 height 12
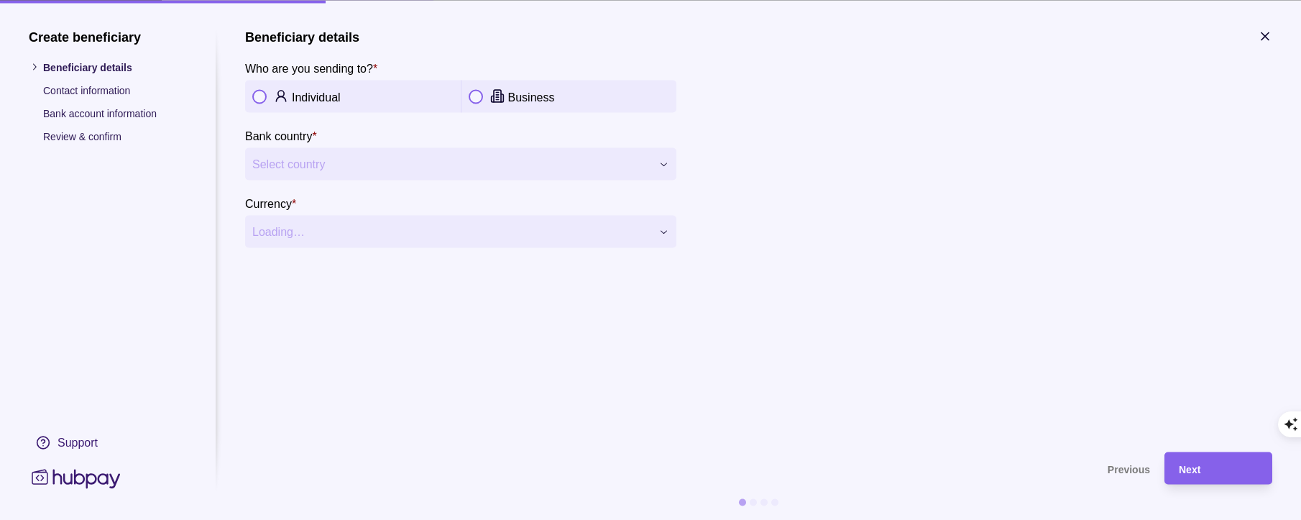
click at [487, 102] on div "Business" at bounding box center [569, 96] width 201 height 17
click at [422, 168] on span "Select country" at bounding box center [451, 163] width 399 height 17
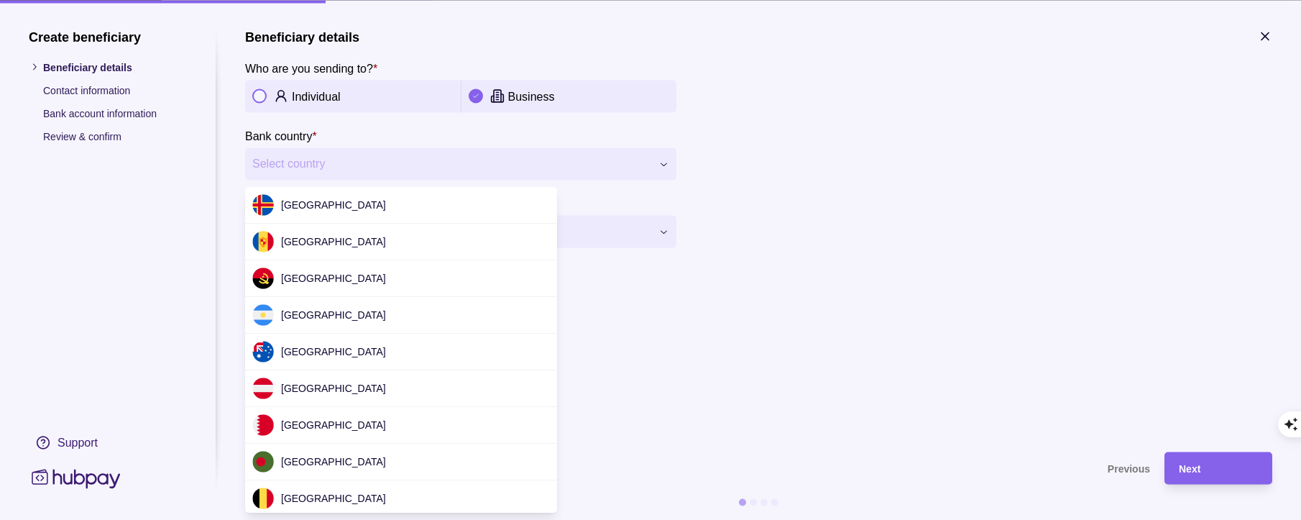
scroll to position [1689, 0]
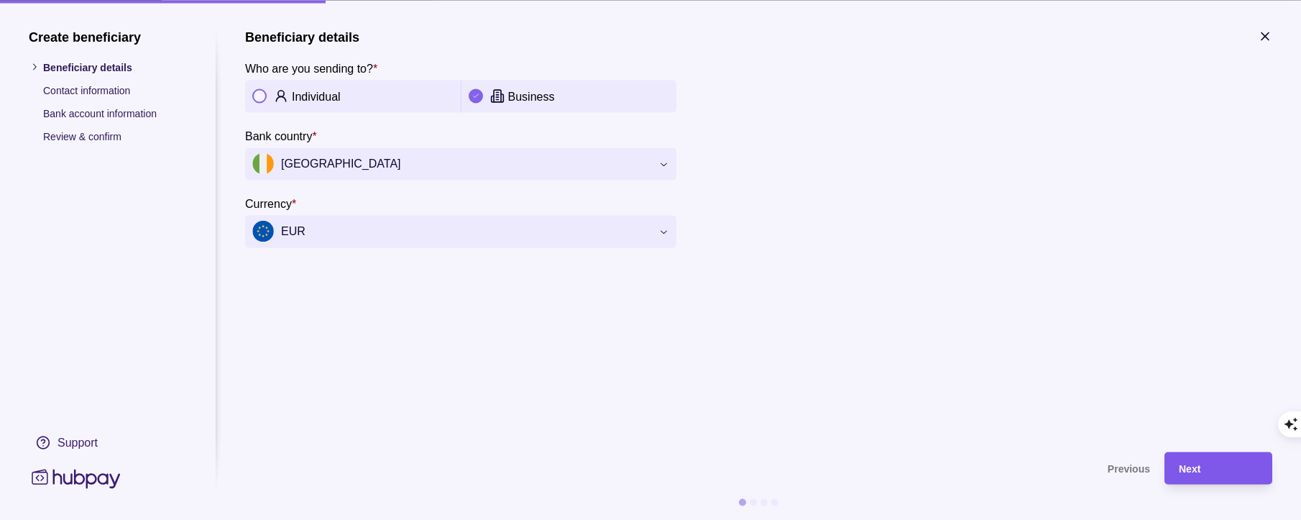
click at [1191, 465] on span "Next" at bounding box center [1190, 469] width 22 height 12
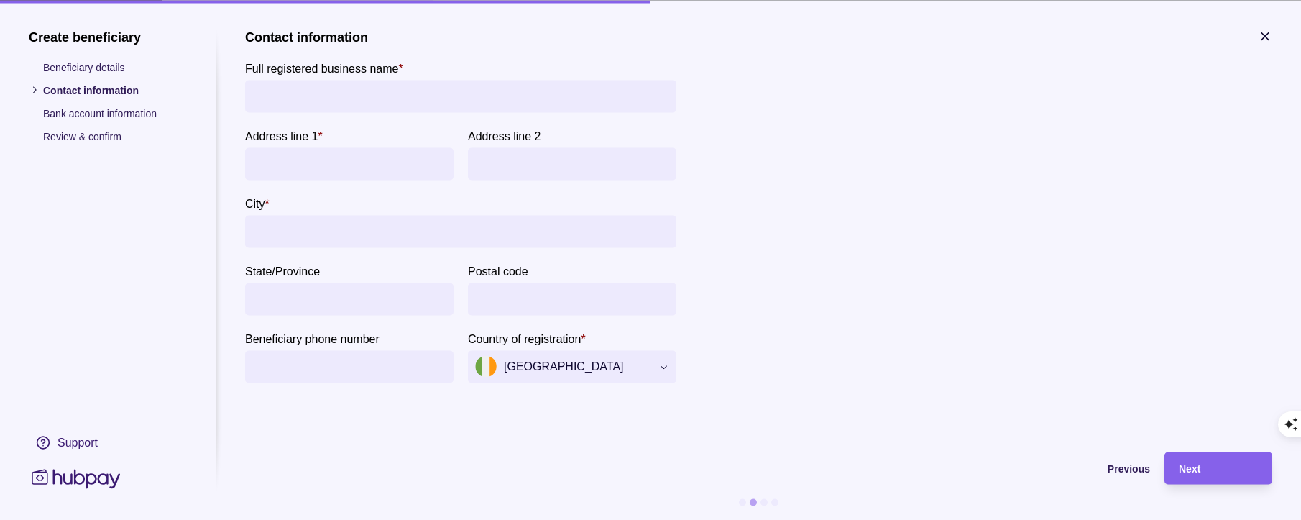
click at [319, 102] on input "Full registered business name *" at bounding box center [460, 96] width 417 height 32
click at [327, 105] on input "Full registered business name *" at bounding box center [460, 96] width 417 height 32
paste input "**********"
type input "**********"
click at [382, 163] on input "Address line 1 *" at bounding box center [349, 163] width 194 height 32
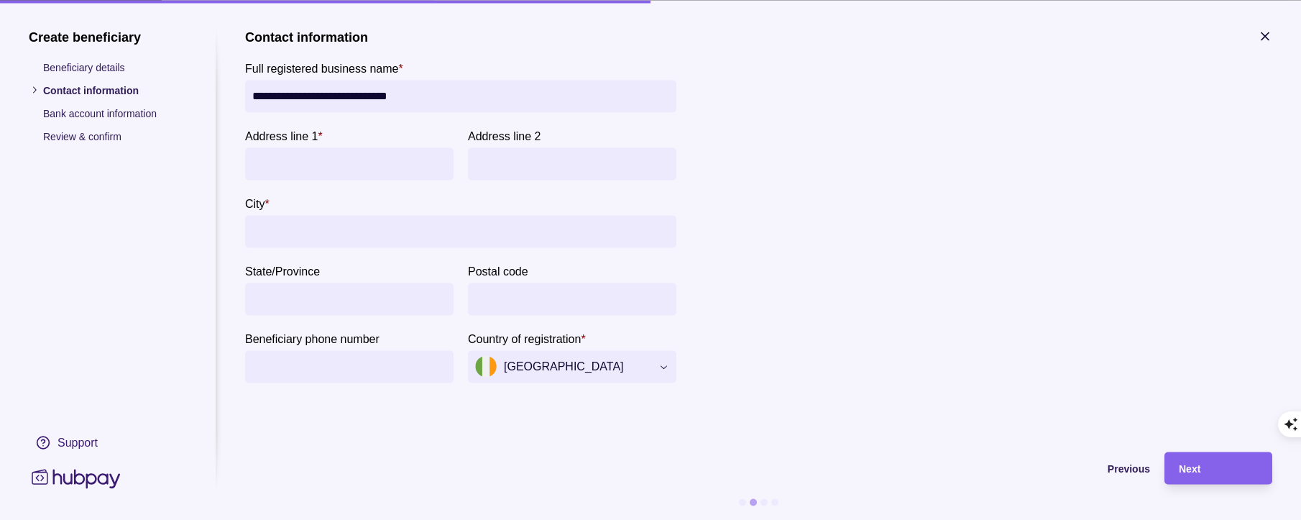
paste input "**********"
type input "**********"
click at [328, 223] on input "City *" at bounding box center [460, 231] width 417 height 32
paste input "**********"
type input "**********"
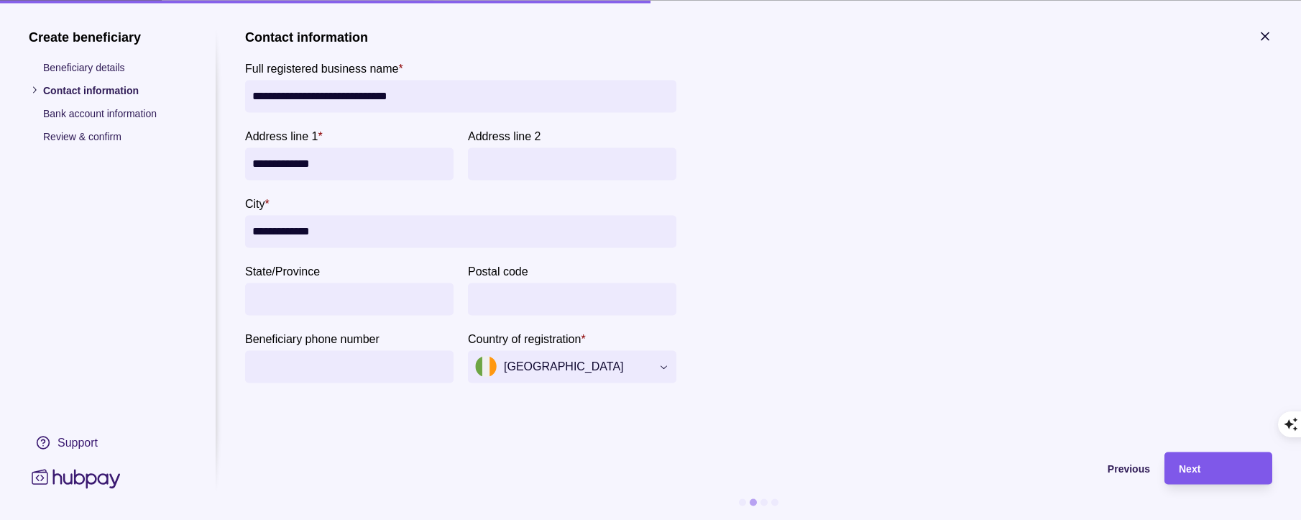
click at [1202, 471] on div "Next" at bounding box center [1218, 467] width 79 height 17
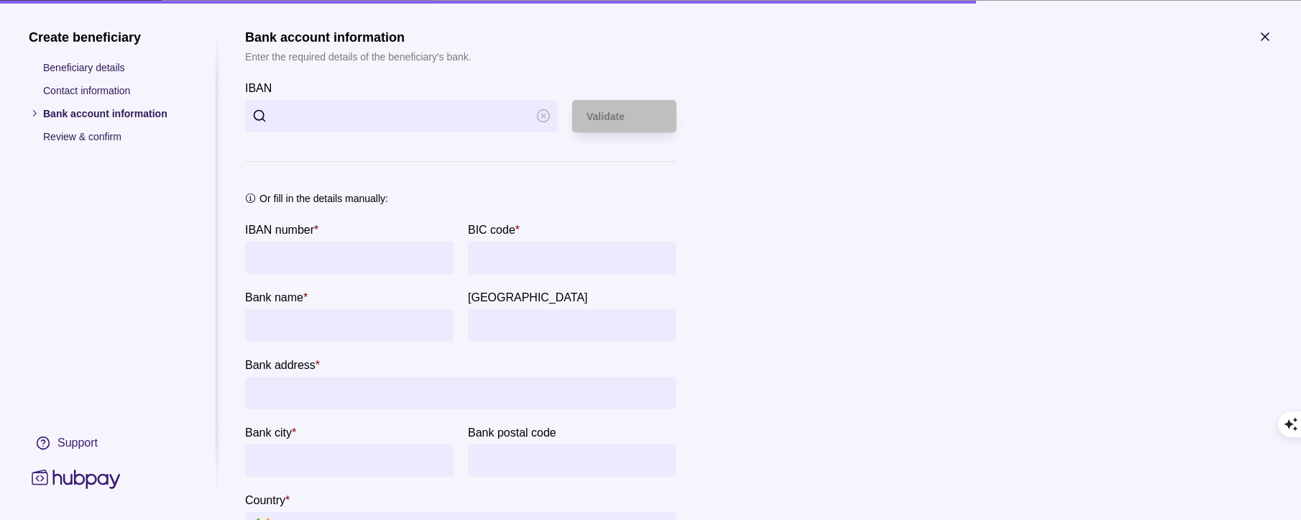
click at [354, 121] on input "IBAN" at bounding box center [401, 115] width 255 height 32
paste input "**********"
type input "**********"
click at [611, 119] on span "Validate" at bounding box center [606, 117] width 38 height 12
type input "**********"
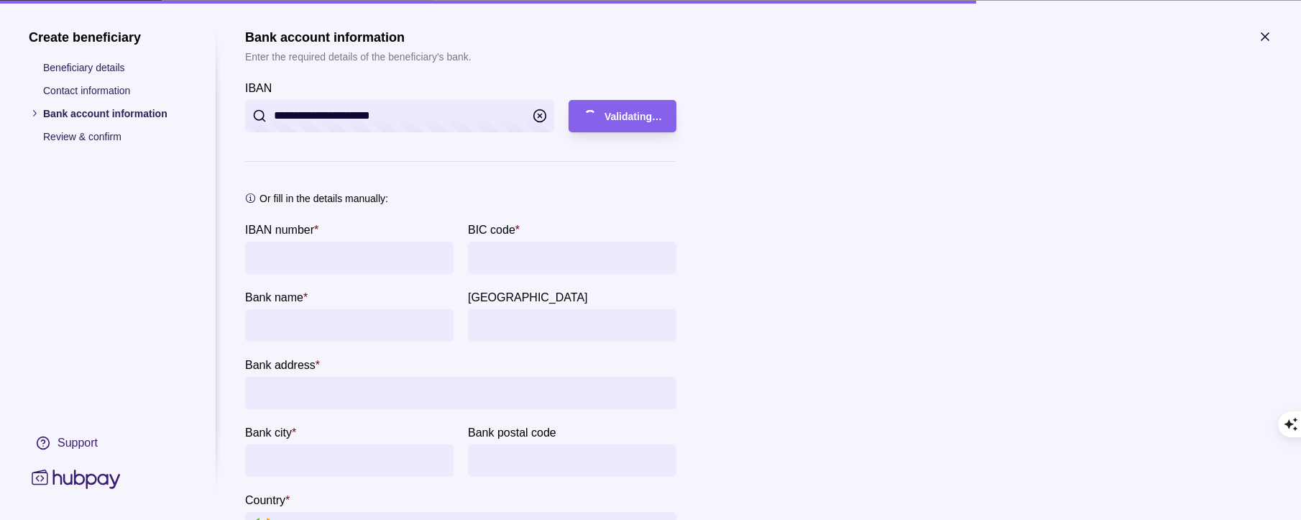
type input "**********"
type input "******"
type input "*"
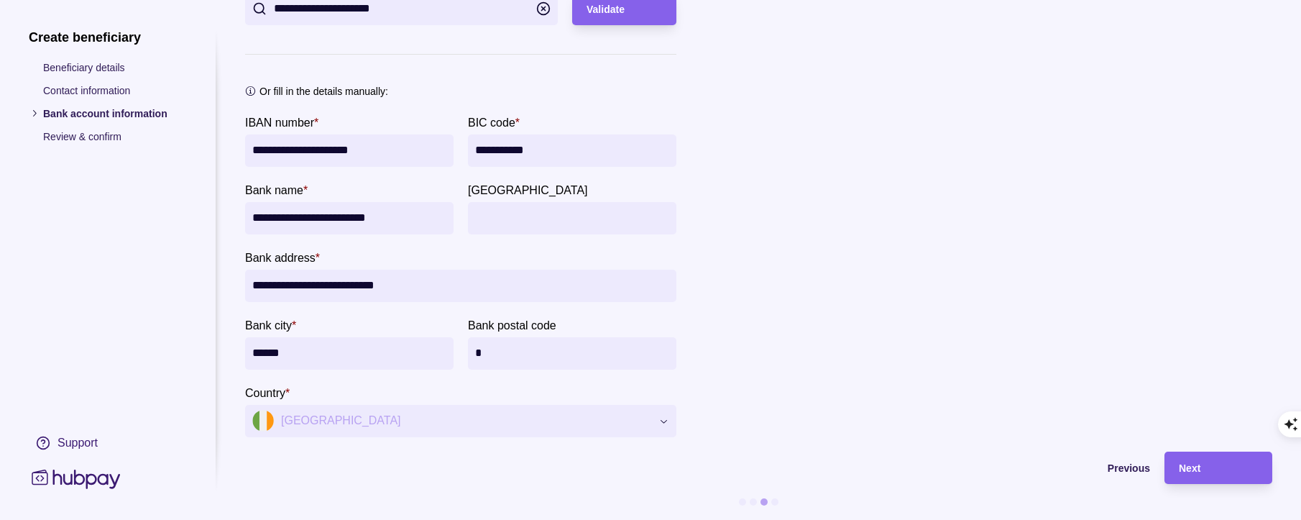
scroll to position [117, 0]
click at [1219, 459] on div "Next" at bounding box center [1218, 467] width 79 height 17
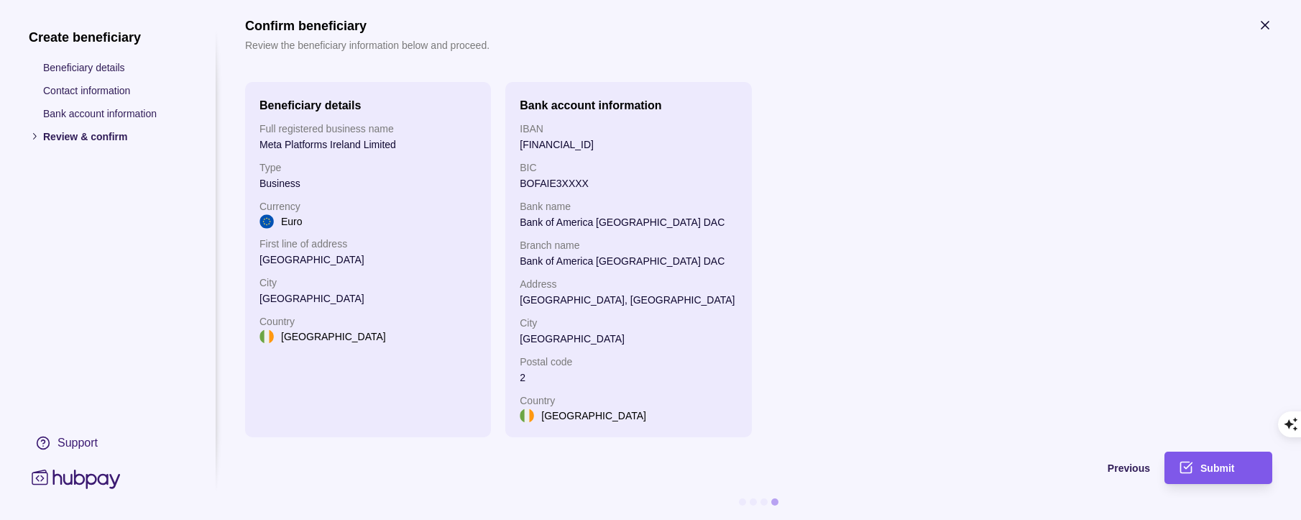
click at [1212, 464] on div "Submit" at bounding box center [1230, 467] width 58 height 17
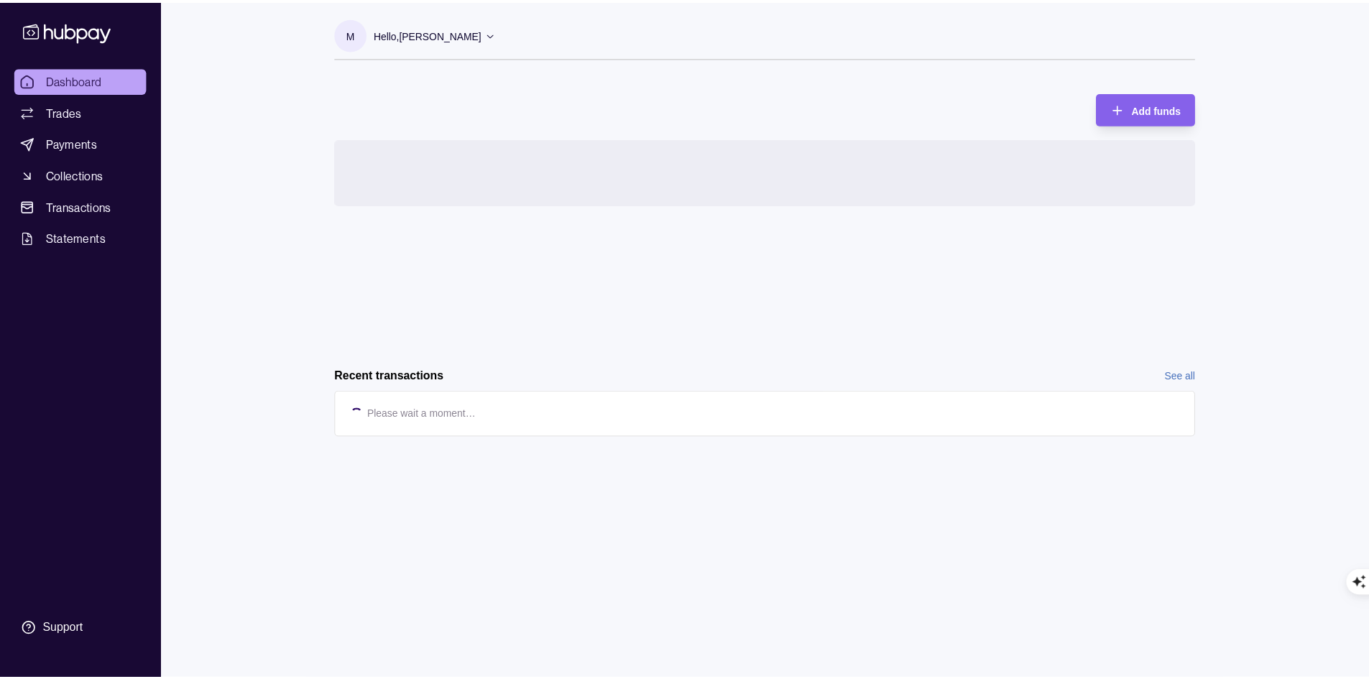
scroll to position [3633, 0]
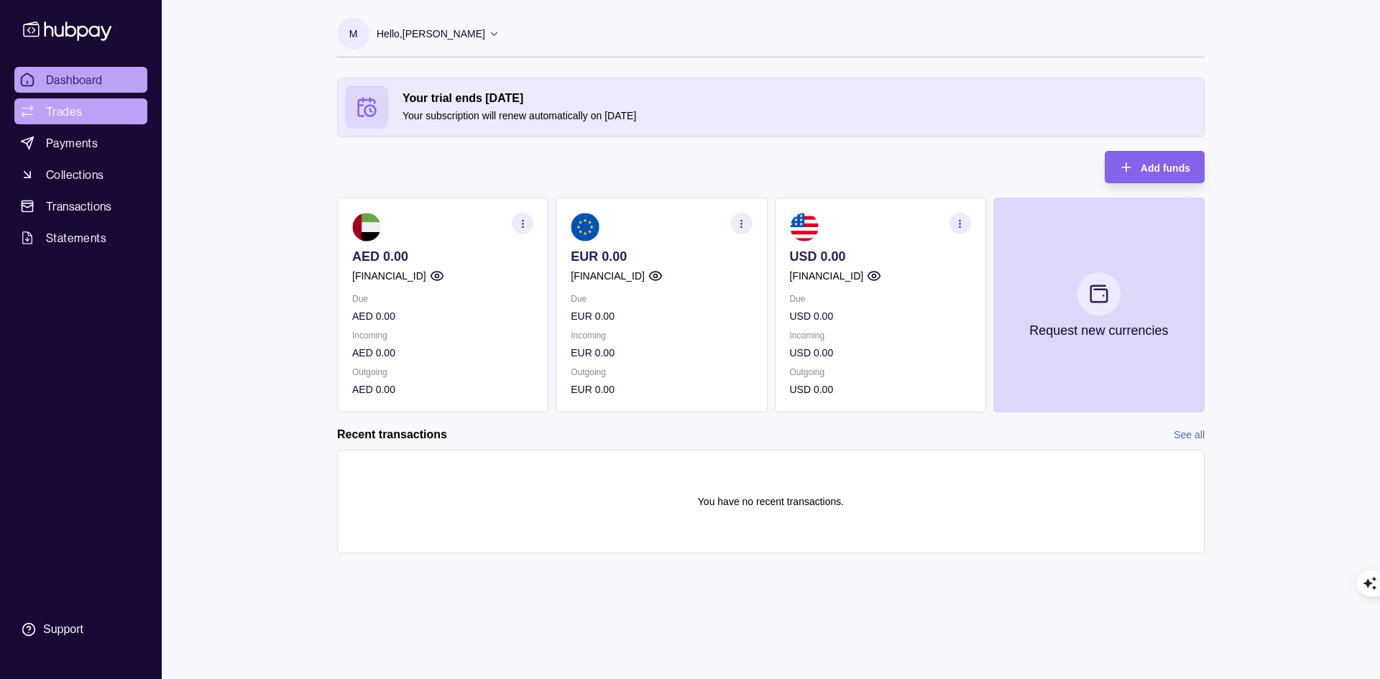
click at [75, 110] on span "Trades" at bounding box center [64, 111] width 36 height 17
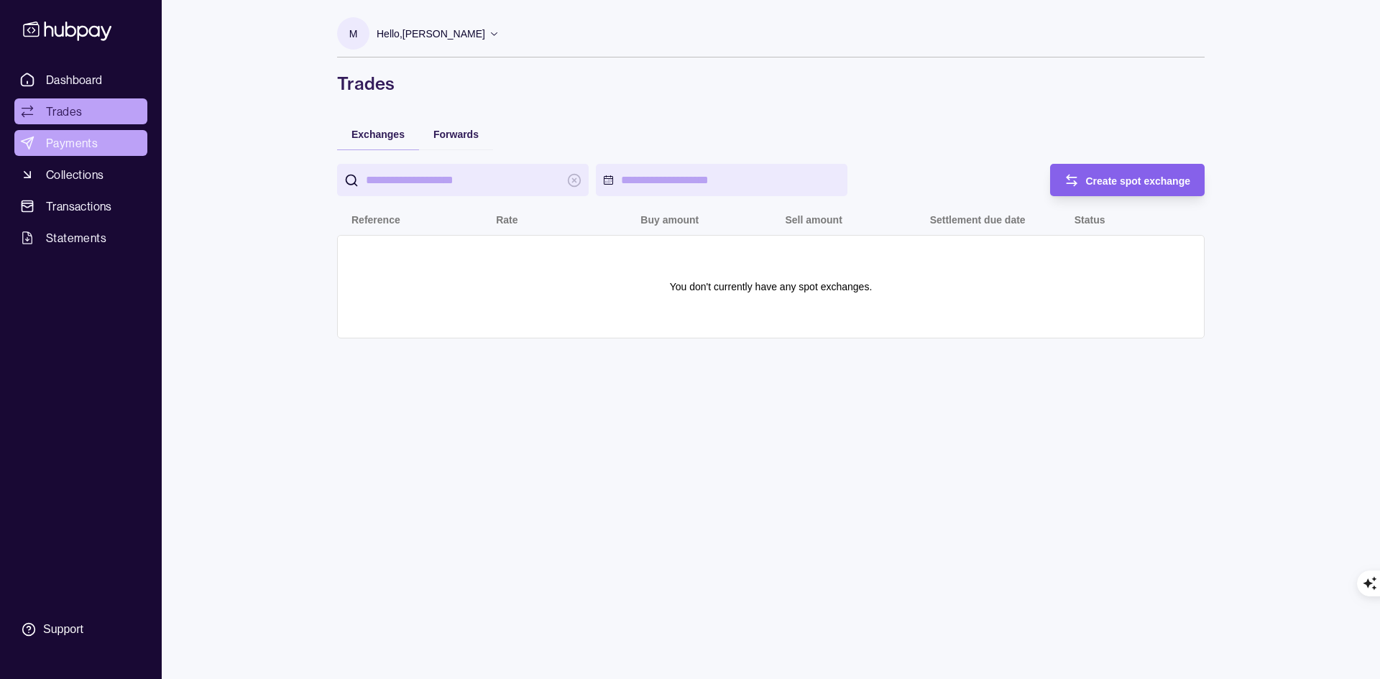
click at [85, 149] on span "Payments" at bounding box center [72, 142] width 52 height 17
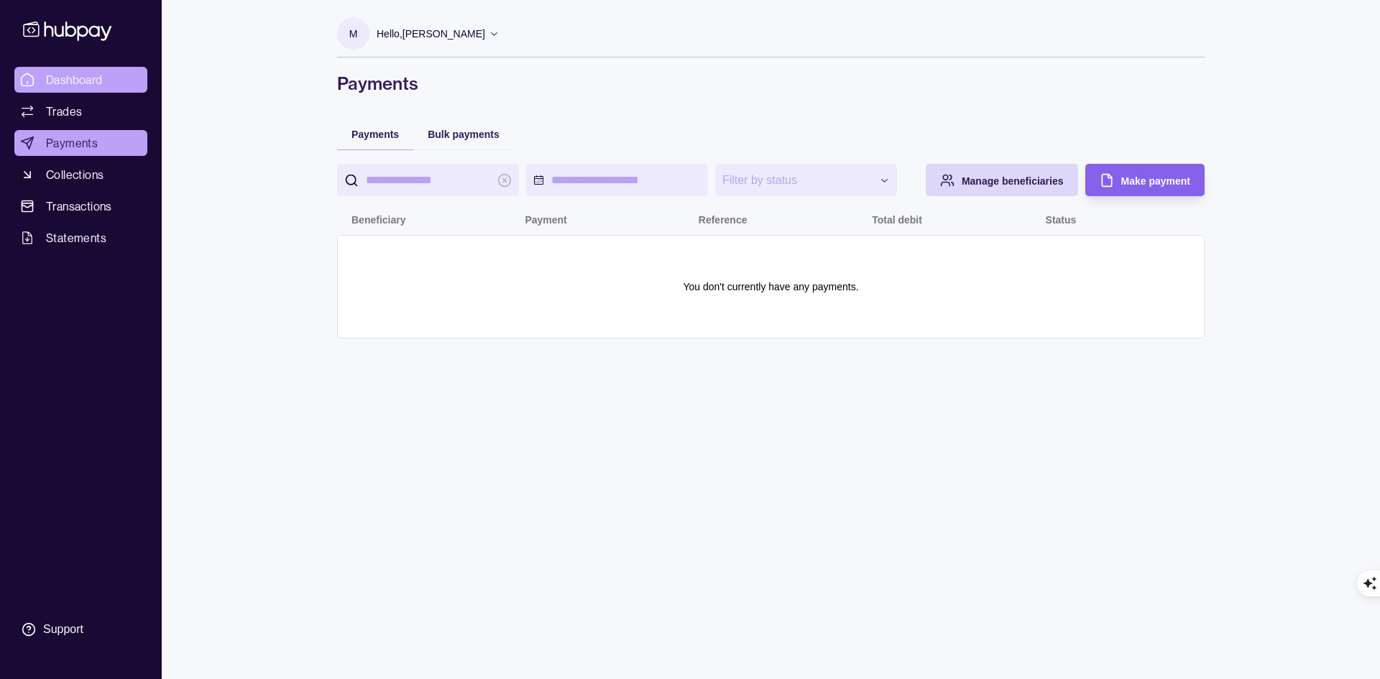
click at [72, 75] on span "Dashboard" at bounding box center [74, 79] width 57 height 17
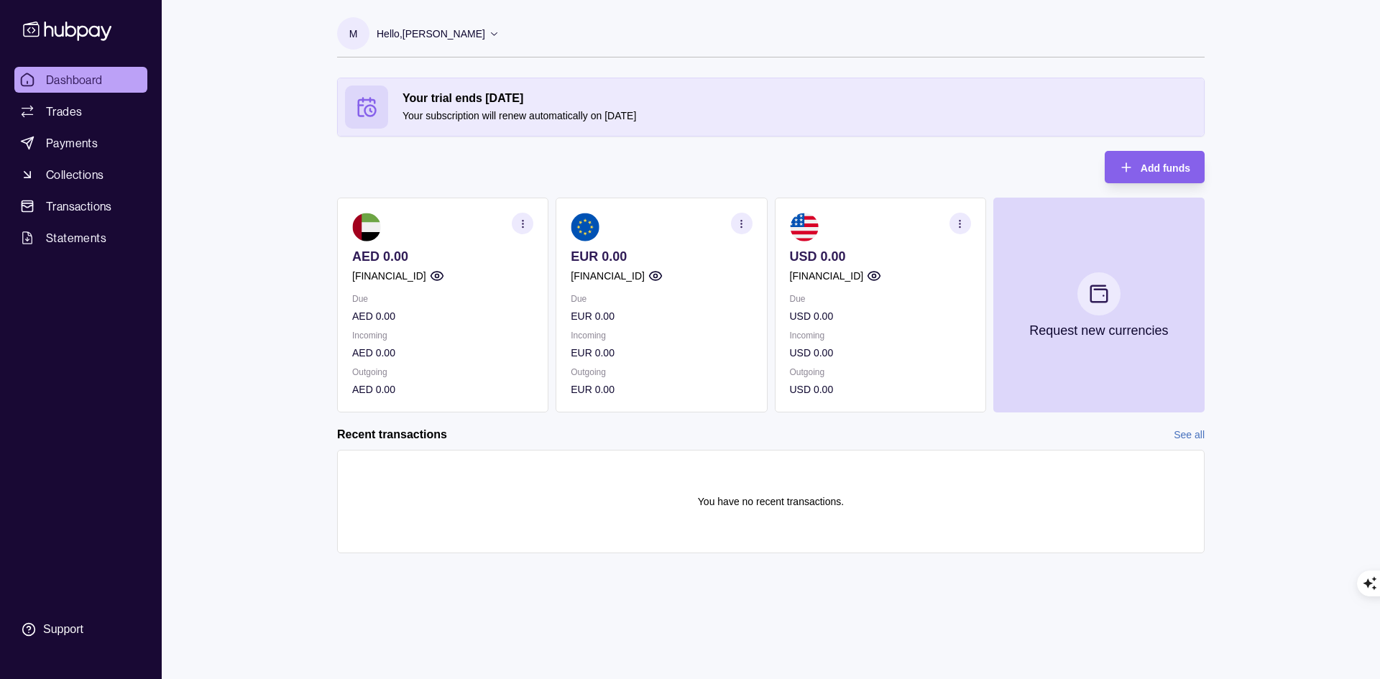
click at [489, 32] on icon at bounding box center [494, 33] width 11 height 11
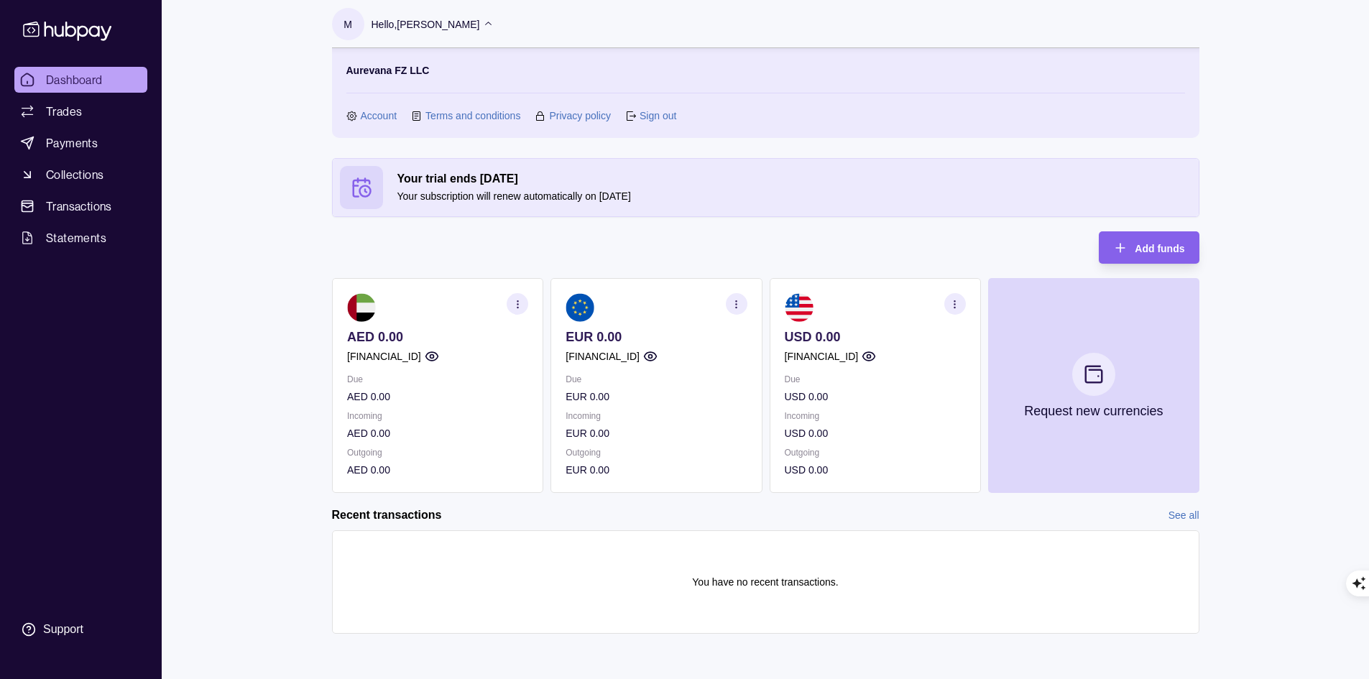
scroll to position [10, 0]
click at [37, 238] on link "Statements" at bounding box center [80, 238] width 133 height 26
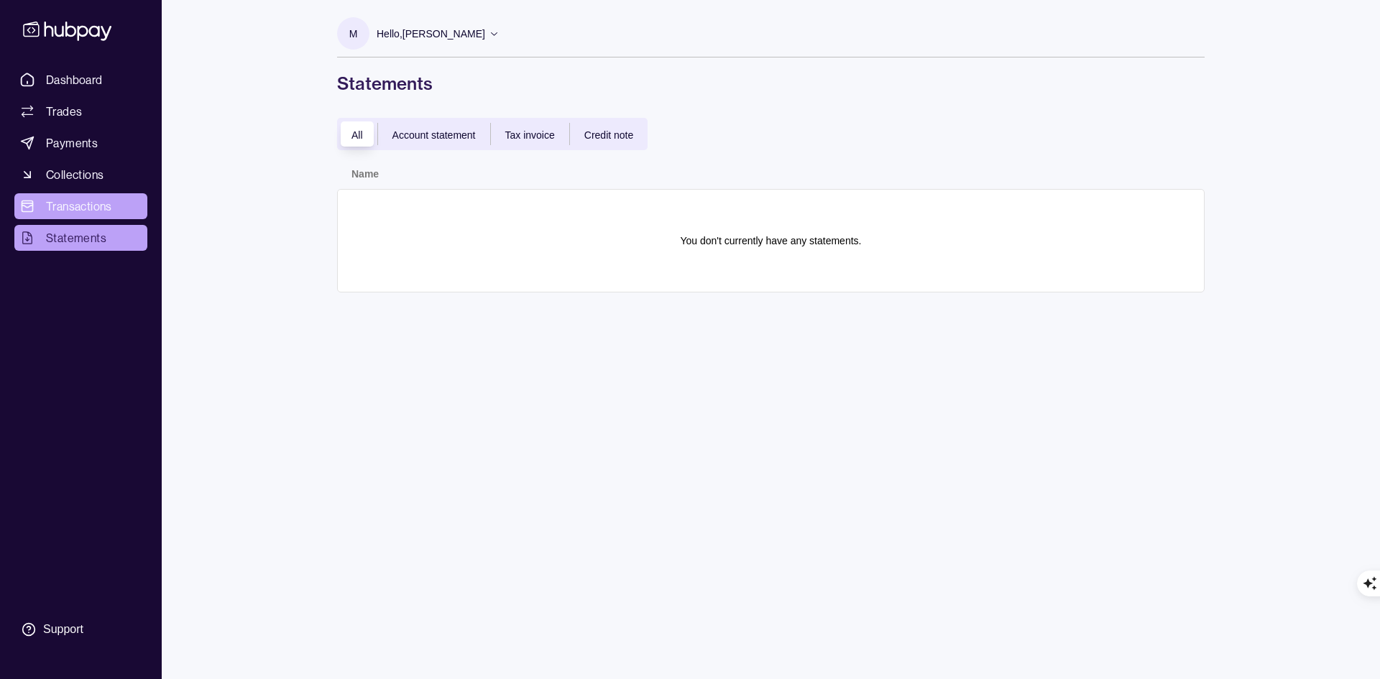
click at [68, 216] on link "Transactions" at bounding box center [80, 206] width 133 height 26
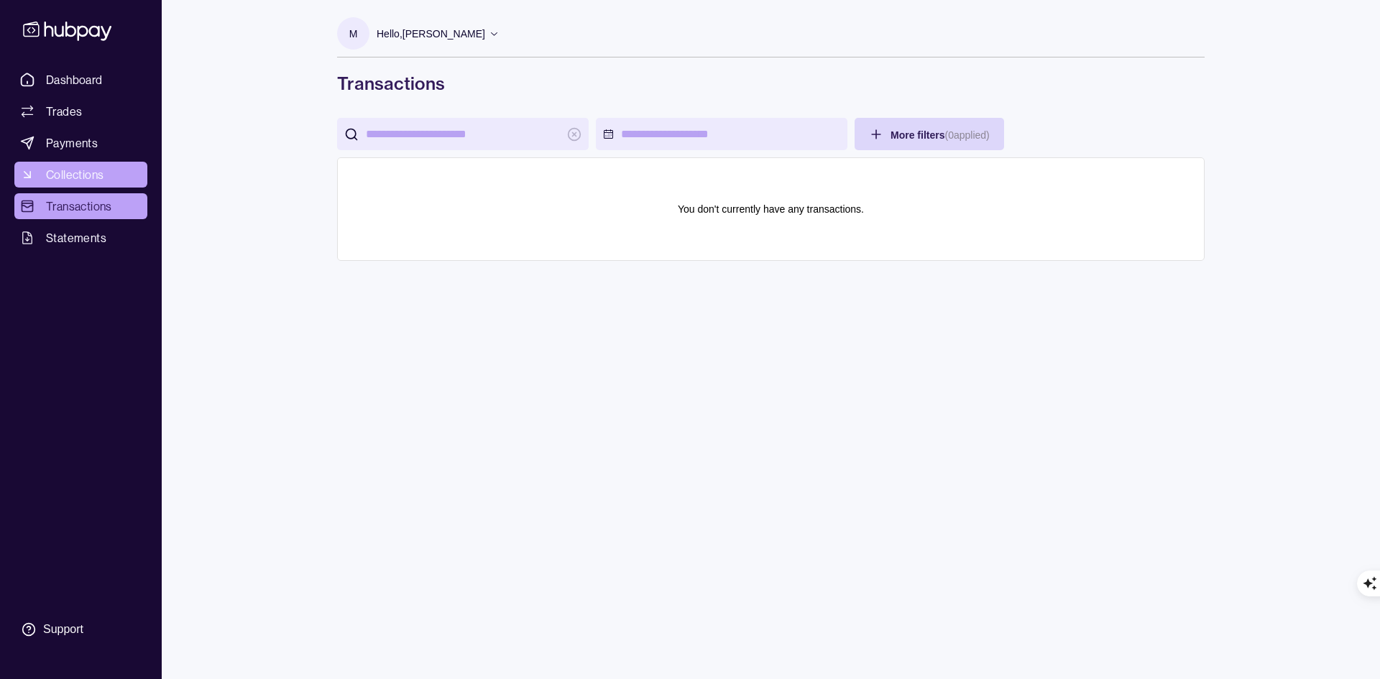
click at [81, 168] on span "Collections" at bounding box center [75, 174] width 58 height 17
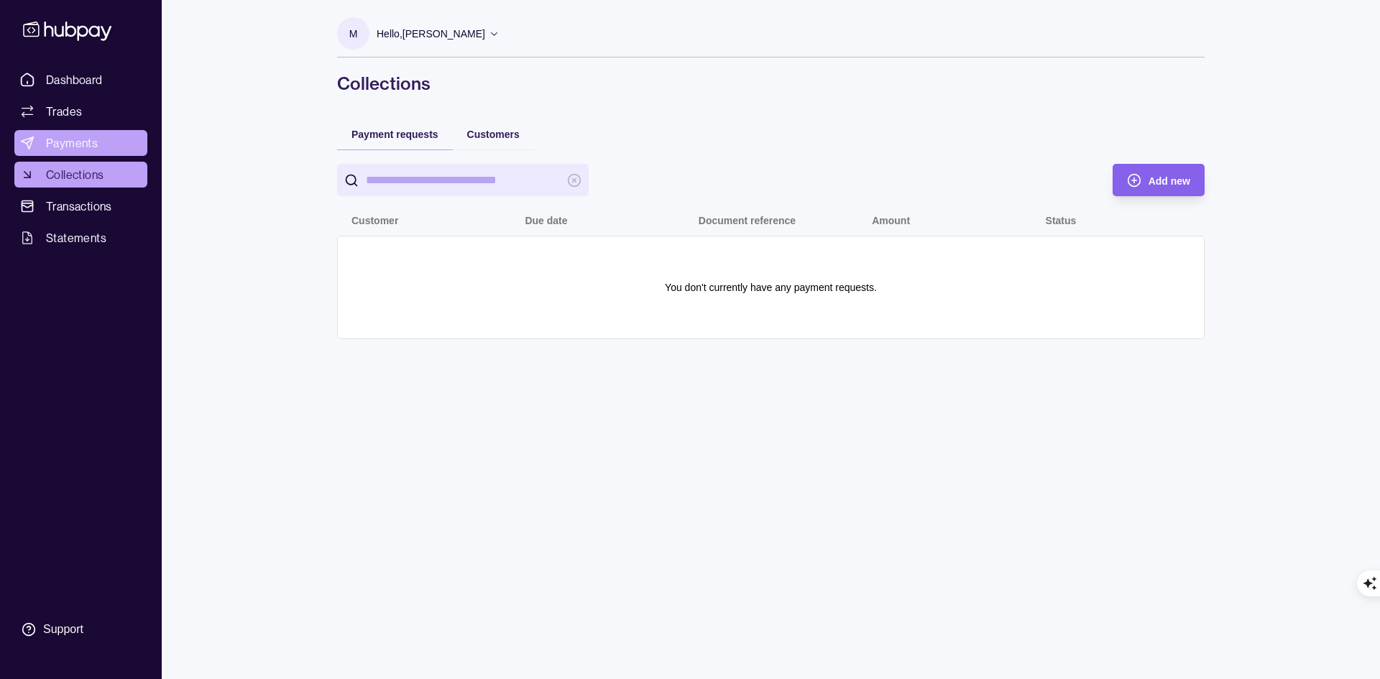
click at [91, 141] on span "Payments" at bounding box center [72, 142] width 52 height 17
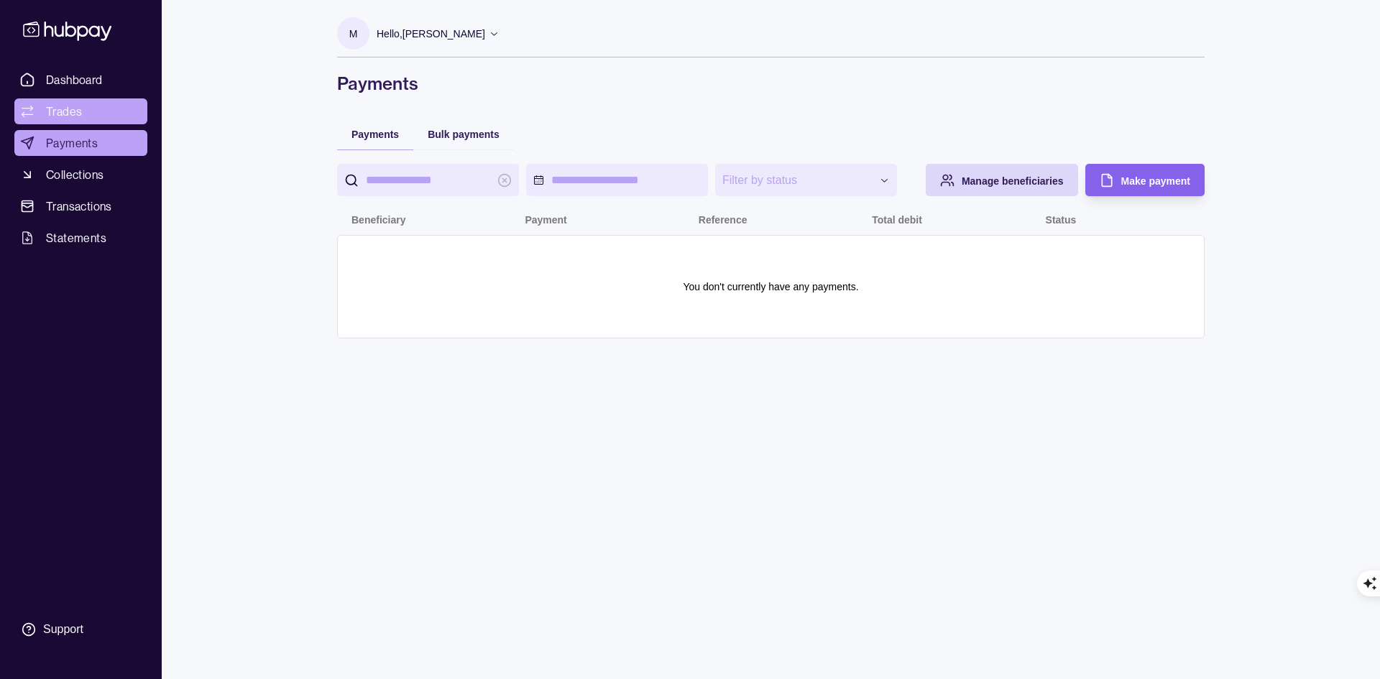
click at [67, 117] on span "Trades" at bounding box center [64, 111] width 36 height 17
